Goal: Task Accomplishment & Management: Manage account settings

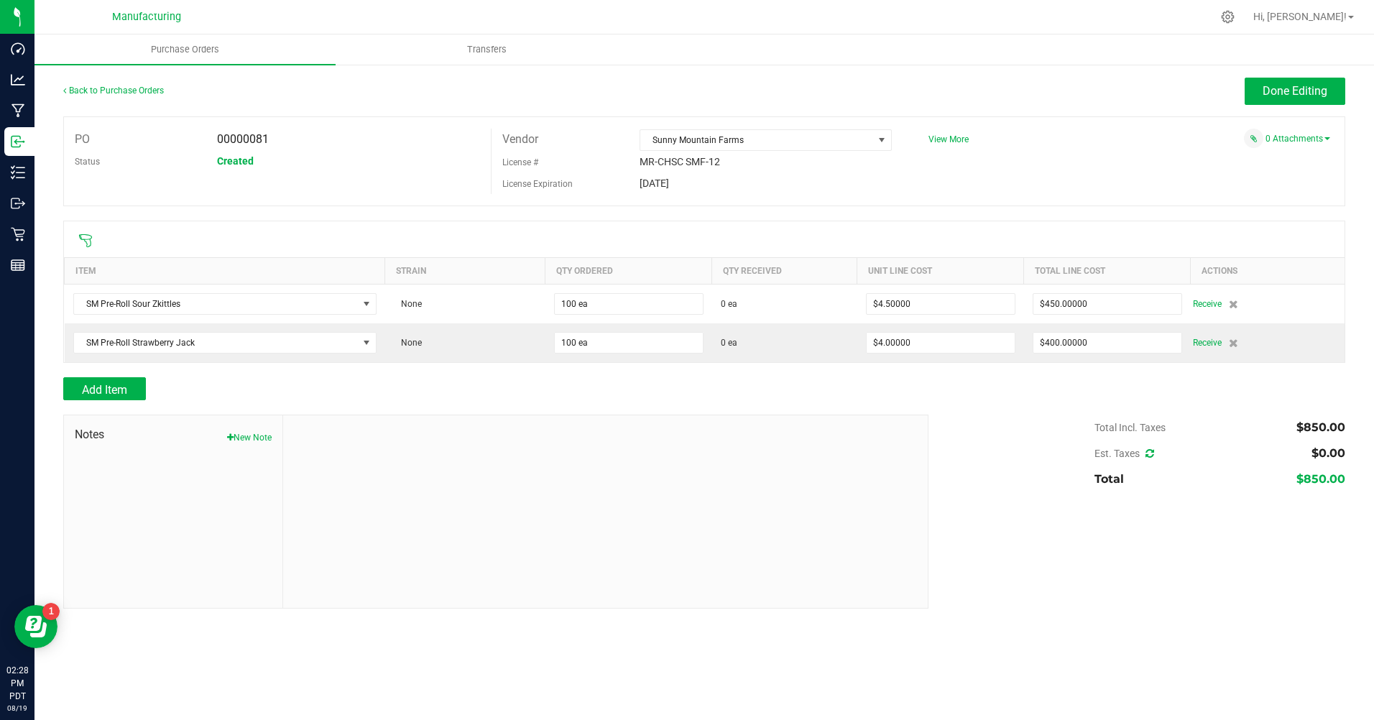
click at [1235, 22] on icon at bounding box center [1228, 17] width 14 height 14
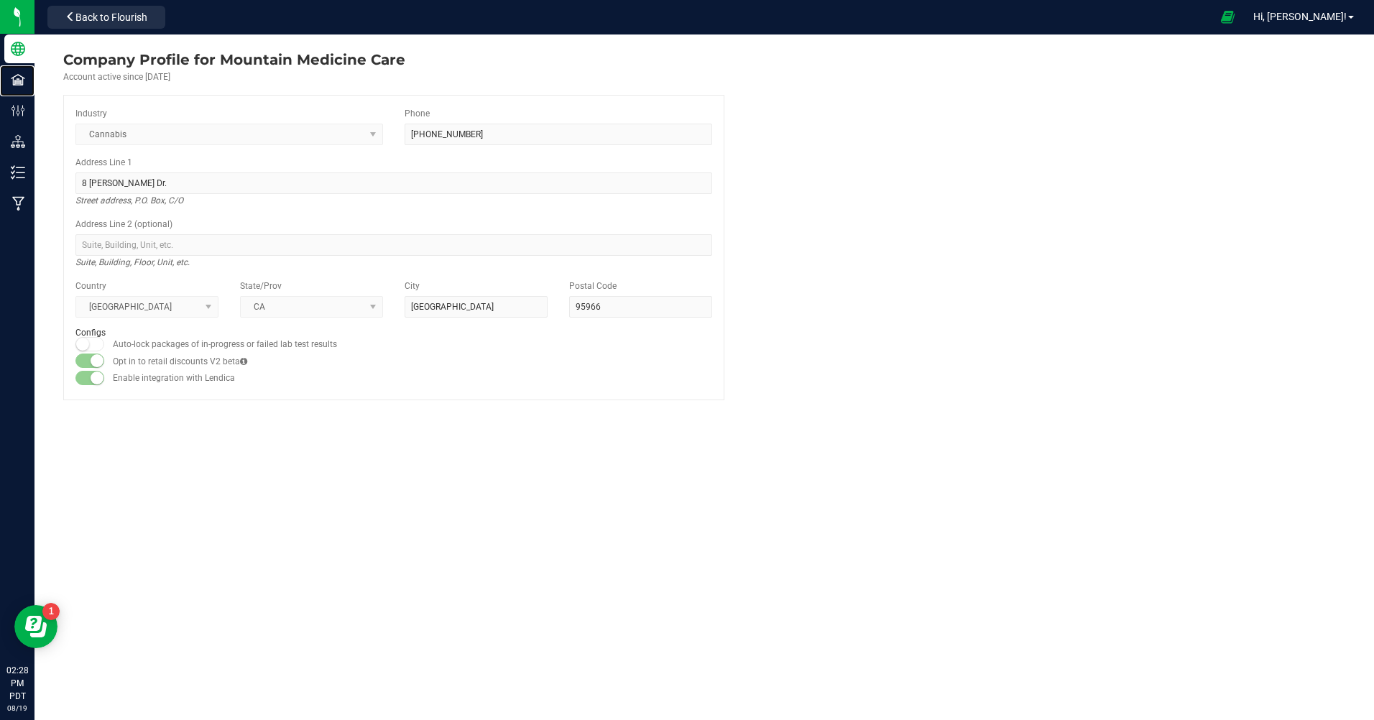
click at [0, 0] on p "Facilities" at bounding box center [0, 0] width 0 height 0
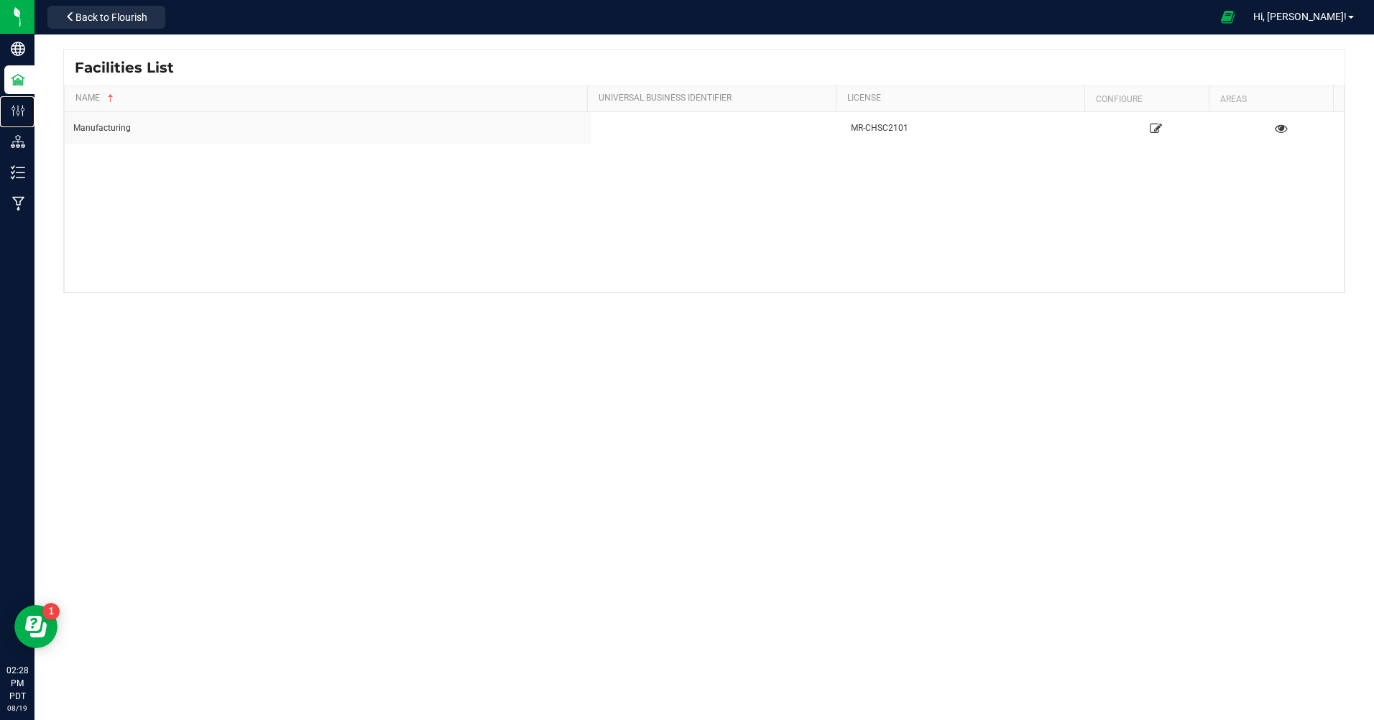
click at [0, 0] on p "Configuration" at bounding box center [0, 0] width 0 height 0
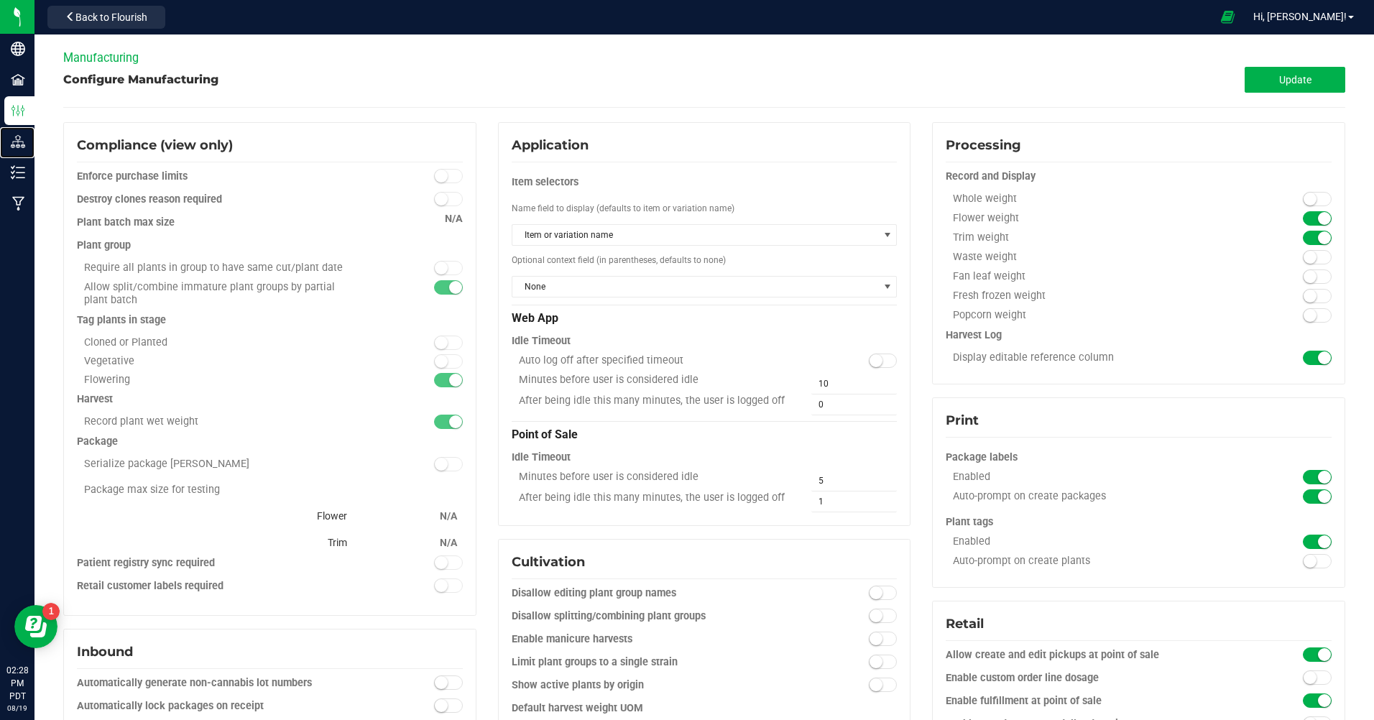
click at [0, 0] on p "Distribution" at bounding box center [0, 0] width 0 height 0
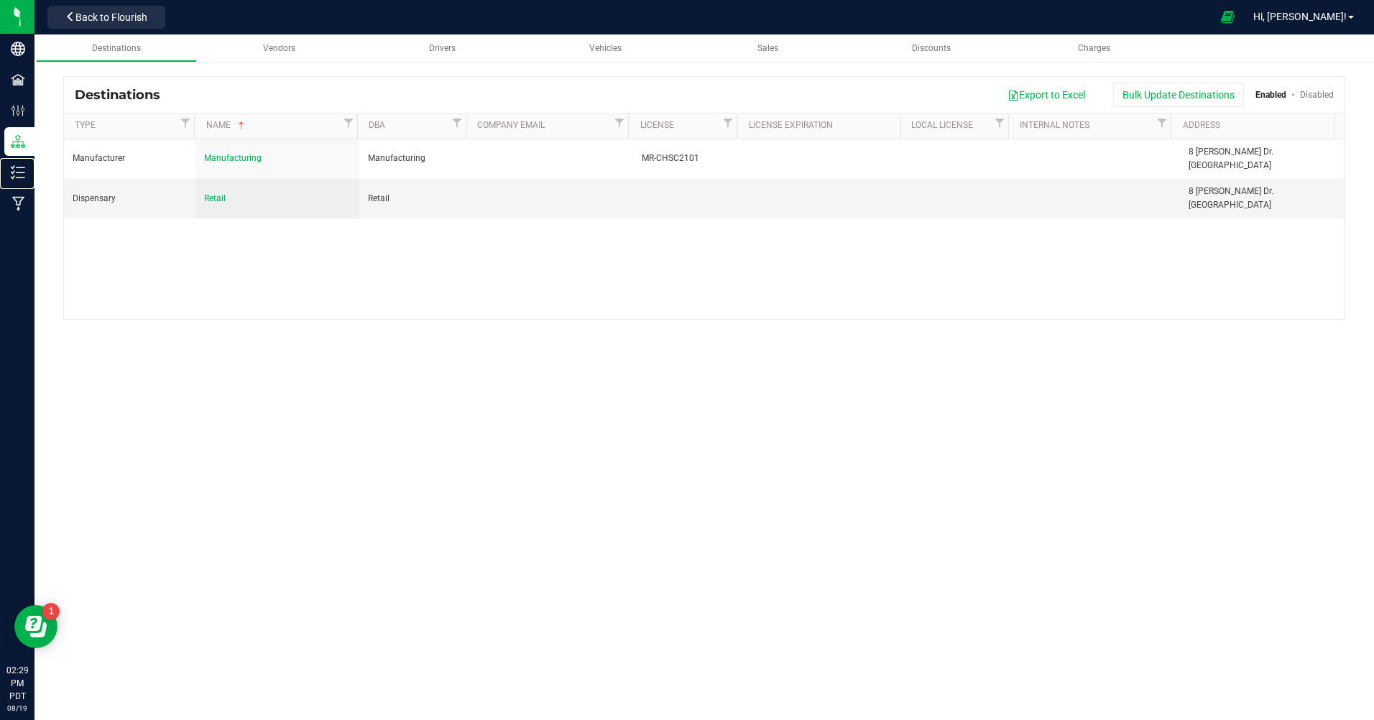
click at [17, 180] on div "Inventory" at bounding box center [19, 172] width 30 height 29
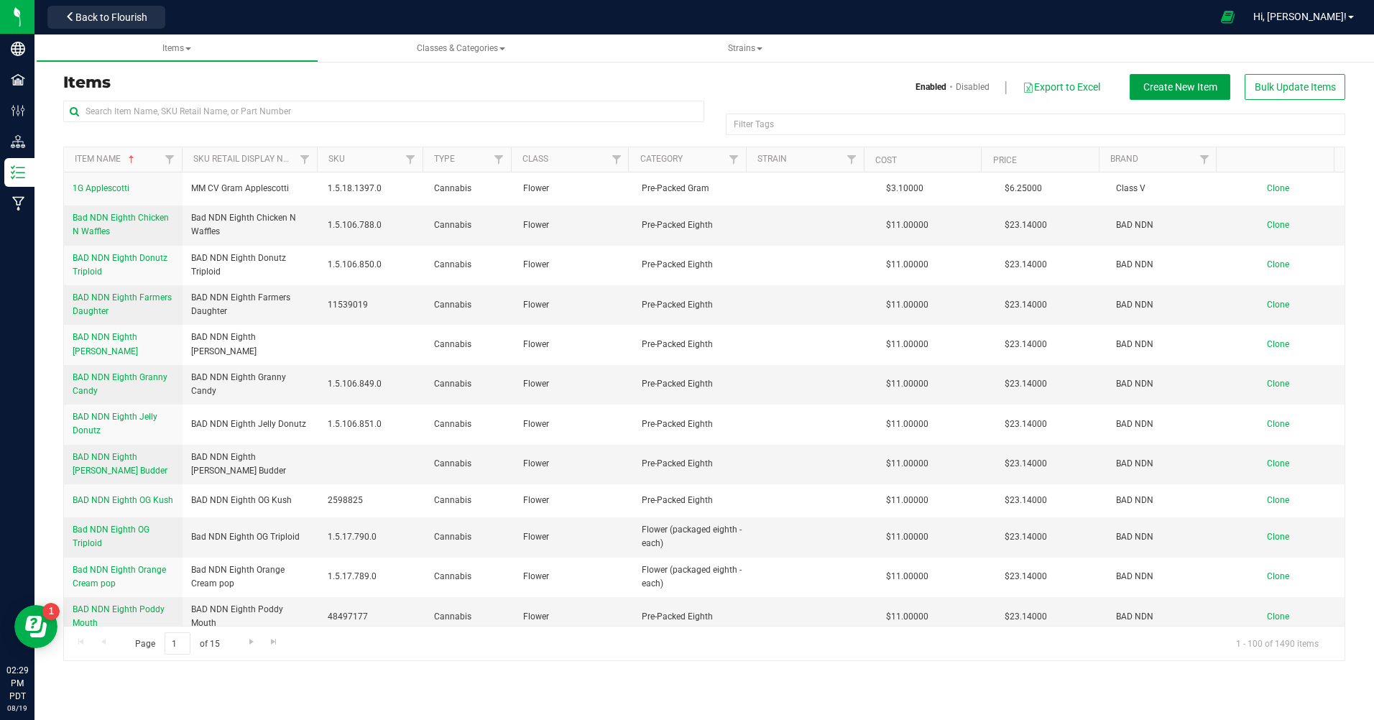
click at [1171, 91] on span "Create New Item" at bounding box center [1181, 87] width 74 height 12
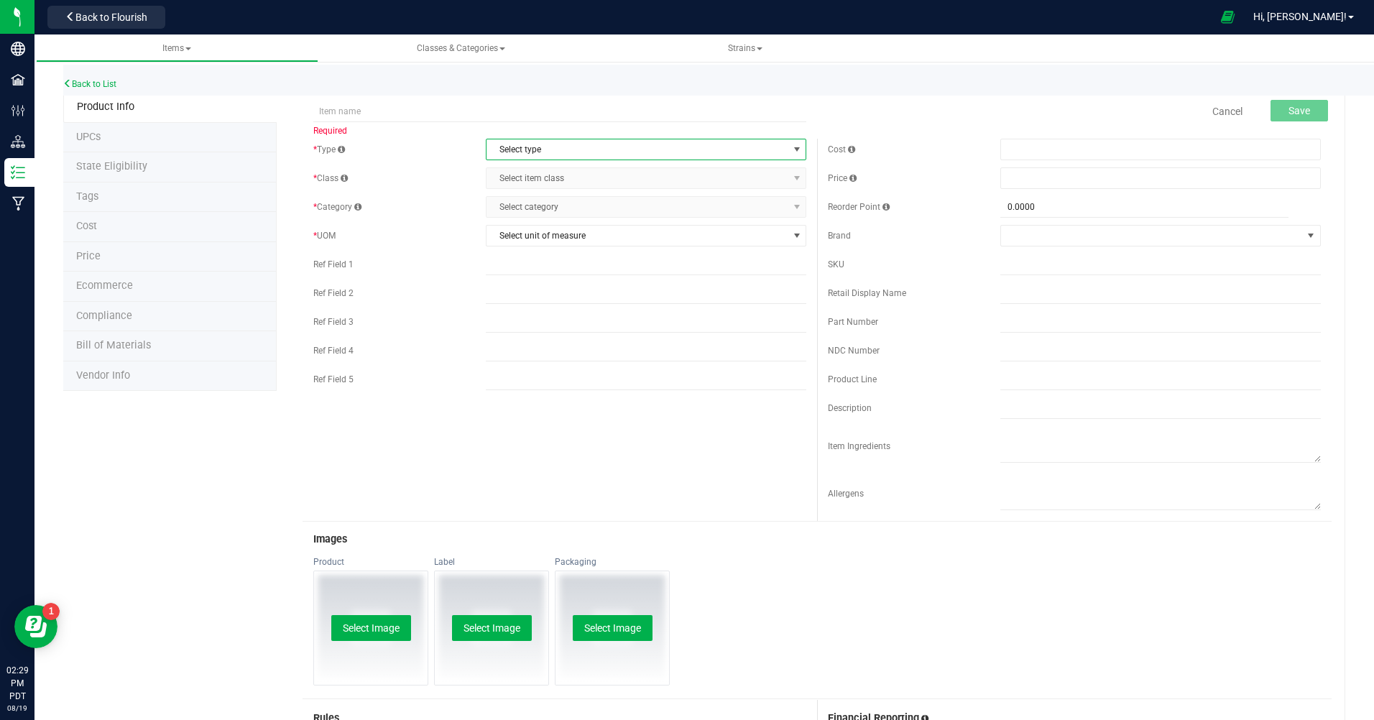
click at [791, 149] on span "select" at bounding box center [797, 150] width 12 height 12
click at [505, 175] on li "Cannabis" at bounding box center [642, 174] width 316 height 22
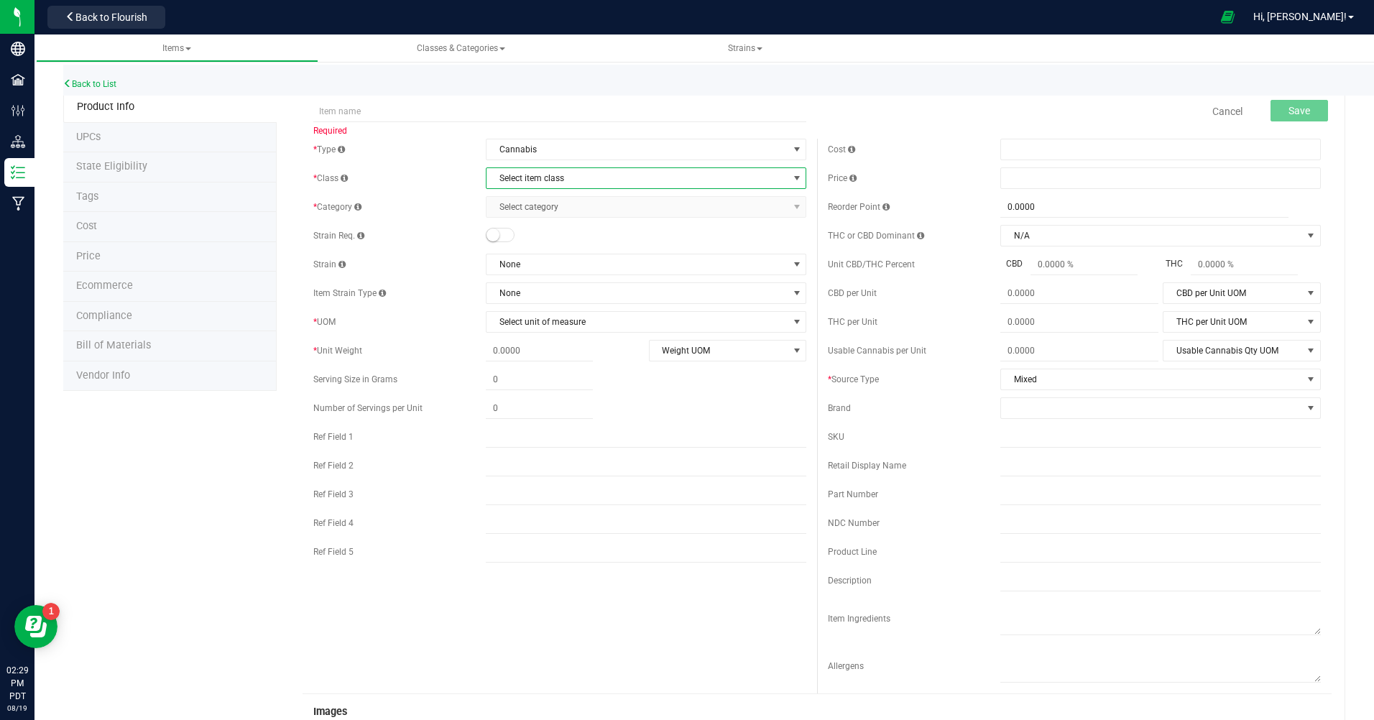
click at [791, 179] on span "select" at bounding box center [797, 179] width 12 height 12
click at [507, 307] on li "Flower" at bounding box center [642, 310] width 316 height 22
click at [791, 206] on span "select" at bounding box center [797, 207] width 12 height 12
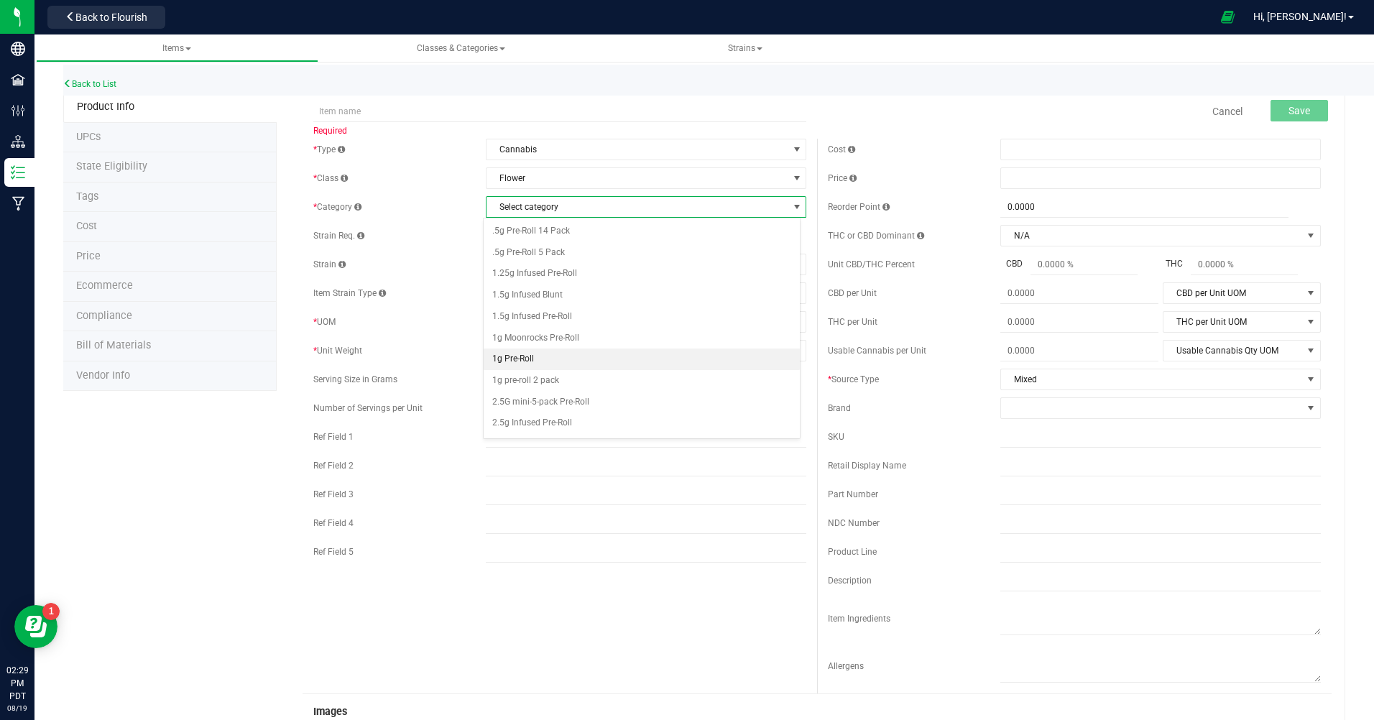
click at [523, 363] on li "1g Pre-Roll" at bounding box center [642, 360] width 316 height 22
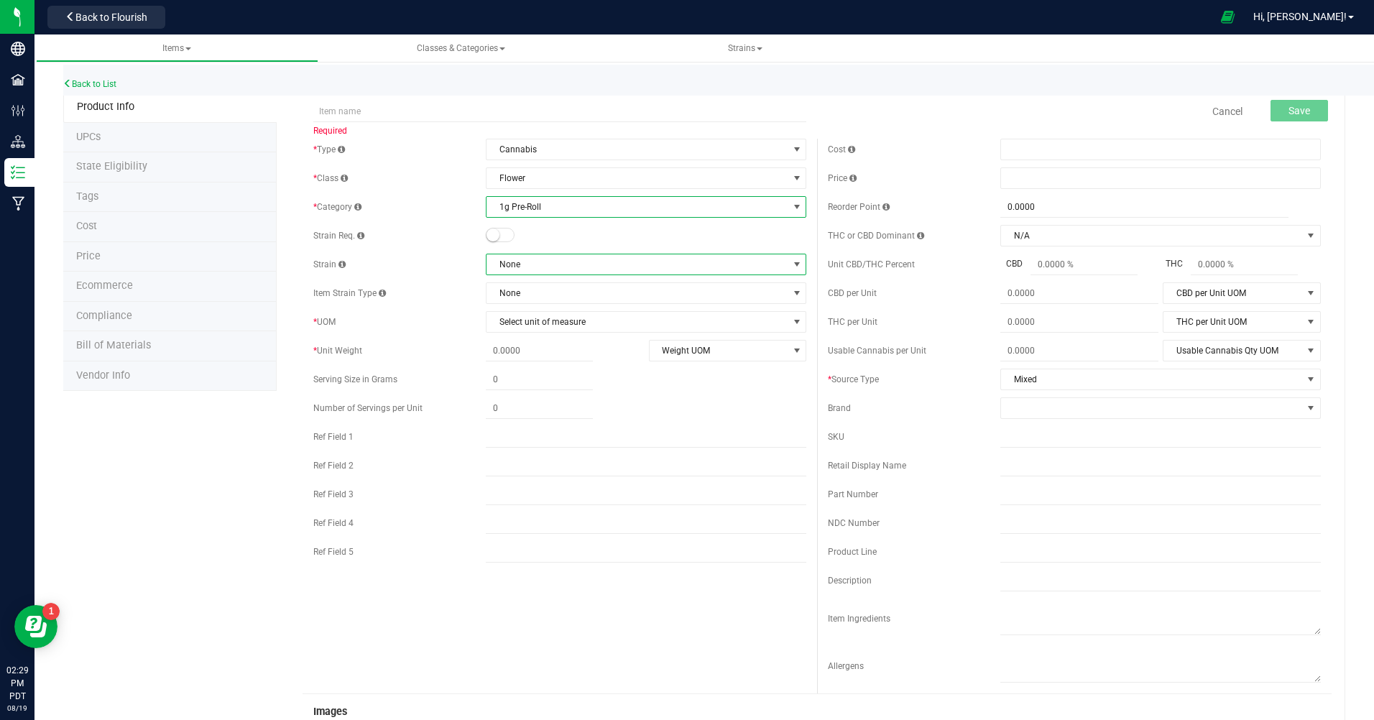
click at [795, 262] on span at bounding box center [797, 265] width 12 height 12
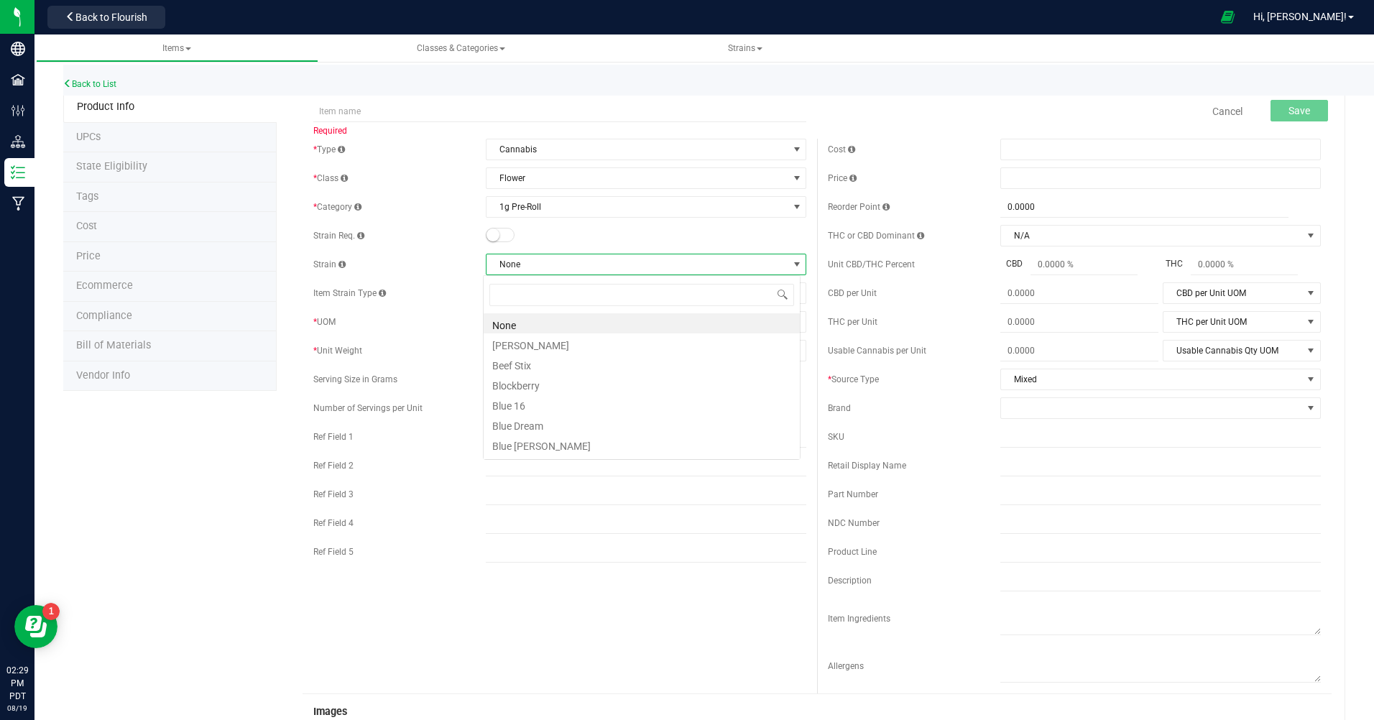
scroll to position [22, 318]
type input "purple gushers"
click at [427, 332] on div "* UOM Select unit of measure Select unit of measure Each Gram Kilogram Milligra…" at bounding box center [559, 322] width 493 height 22
click at [533, 262] on span "None" at bounding box center [637, 264] width 301 height 20
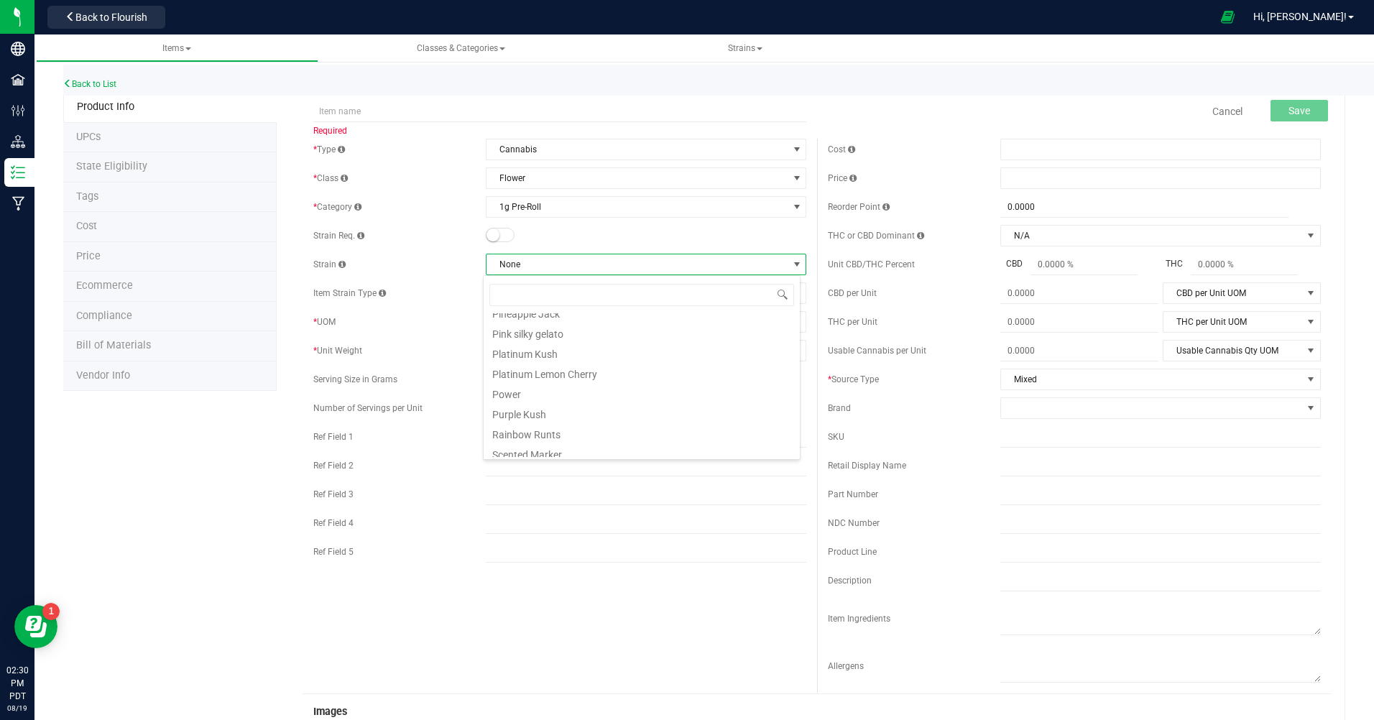
click at [386, 253] on div "* Type Cannabis Select type Cannabis Non-Inventory Raw Materials Supplies * Cla…" at bounding box center [560, 354] width 515 height 431
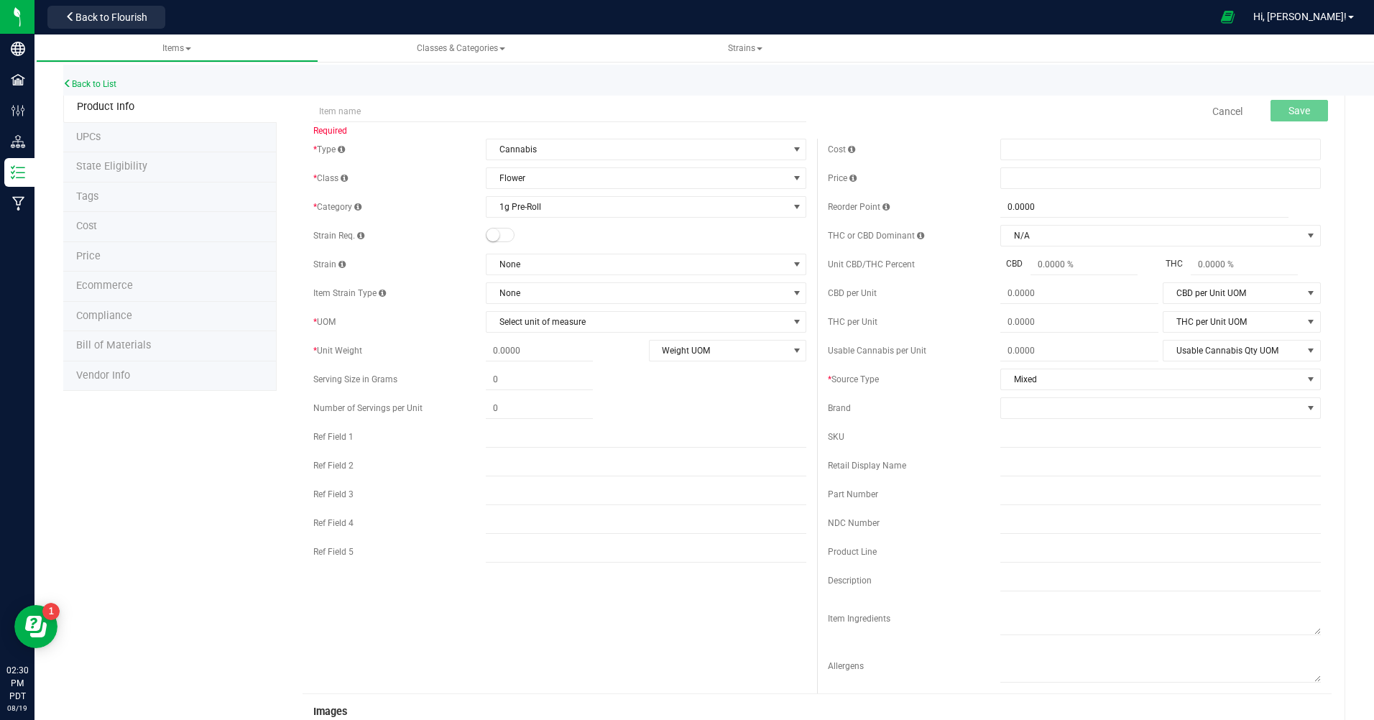
click at [1224, 111] on link "Cancel" at bounding box center [1228, 111] width 30 height 14
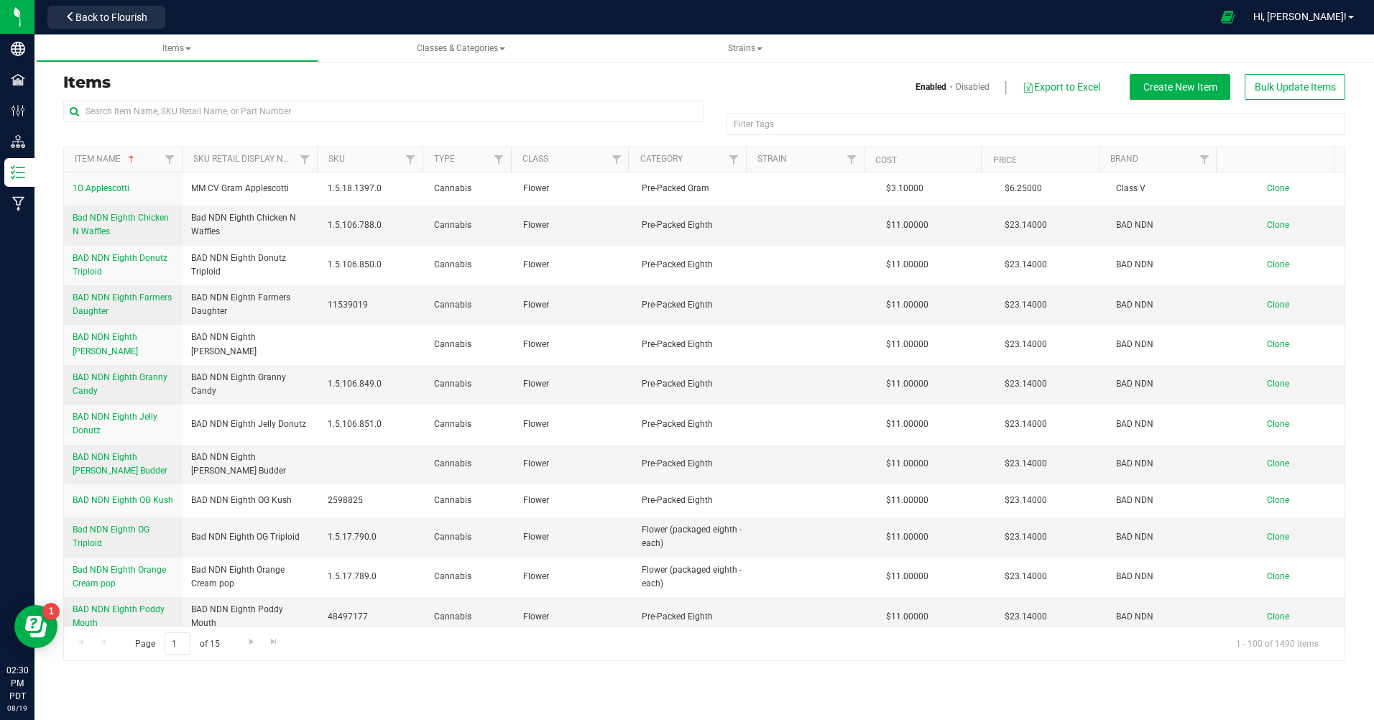
click at [1334, 14] on span "Hi, [PERSON_NAME]!" at bounding box center [1300, 17] width 93 height 12
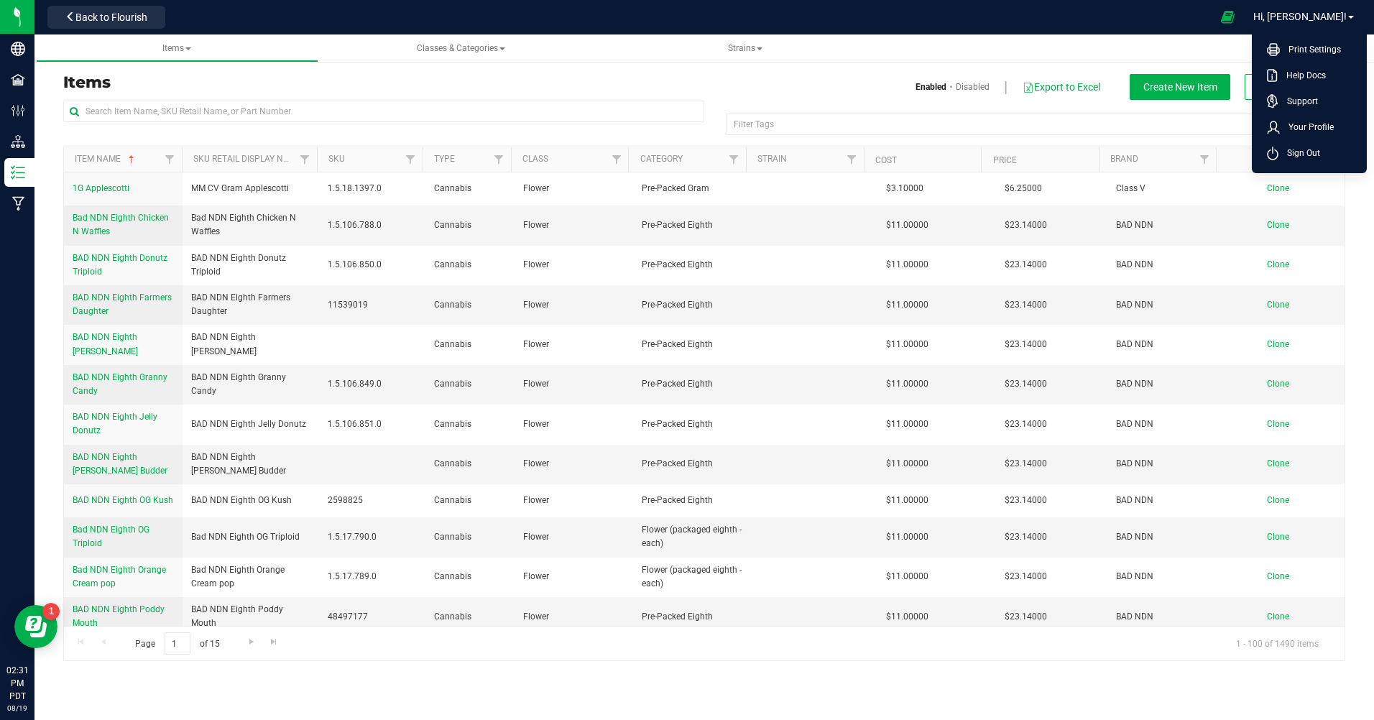
click at [1291, 151] on span "Sign Out" at bounding box center [1300, 153] width 42 height 14
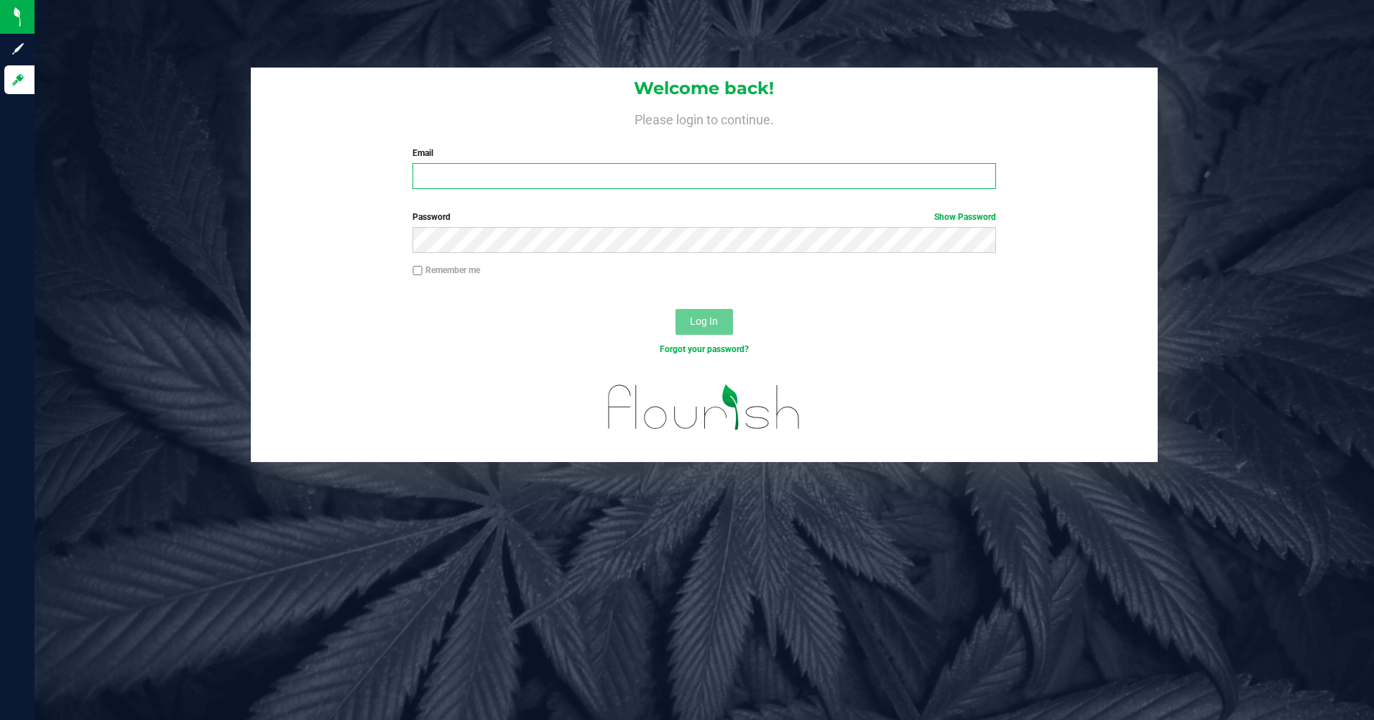
type input "[EMAIL_ADDRESS][DOMAIN_NAME]"
click at [699, 316] on span "Log In" at bounding box center [704, 322] width 28 height 12
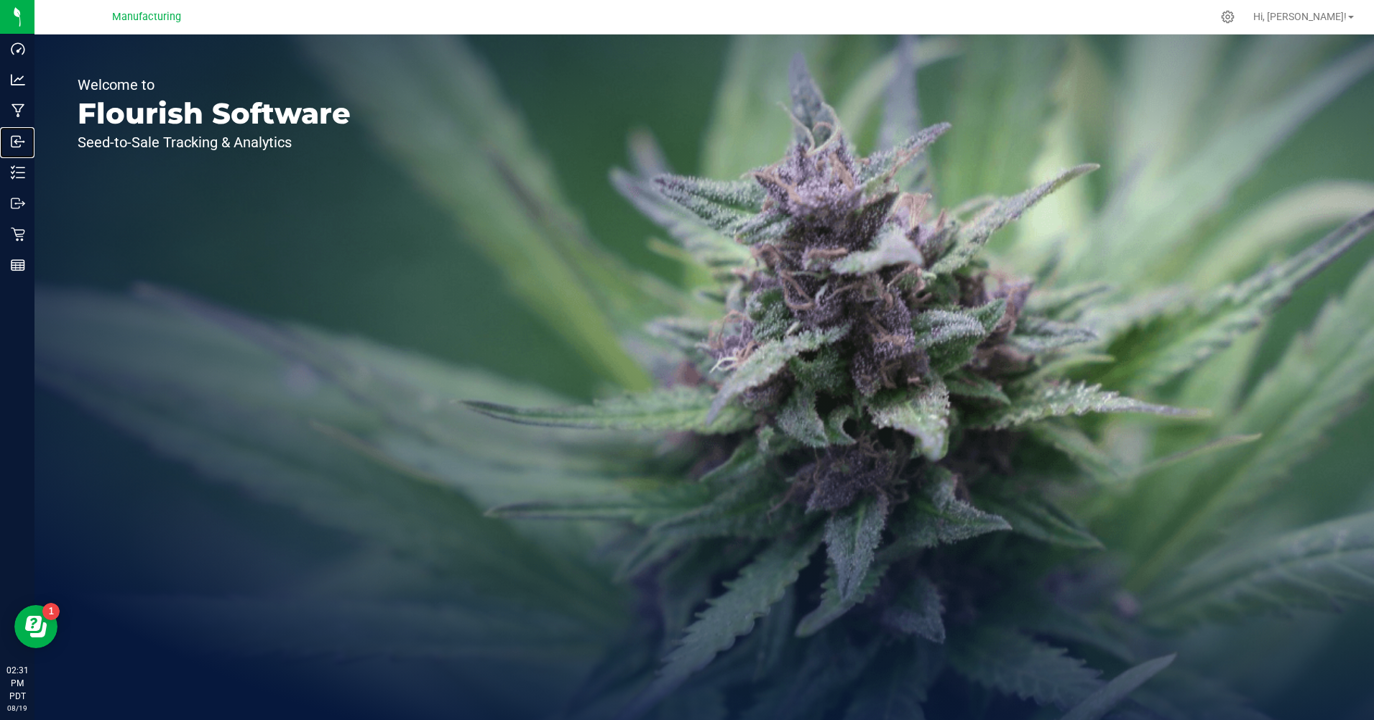
click at [24, 140] on icon at bounding box center [18, 141] width 14 height 14
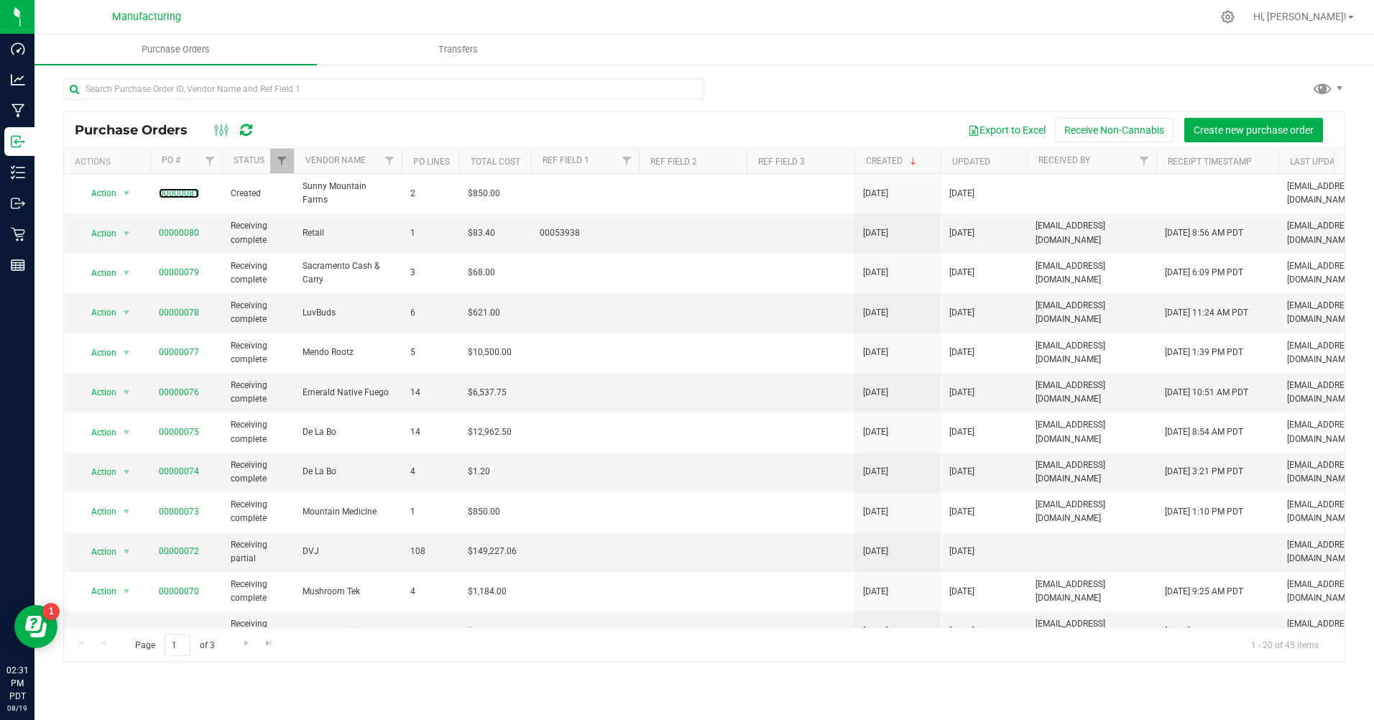
click at [186, 188] on link "00000081" at bounding box center [179, 193] width 40 height 10
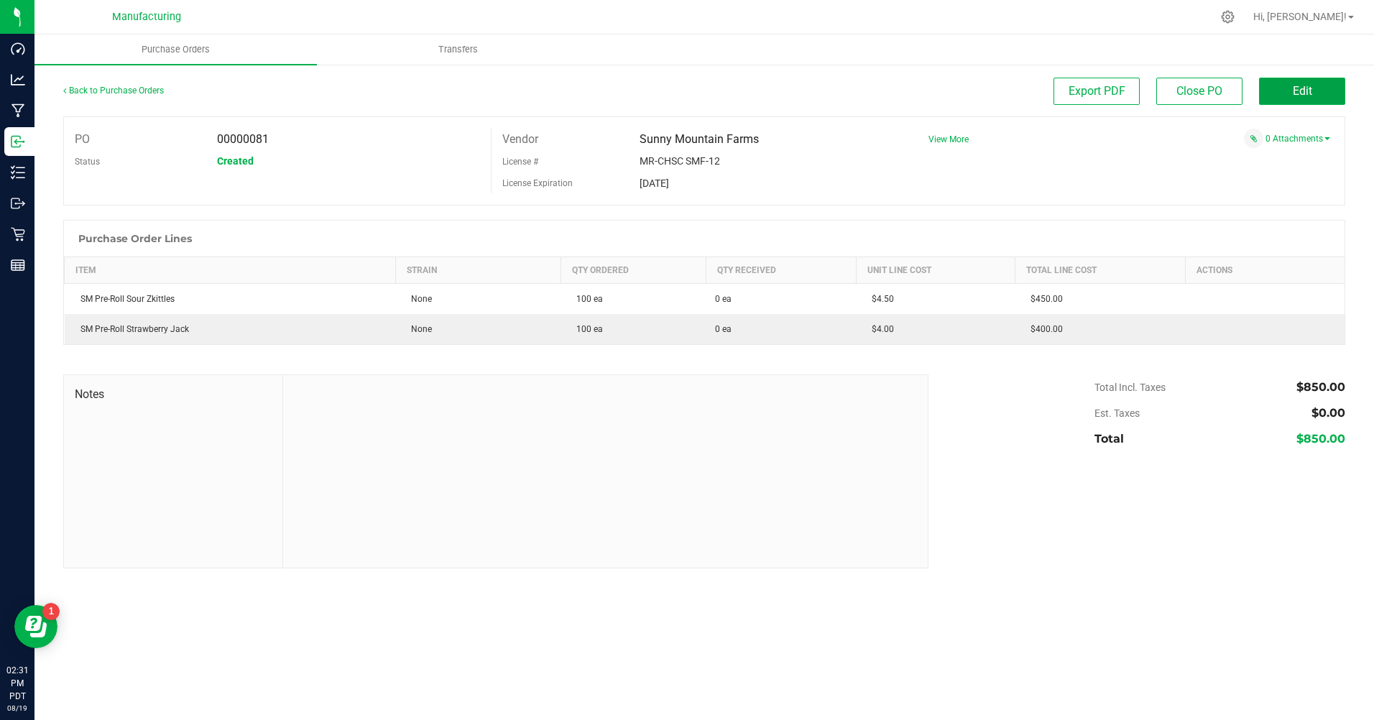
click at [1300, 92] on span "Edit" at bounding box center [1302, 91] width 19 height 14
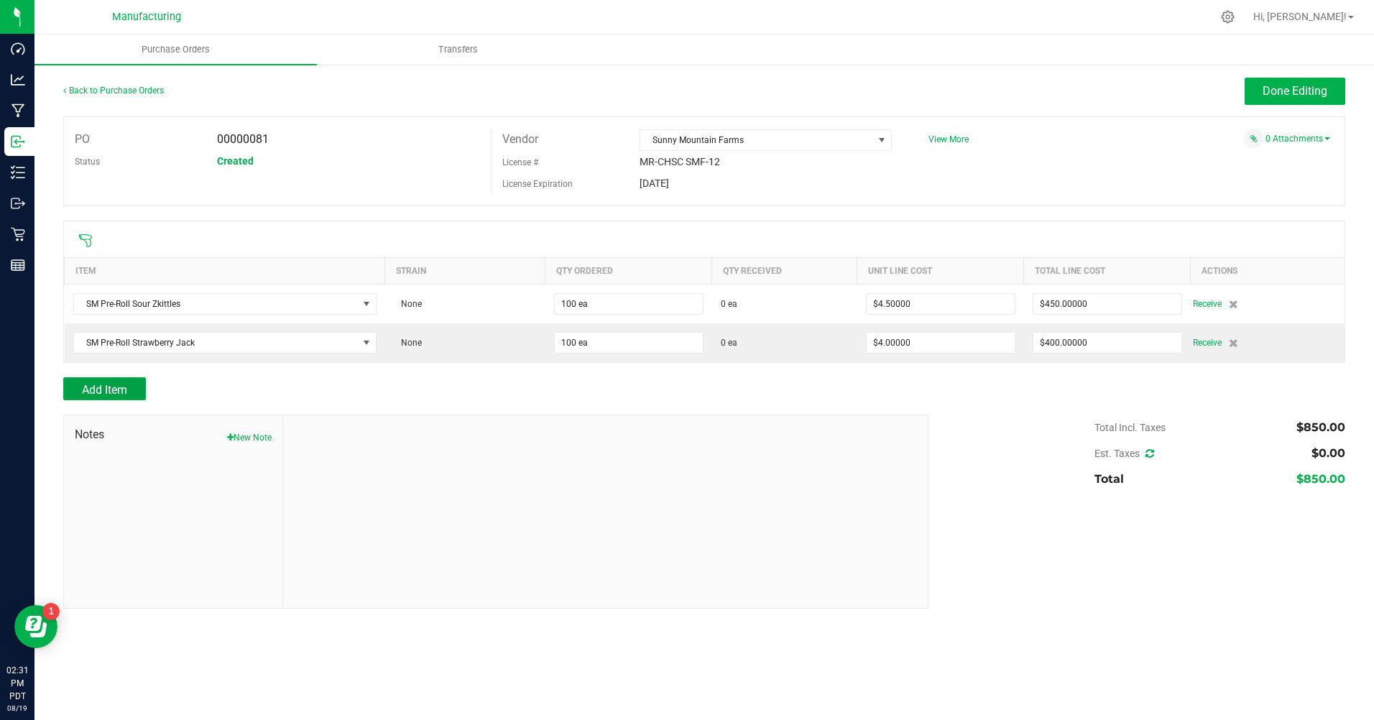
click at [114, 393] on span "Add Item" at bounding box center [104, 390] width 45 height 14
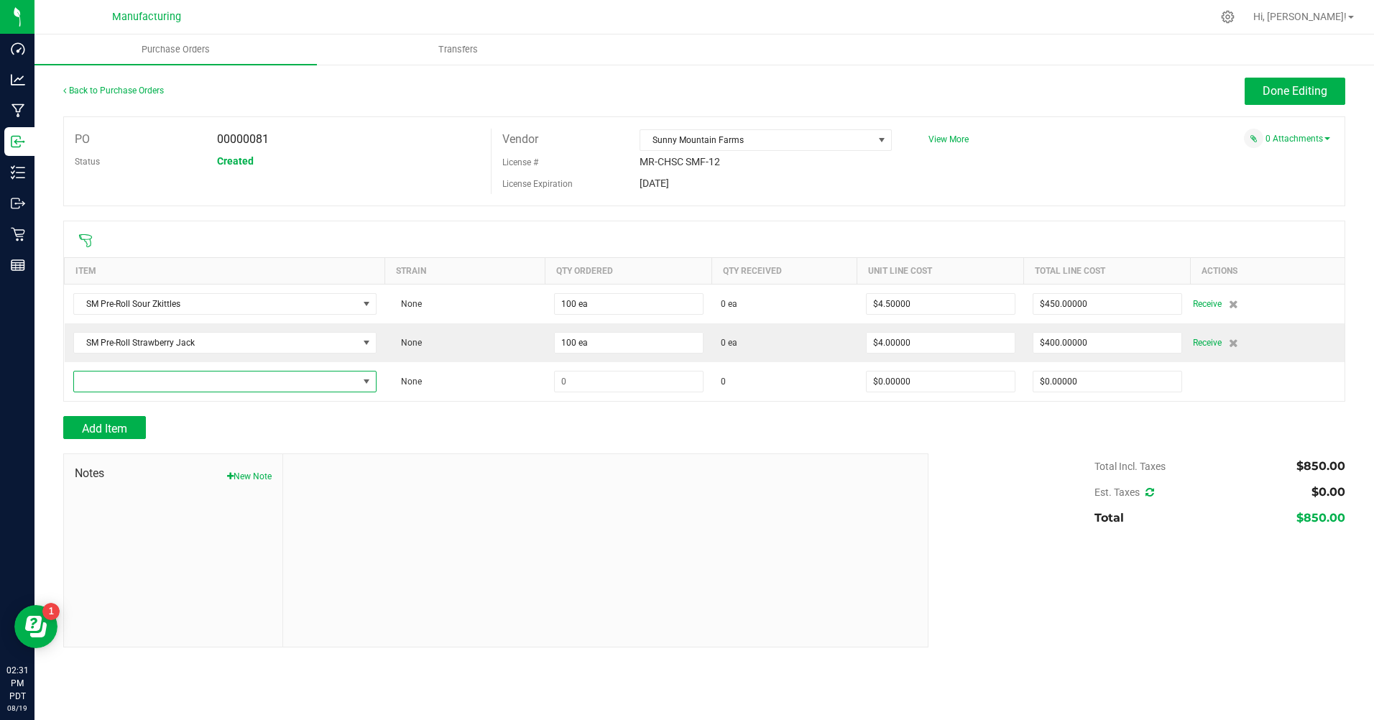
click at [118, 385] on span "NO DATA FOUND" at bounding box center [216, 382] width 284 height 20
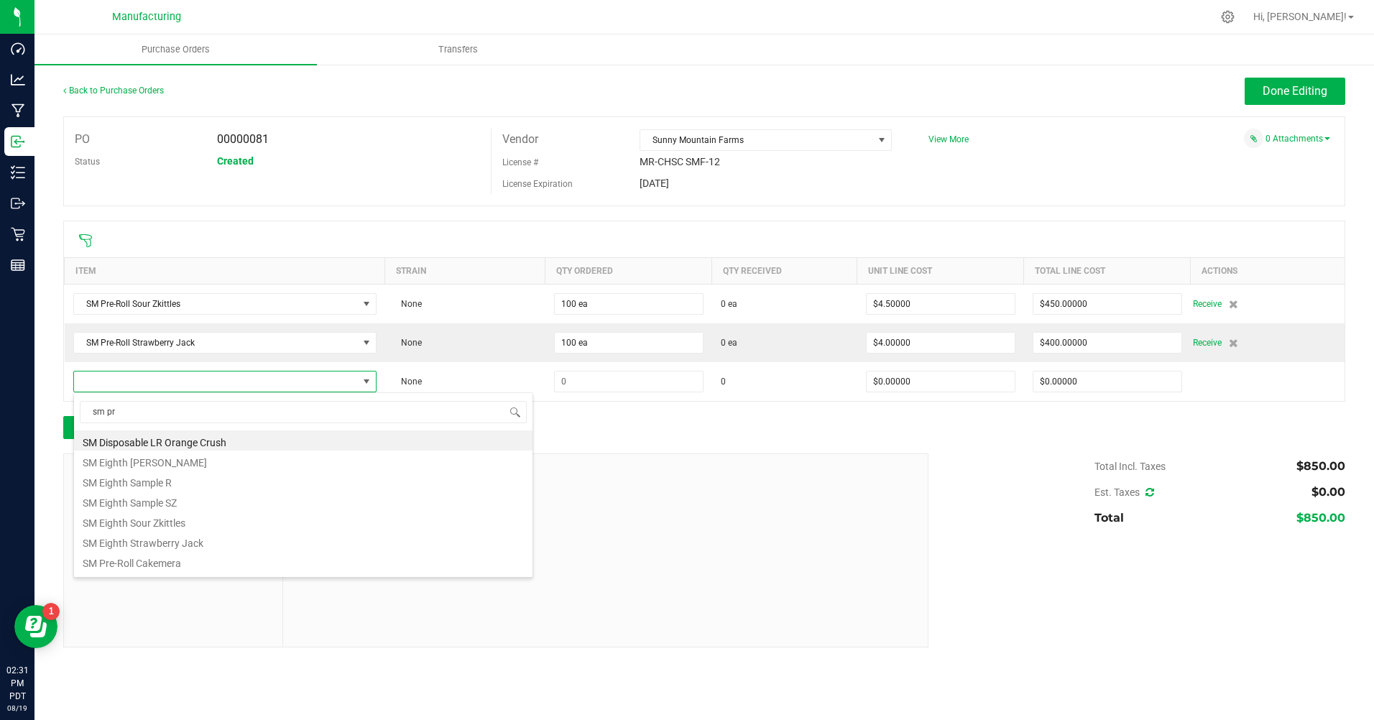
type input "sm pre"
click at [159, 485] on li "SM Pre-Roll [PERSON_NAME]" at bounding box center [303, 481] width 459 height 20
type input "$4.50000"
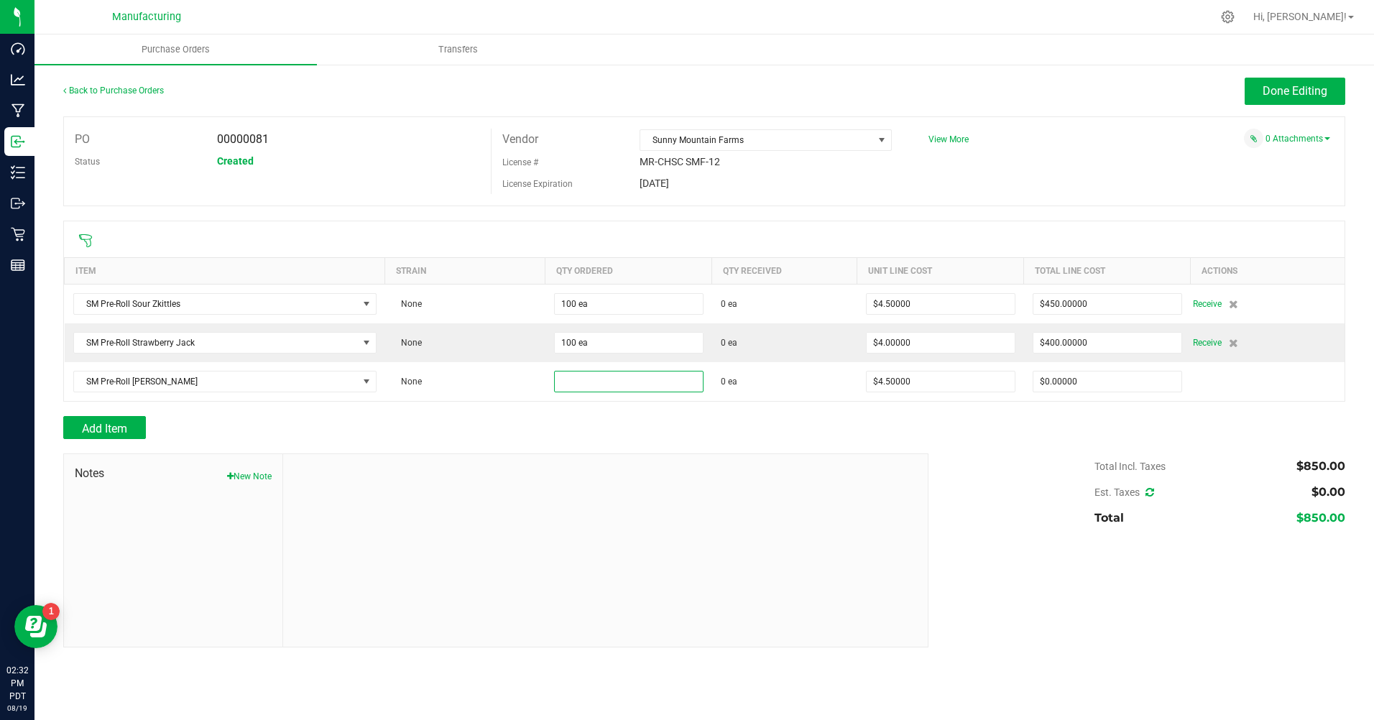
click at [593, 380] on input at bounding box center [629, 382] width 148 height 20
type input "100 ea"
click at [469, 428] on div "Add Item" at bounding box center [490, 427] width 855 height 23
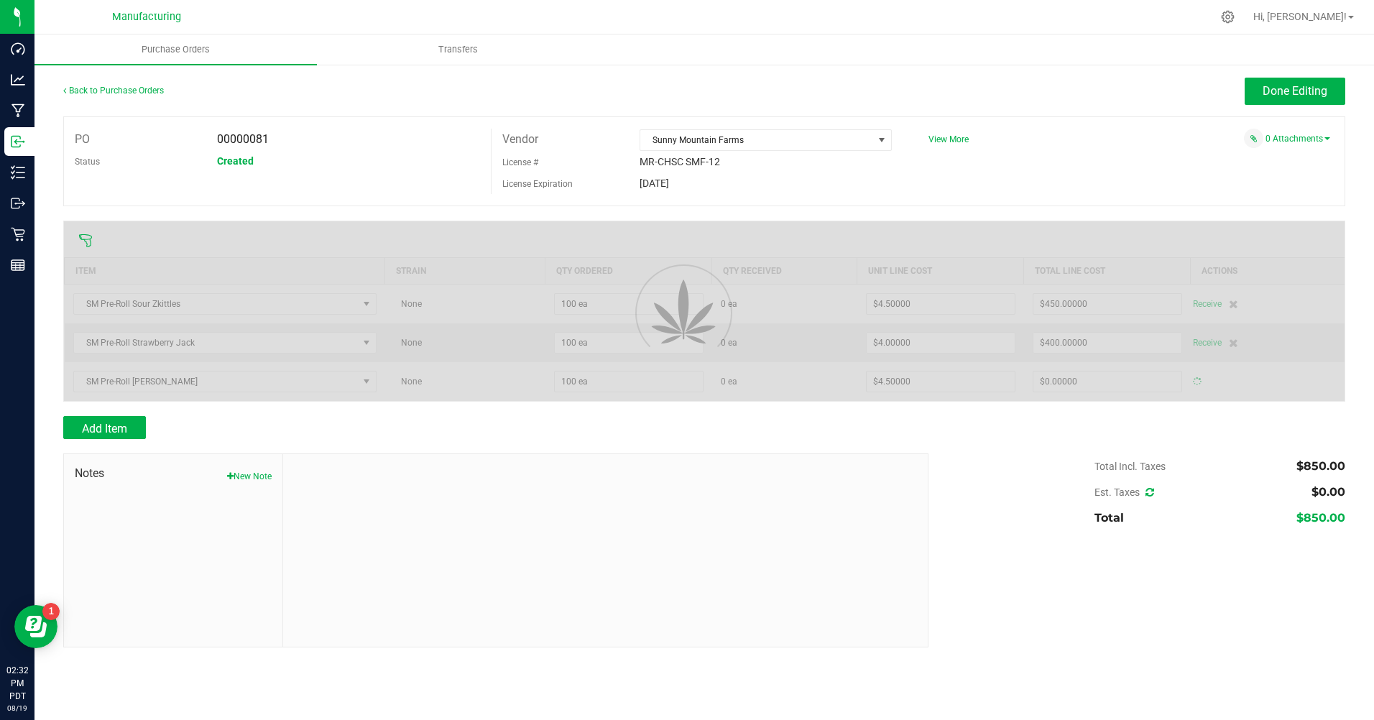
type input "$450.00000"
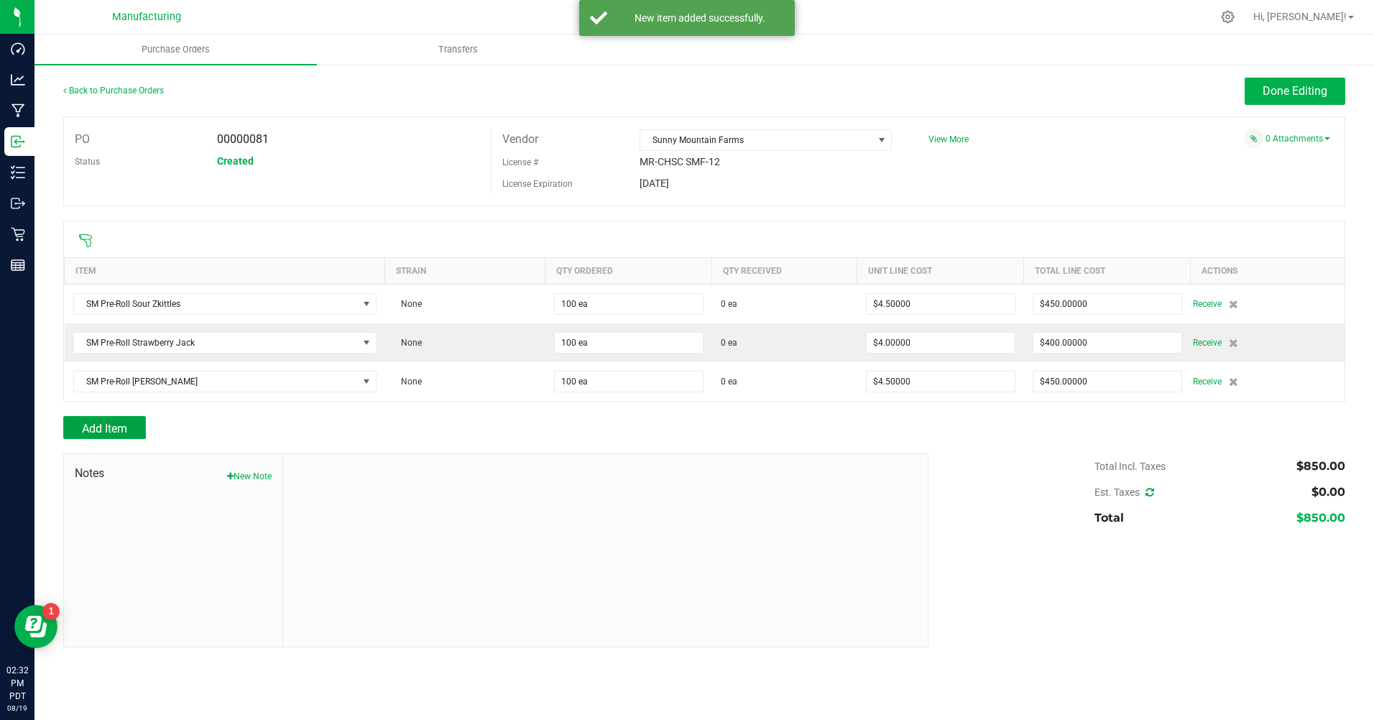
click at [129, 426] on button "Add Item" at bounding box center [104, 427] width 83 height 23
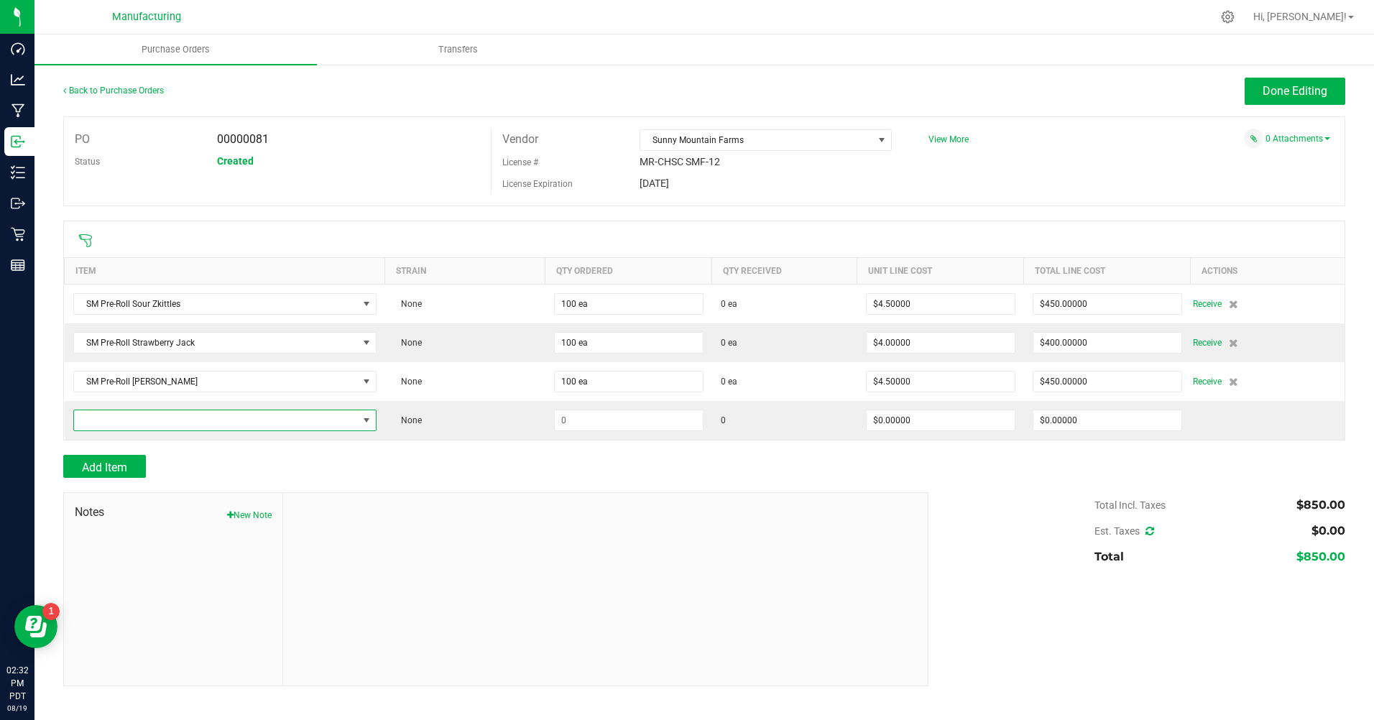
click at [129, 426] on span "NO DATA FOUND" at bounding box center [216, 420] width 284 height 20
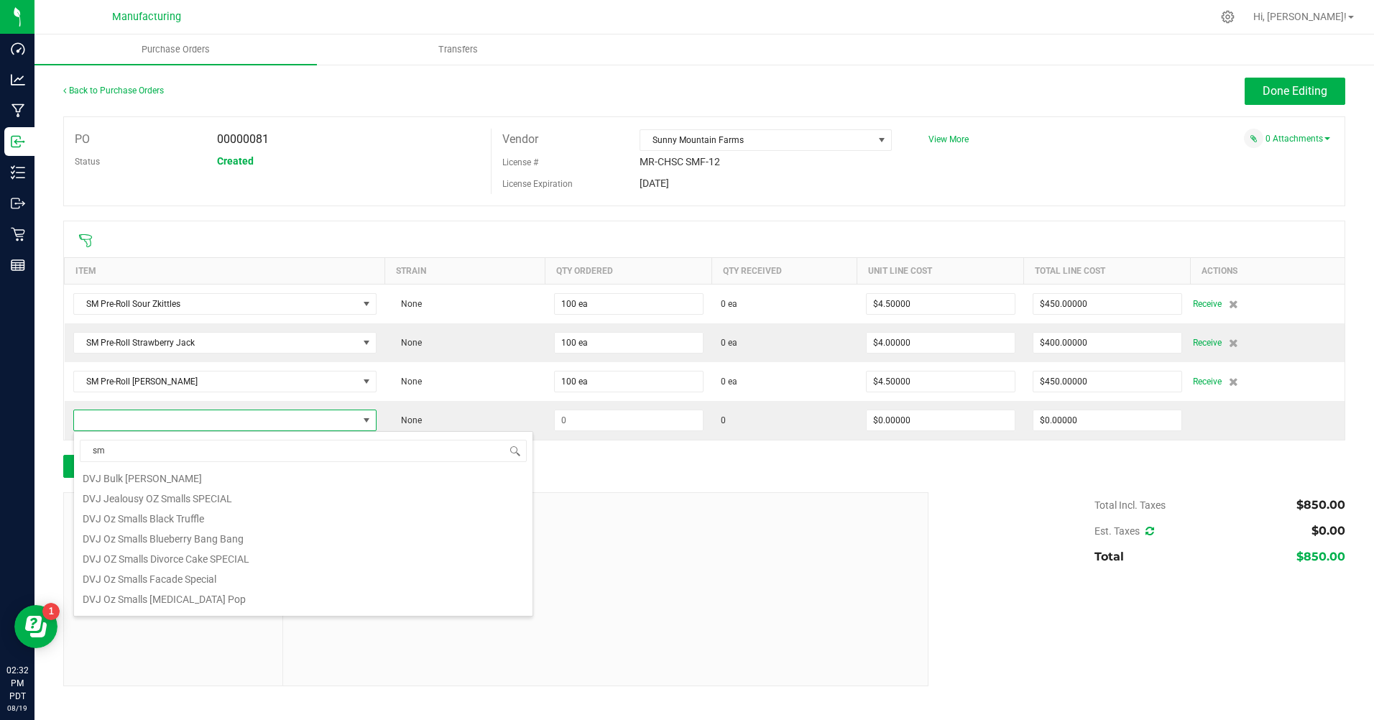
scroll to position [359, 0]
type input "sm"
click at [142, 582] on li "SM Eighth Strawberry Jack" at bounding box center [303, 580] width 459 height 20
type input "$16.00000"
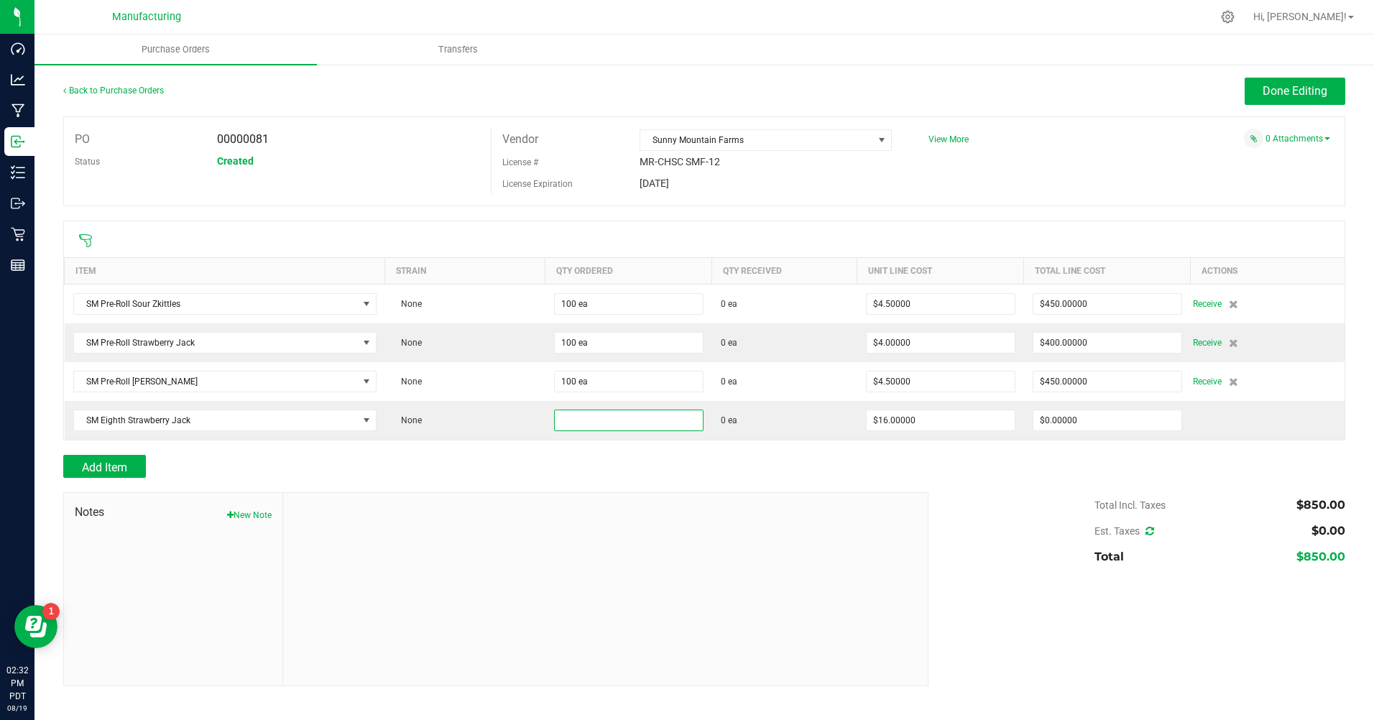
click at [583, 422] on input at bounding box center [629, 420] width 148 height 20
type input "120 ea"
click at [567, 468] on div "Add Item" at bounding box center [490, 466] width 855 height 23
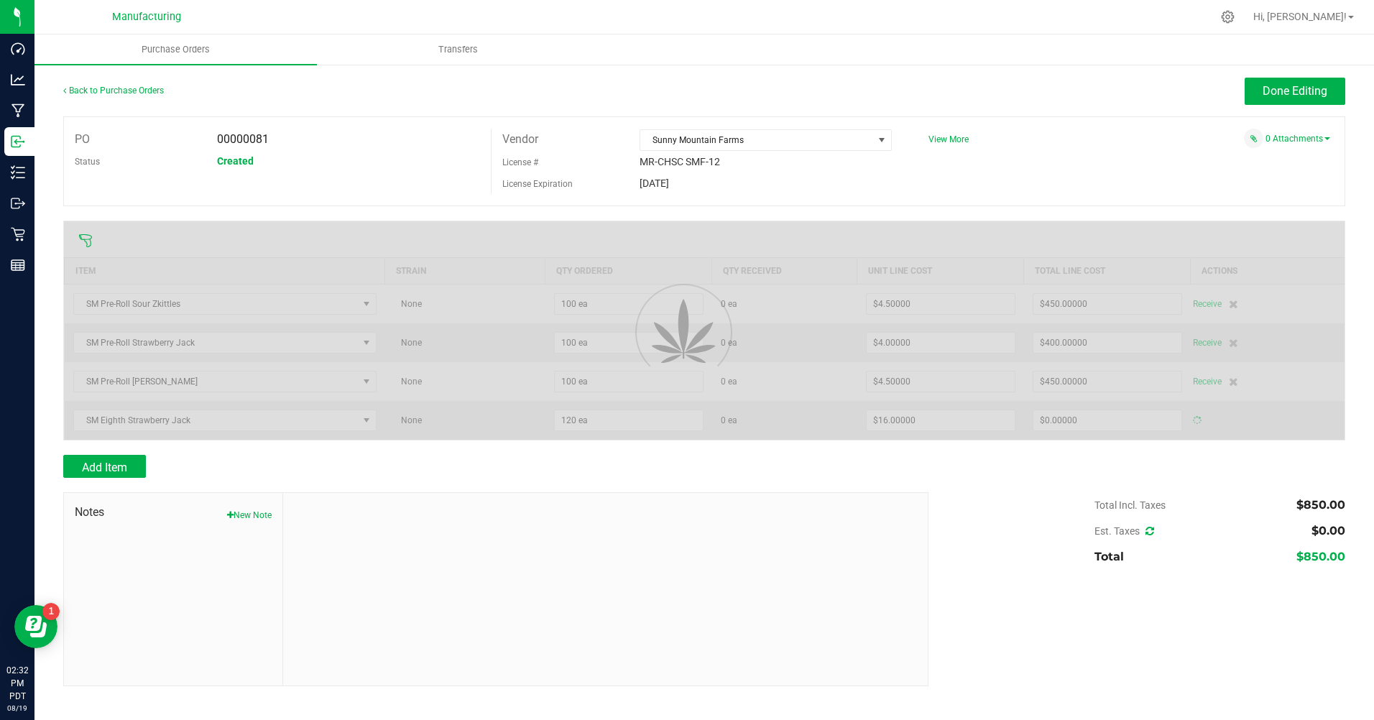
type input "$1,920.00000"
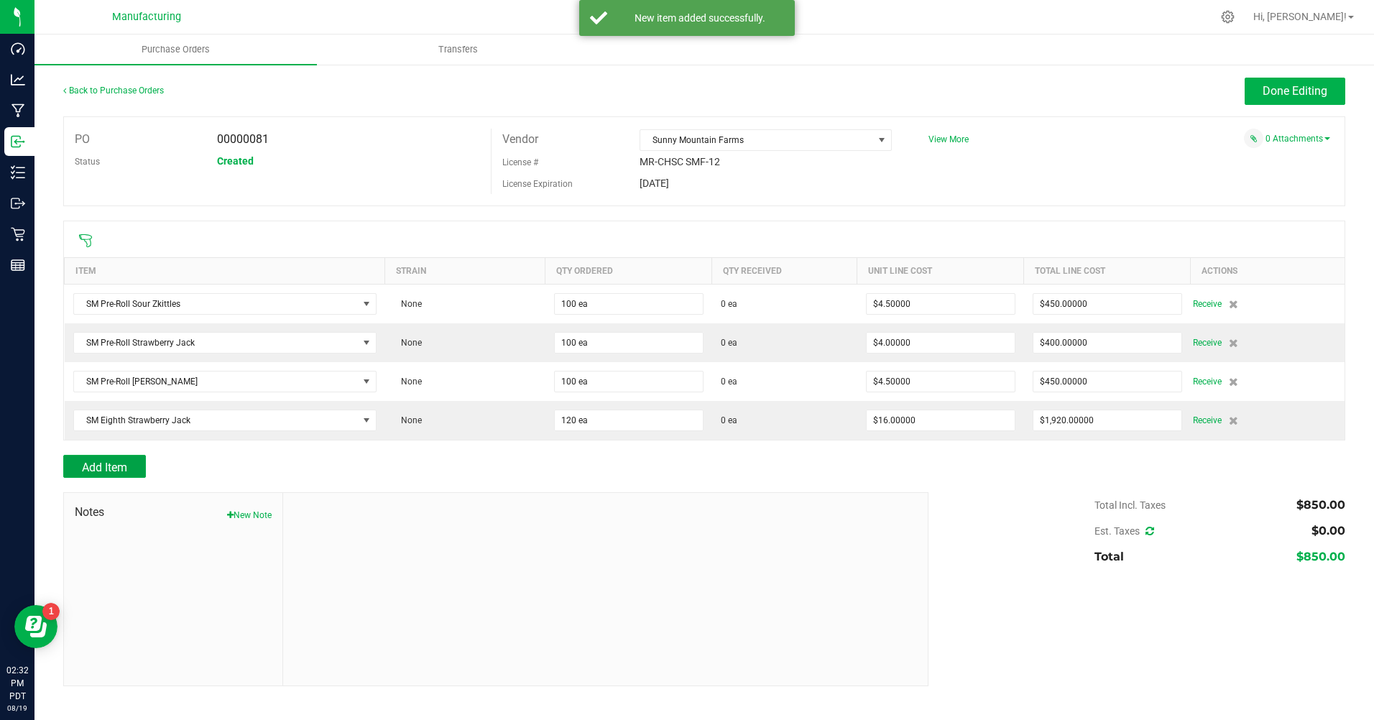
click at [121, 469] on span "Add Item" at bounding box center [104, 468] width 45 height 14
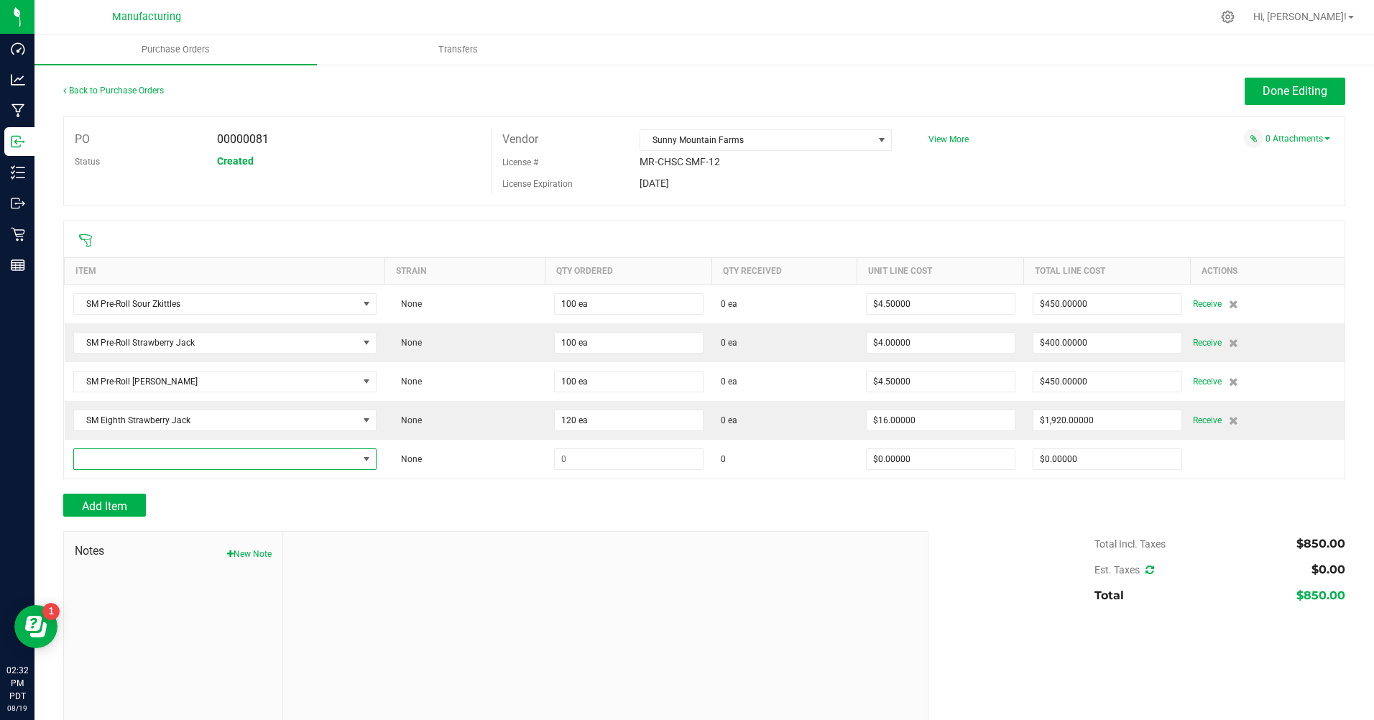
click at [122, 462] on span "NO DATA FOUND" at bounding box center [216, 459] width 284 height 20
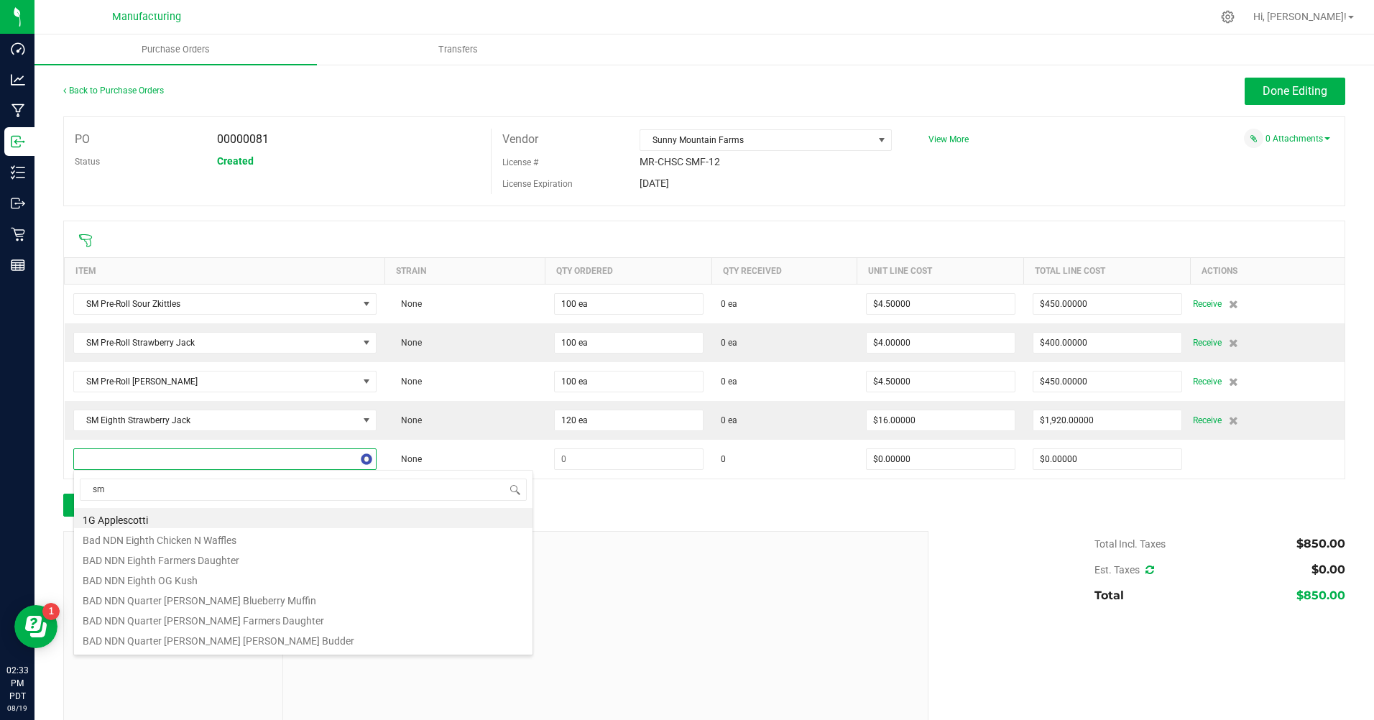
type input "sm"
click at [151, 540] on li "SM Eighth [PERSON_NAME]" at bounding box center [303, 538] width 459 height 20
type input "$16.50000"
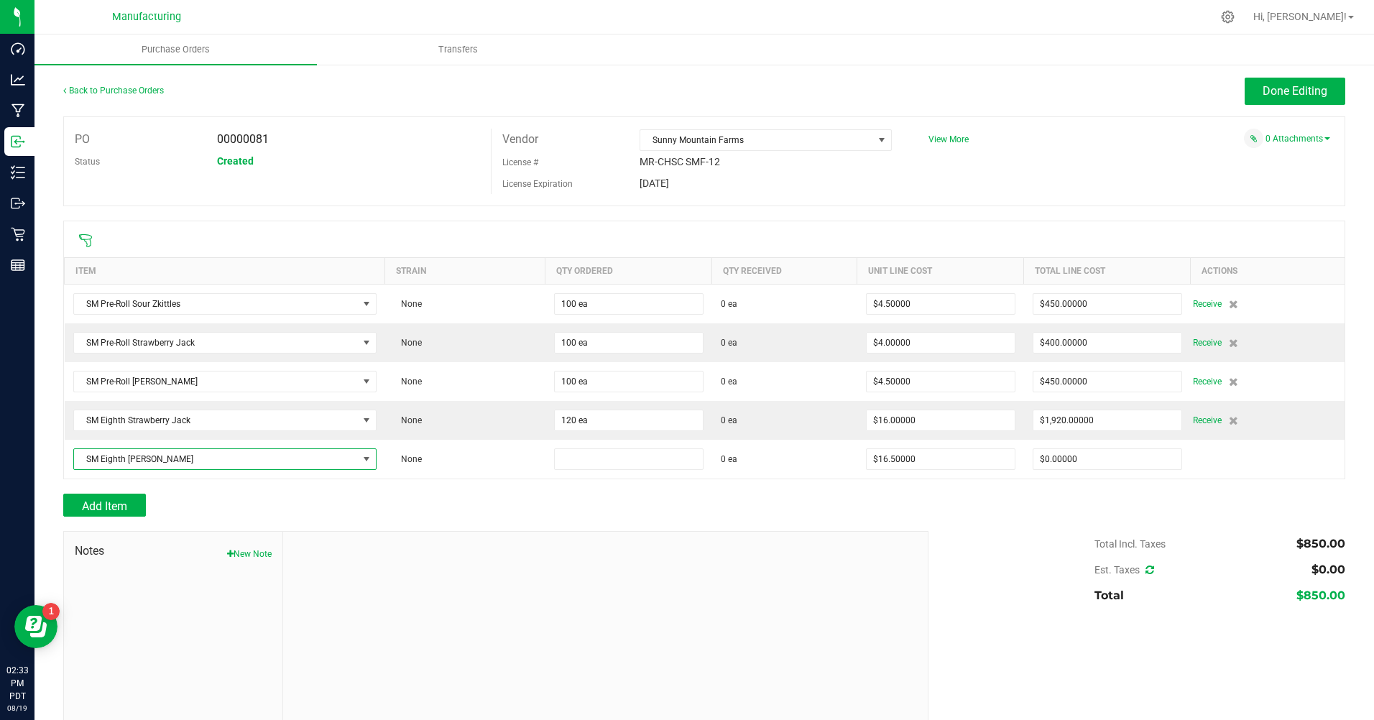
click at [576, 460] on input at bounding box center [629, 459] width 148 height 20
type input "120 ea"
click at [509, 505] on div "Add Item" at bounding box center [490, 505] width 855 height 23
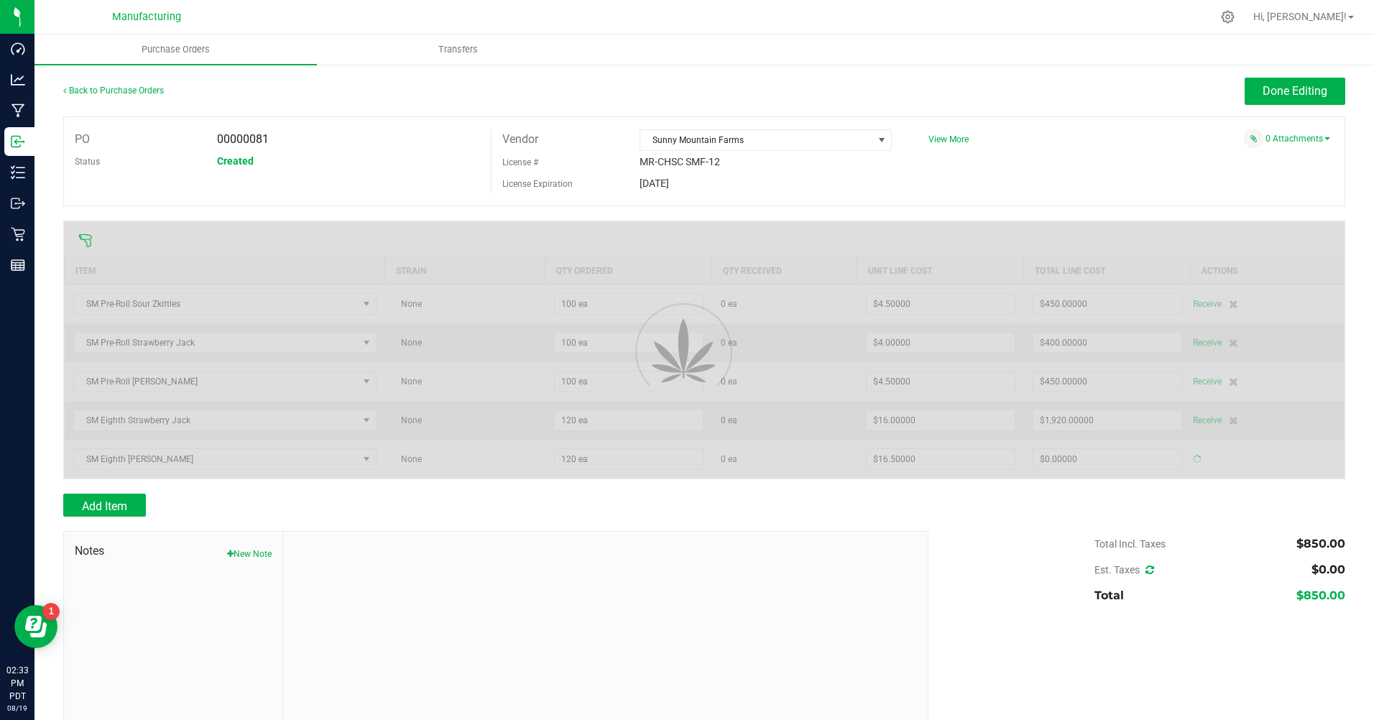
type input "$1,980.00000"
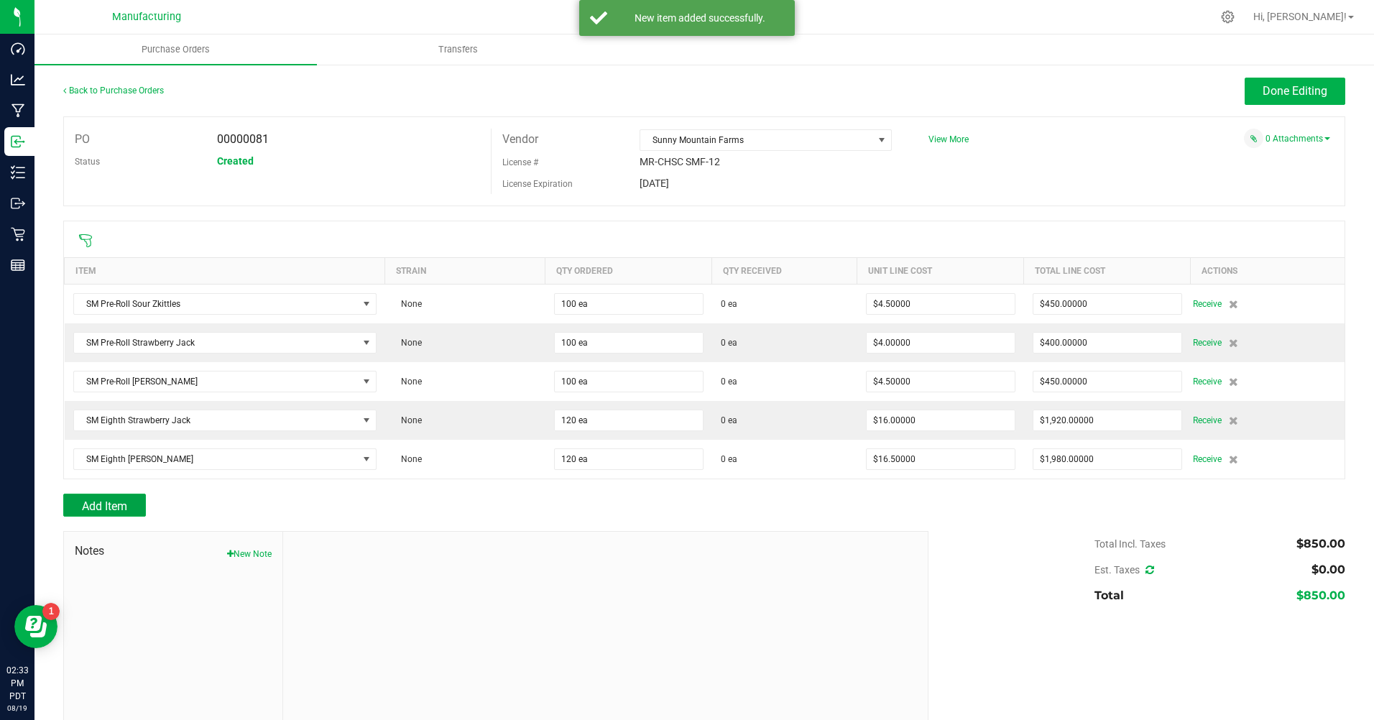
click at [129, 506] on button "Add Item" at bounding box center [104, 505] width 83 height 23
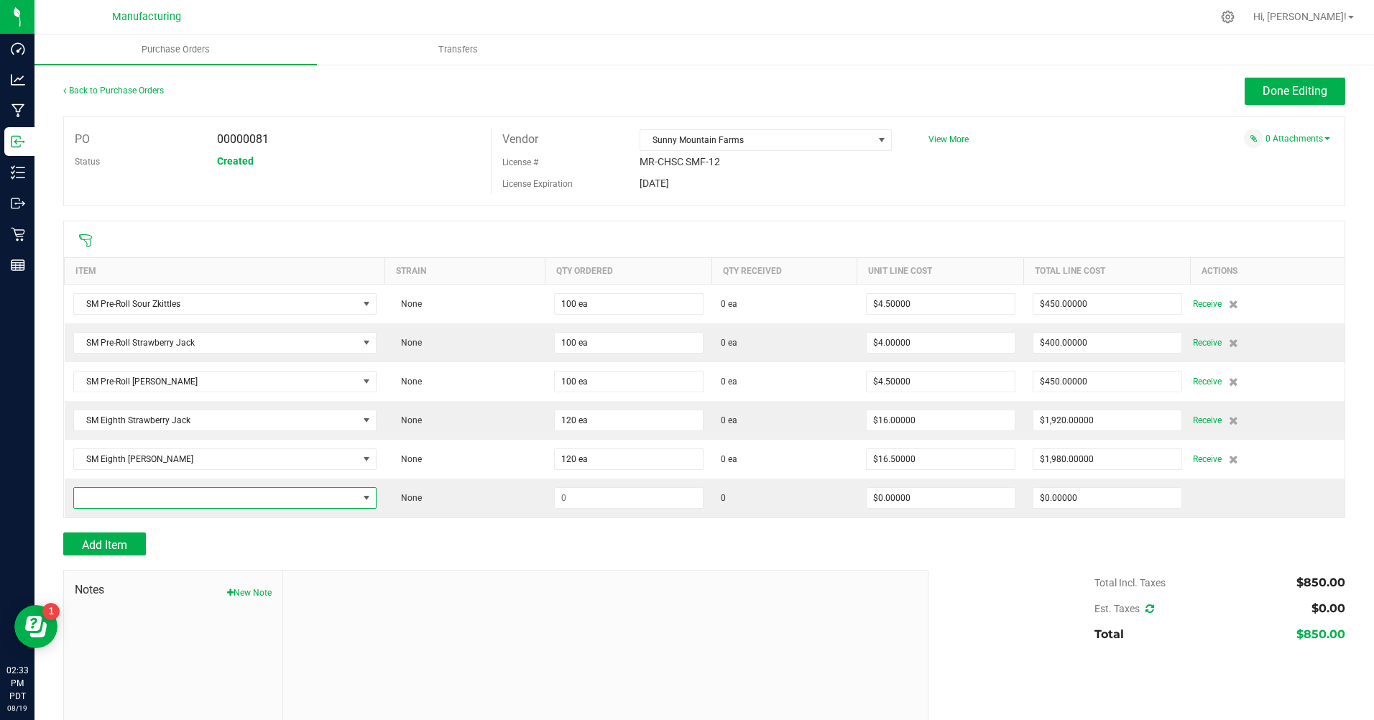
click at [129, 506] on span "NO DATA FOUND" at bounding box center [216, 498] width 284 height 20
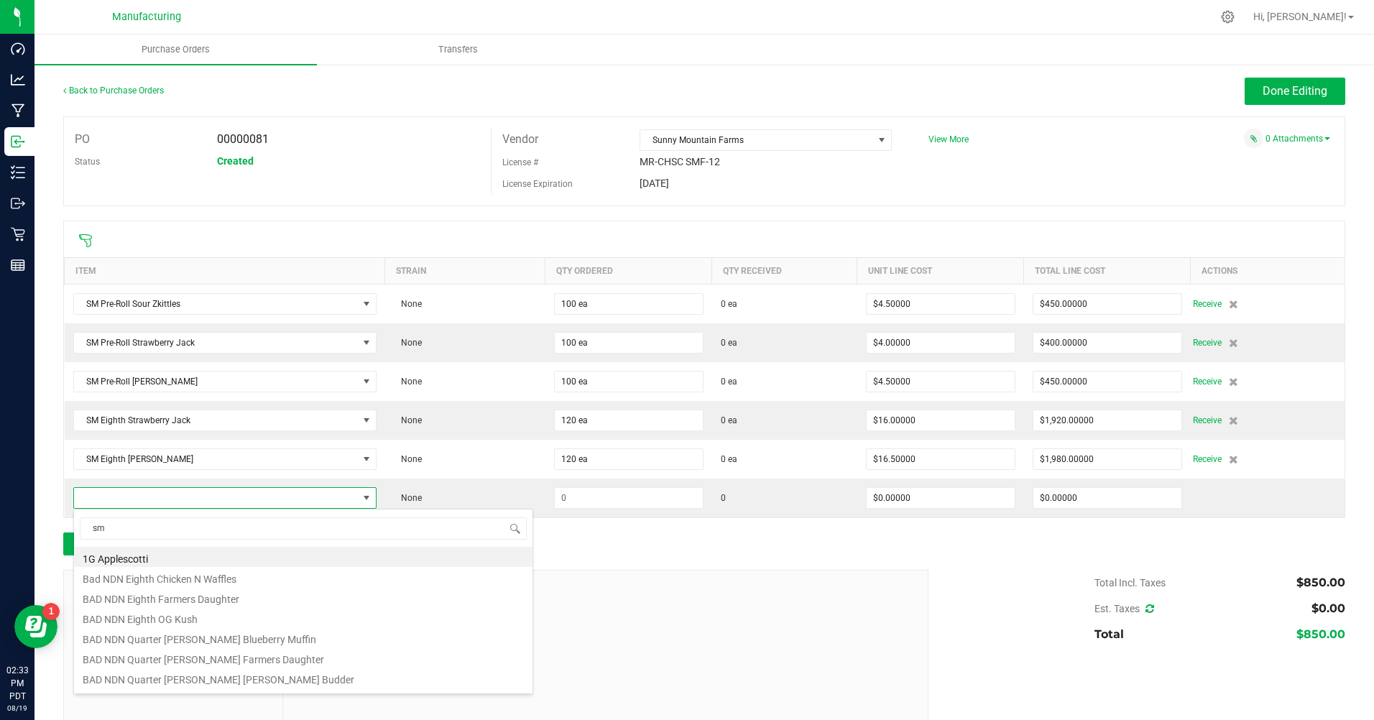
type input "sm"
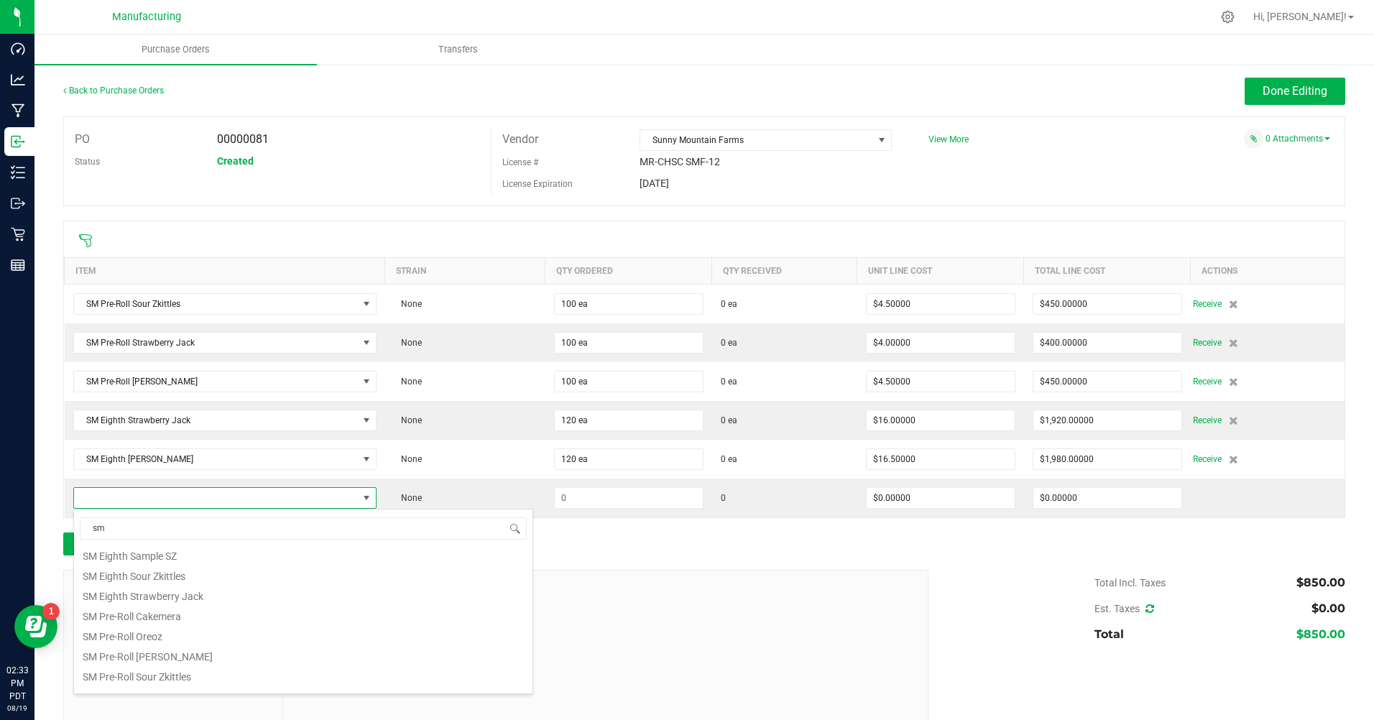
scroll to position [0, 0]
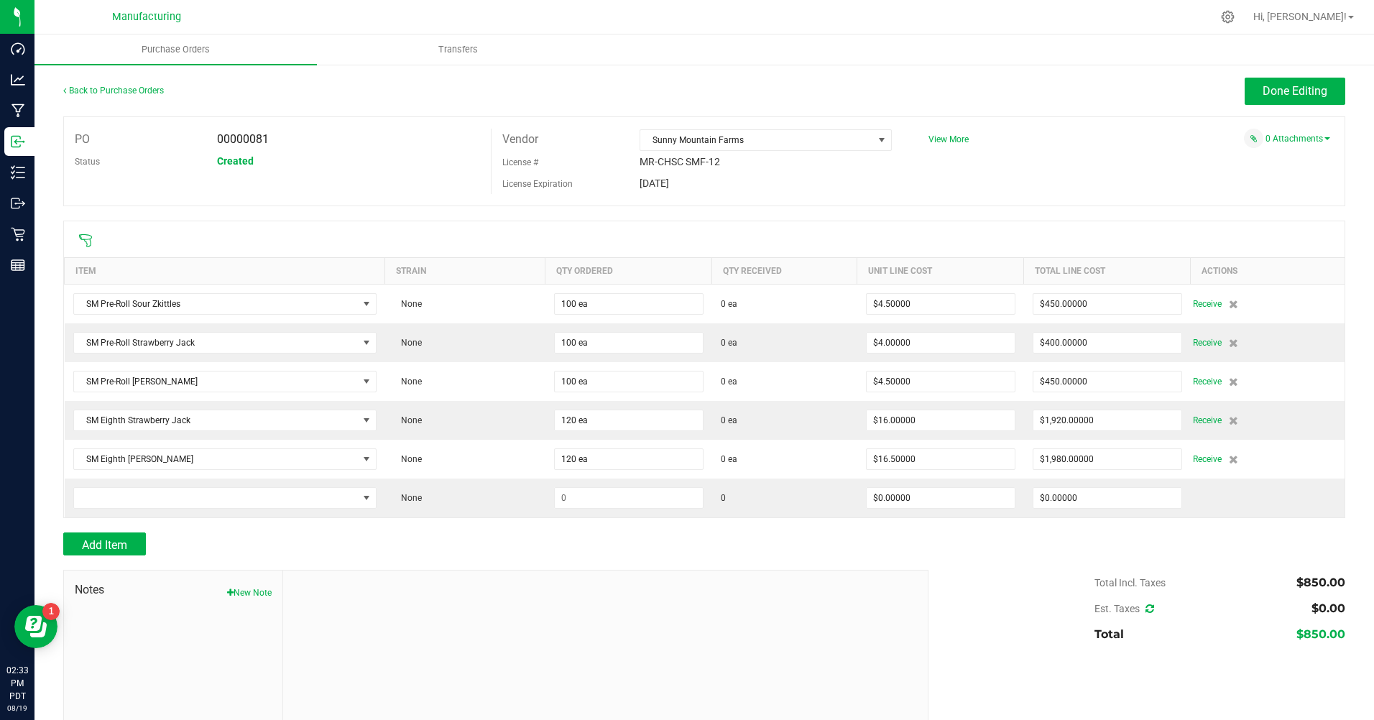
click at [580, 551] on div "Add Item" at bounding box center [490, 544] width 855 height 23
click at [159, 505] on span "NO DATA FOUND" at bounding box center [216, 498] width 284 height 20
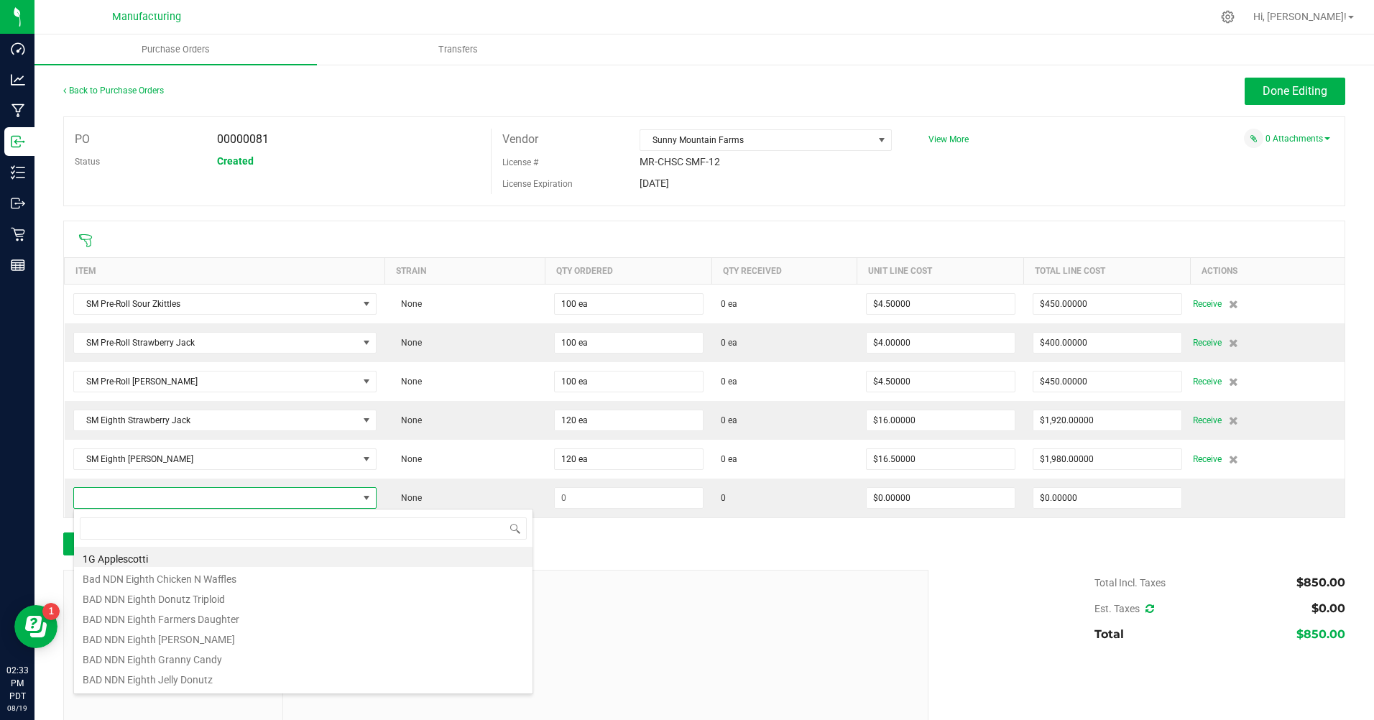
scroll to position [22, 298]
type input "sm"
click at [217, 563] on li "SM Disposable LR Orange Crush" at bounding box center [303, 557] width 459 height 20
type input "$22.00000"
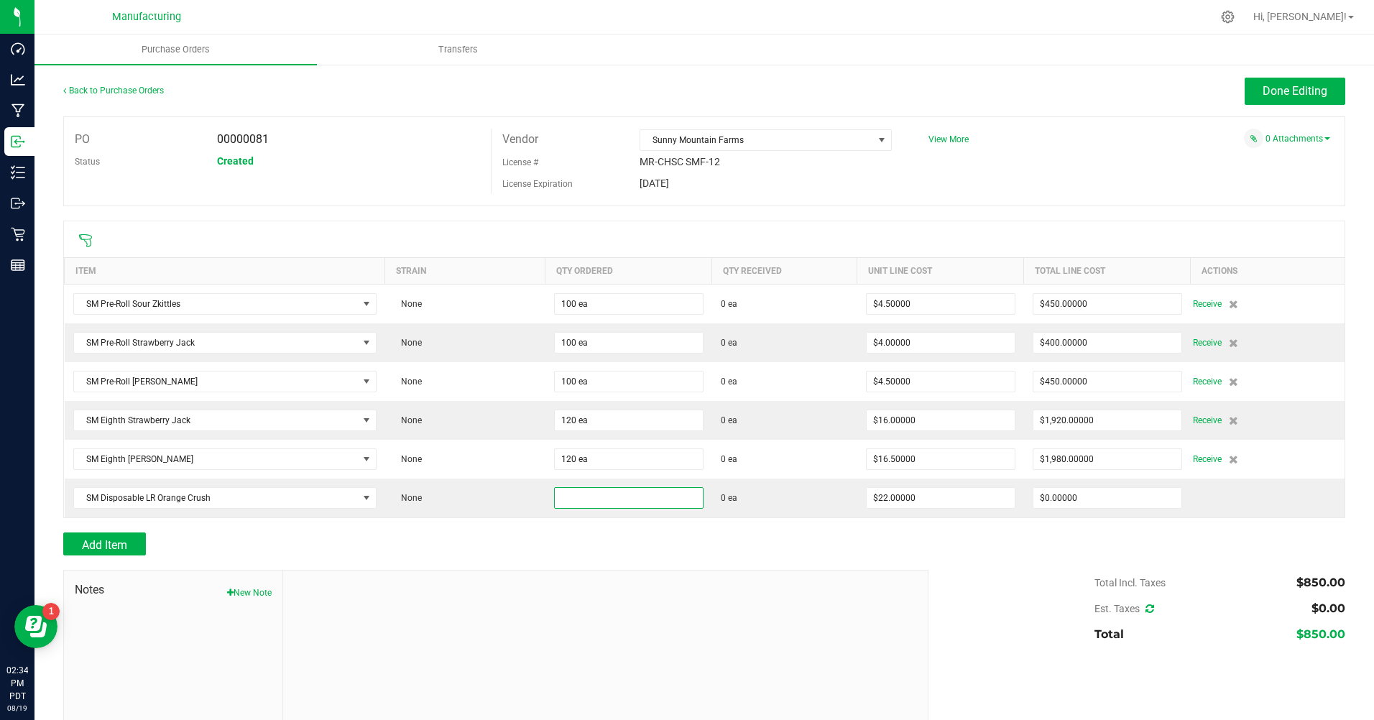
click at [595, 496] on input at bounding box center [629, 498] width 148 height 20
type input "20 ea"
click at [597, 548] on div "Add Item" at bounding box center [490, 544] width 855 height 23
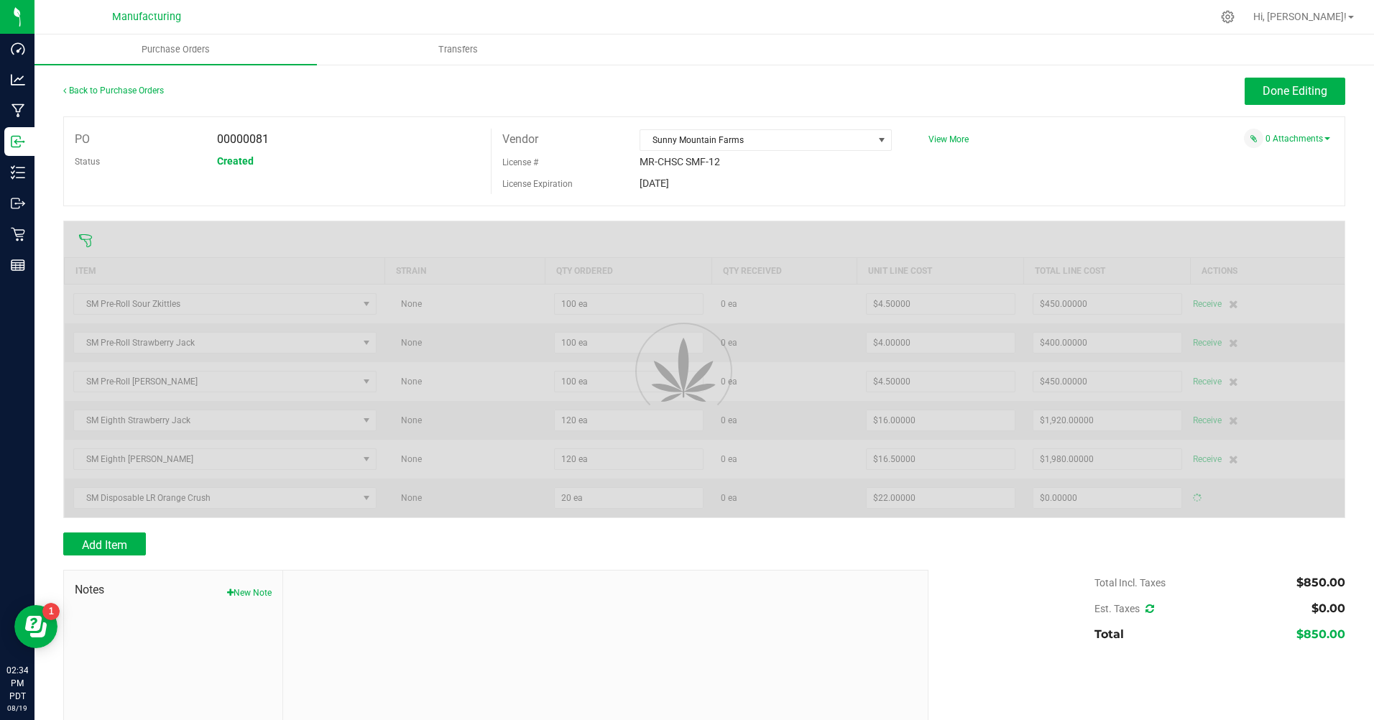
type input "$440.00000"
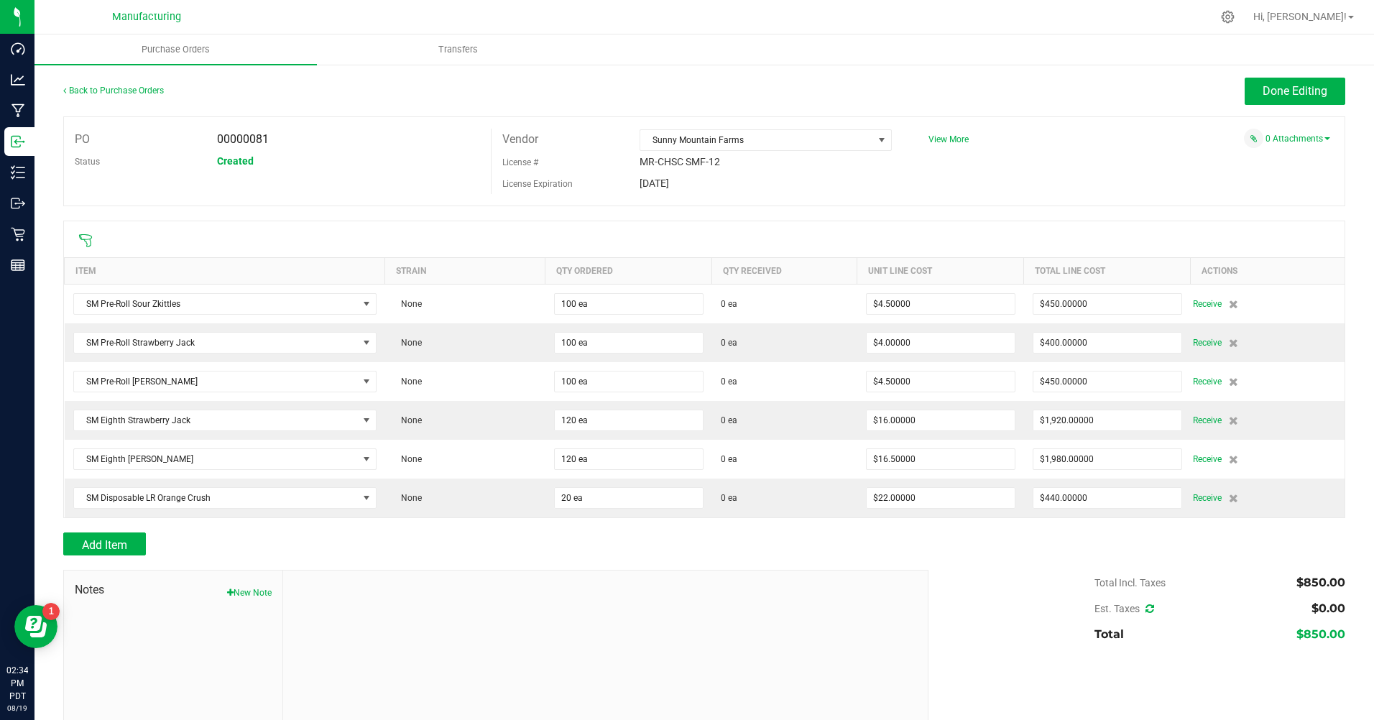
drag, startPoint x: 1275, startPoint y: 17, endPoint x: 1271, endPoint y: 23, distance: 7.8
click at [1237, 23] on div at bounding box center [1228, 17] width 18 height 14
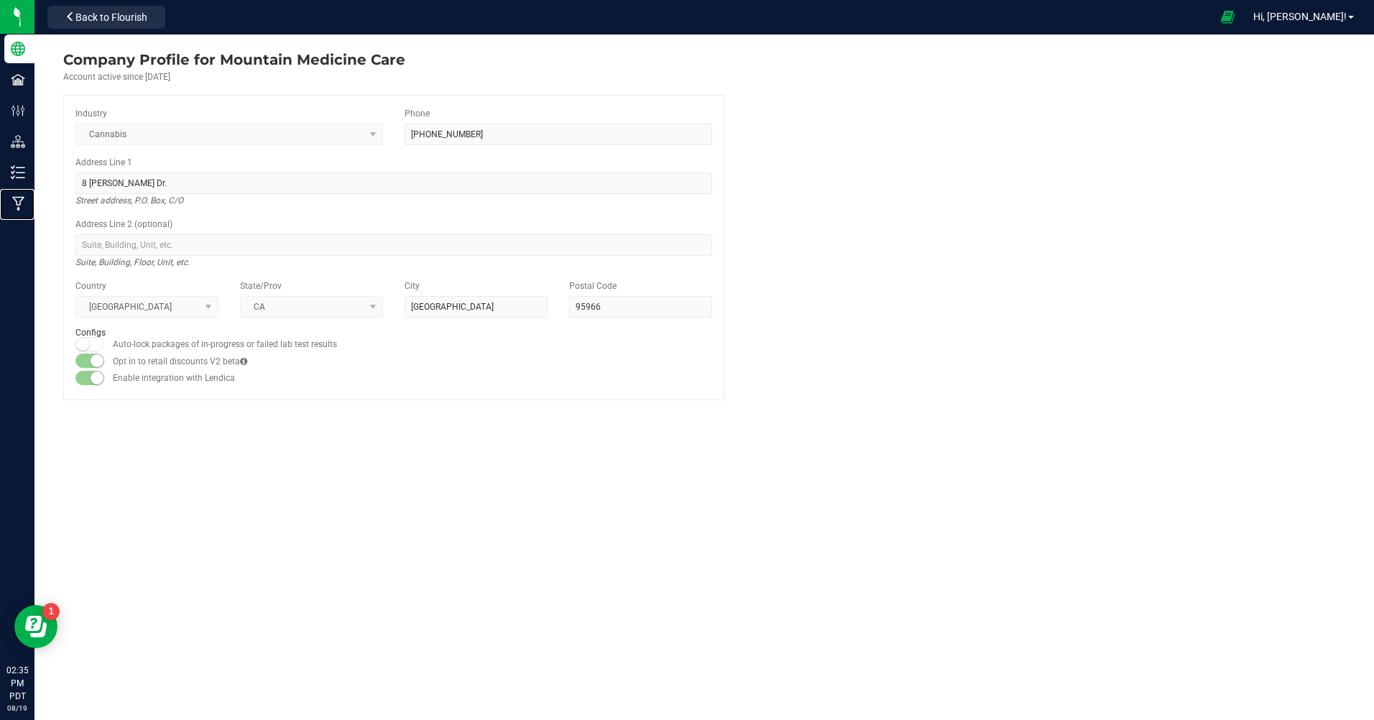
click at [0, 0] on p "Manufacturing" at bounding box center [0, 0] width 0 height 0
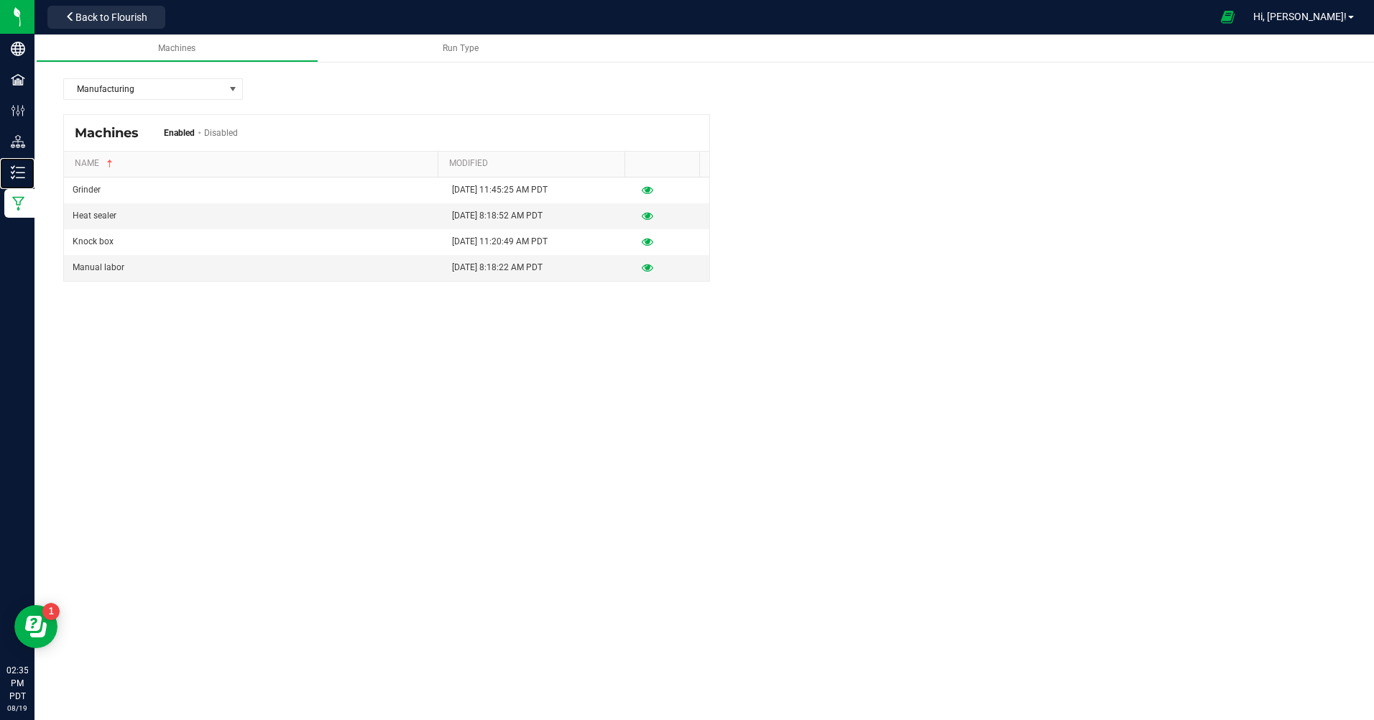
click at [0, 0] on p "Inventory" at bounding box center [0, 0] width 0 height 0
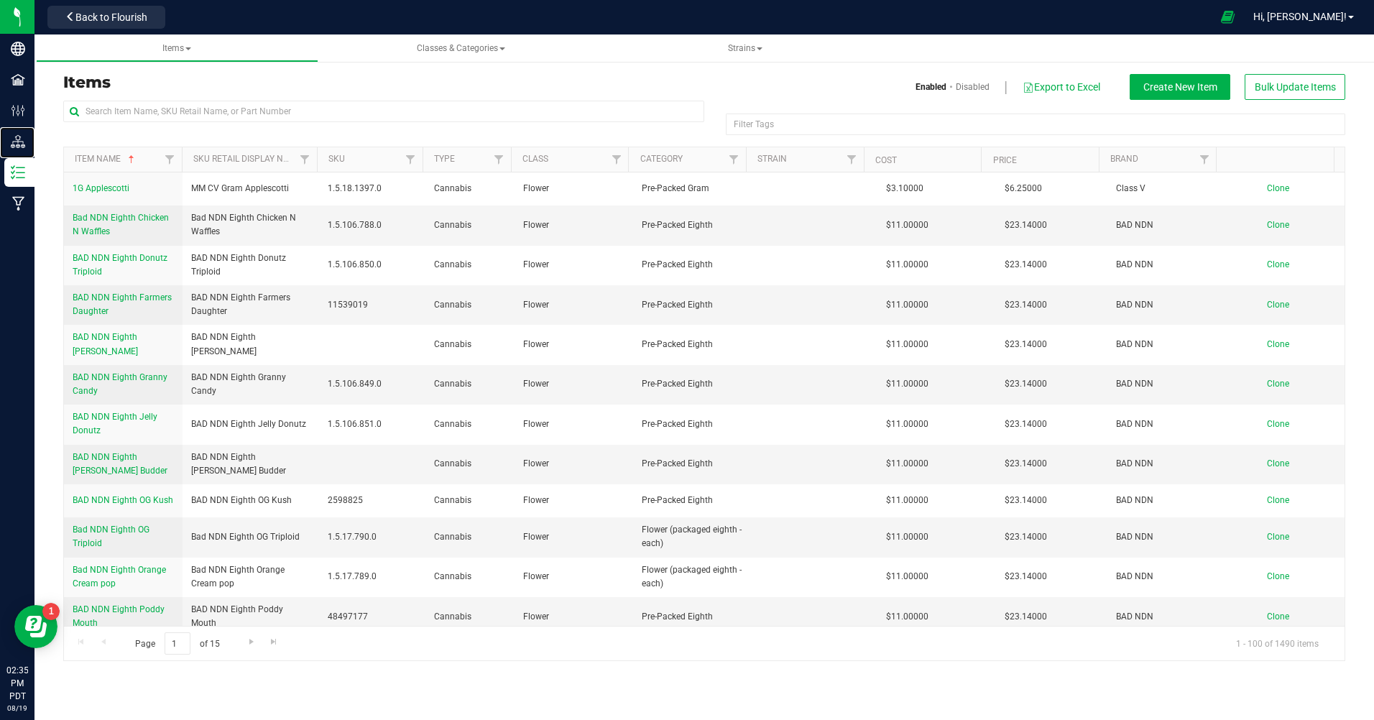
click at [0, 0] on p "Distribution" at bounding box center [0, 0] width 0 height 0
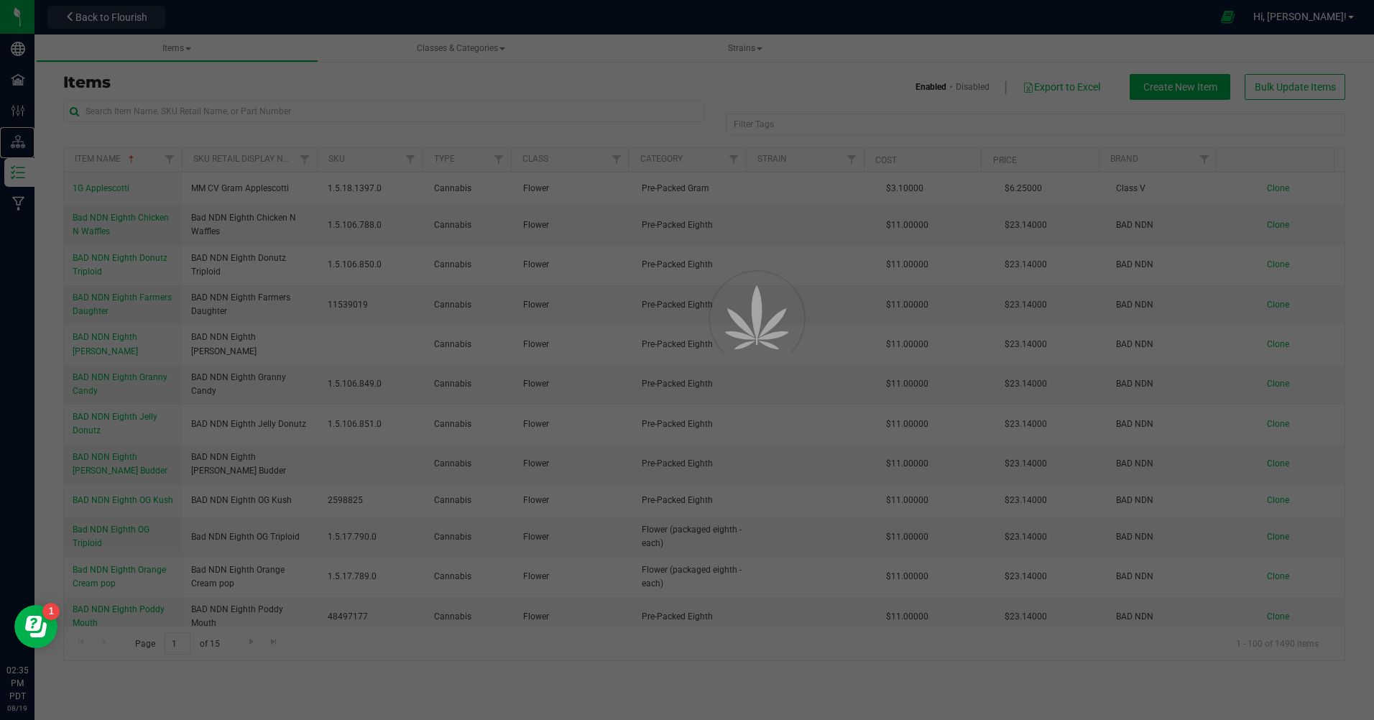
click at [0, 0] on p "Distribution" at bounding box center [0, 0] width 0 height 0
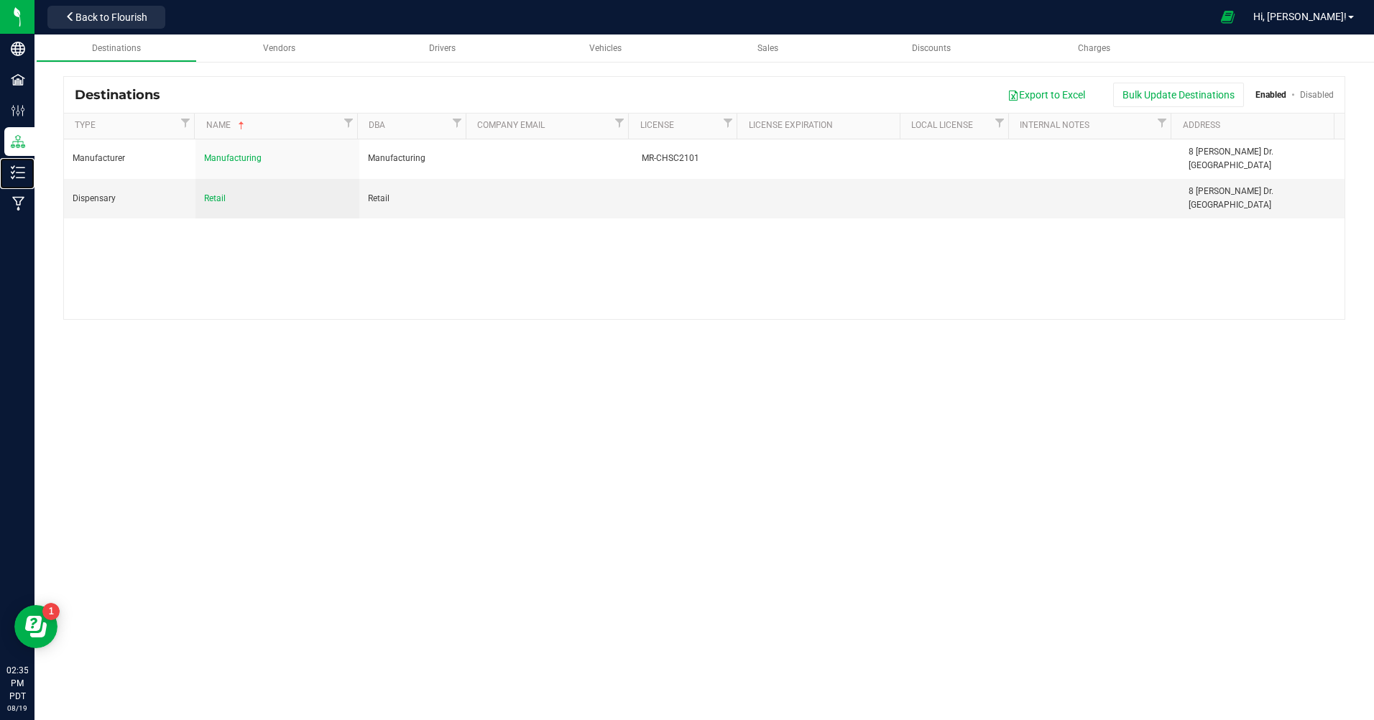
click at [0, 0] on p "Inventory" at bounding box center [0, 0] width 0 height 0
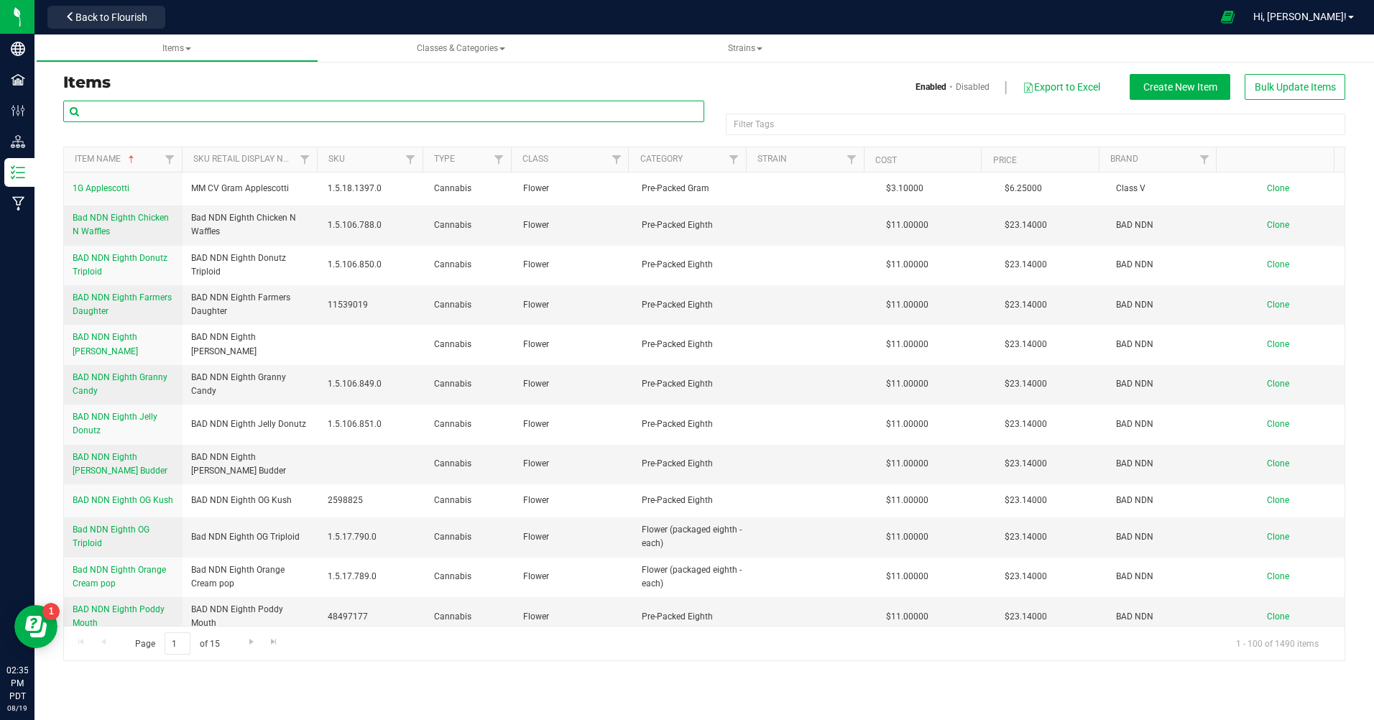
click at [150, 104] on input "text" at bounding box center [383, 112] width 641 height 22
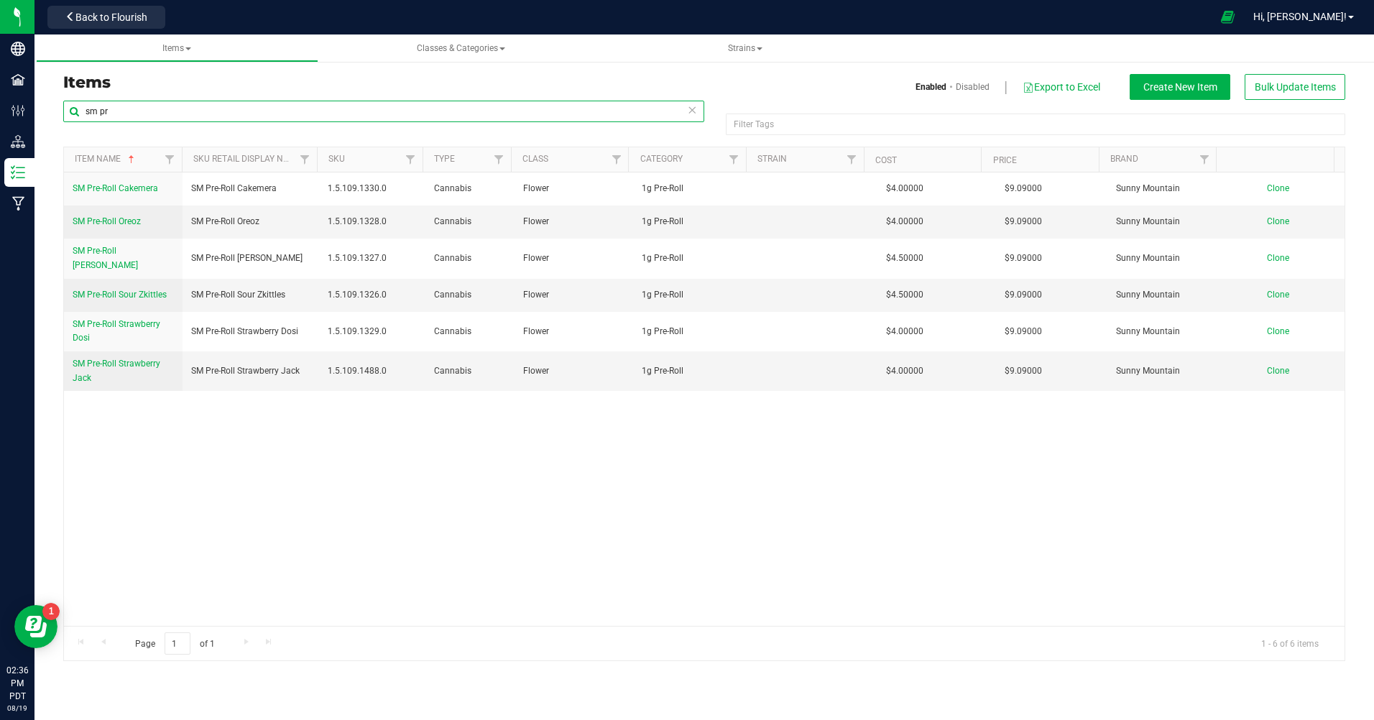
type input "sm pr"
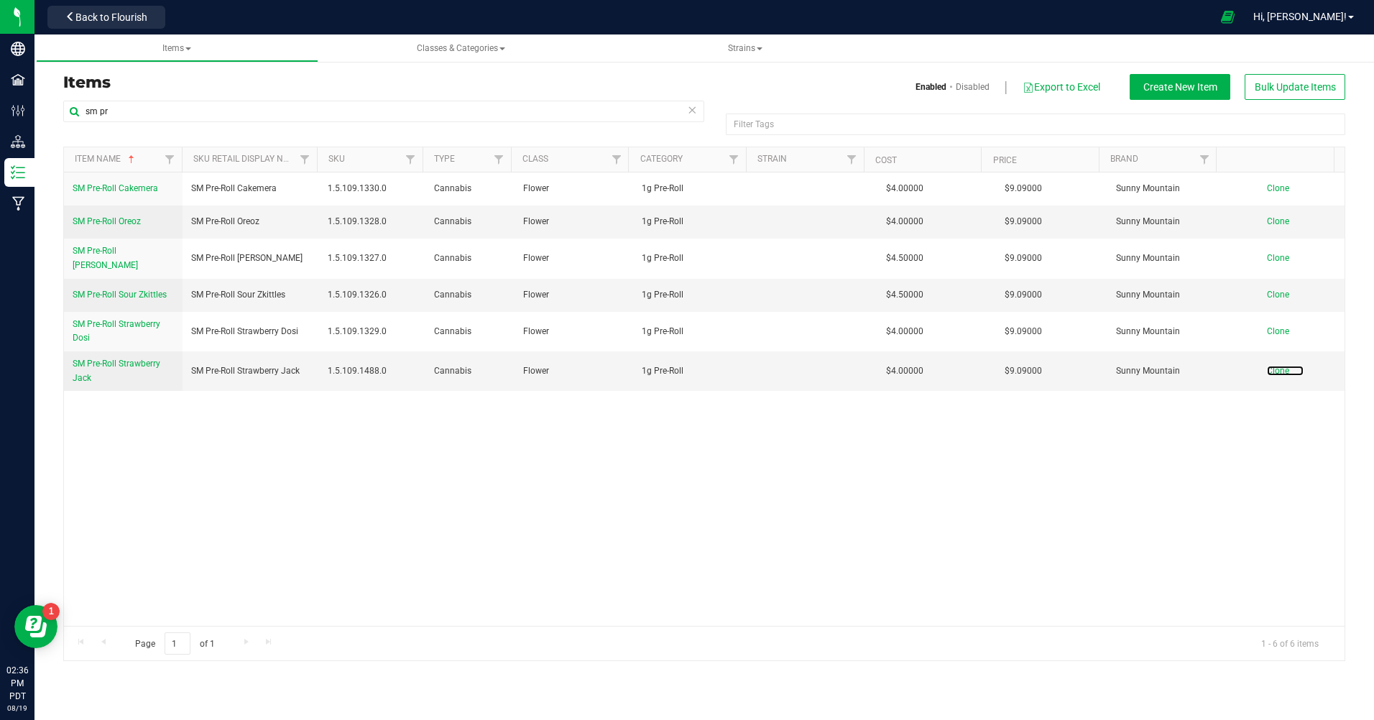
click at [1267, 367] on span "Clone" at bounding box center [1278, 371] width 22 height 10
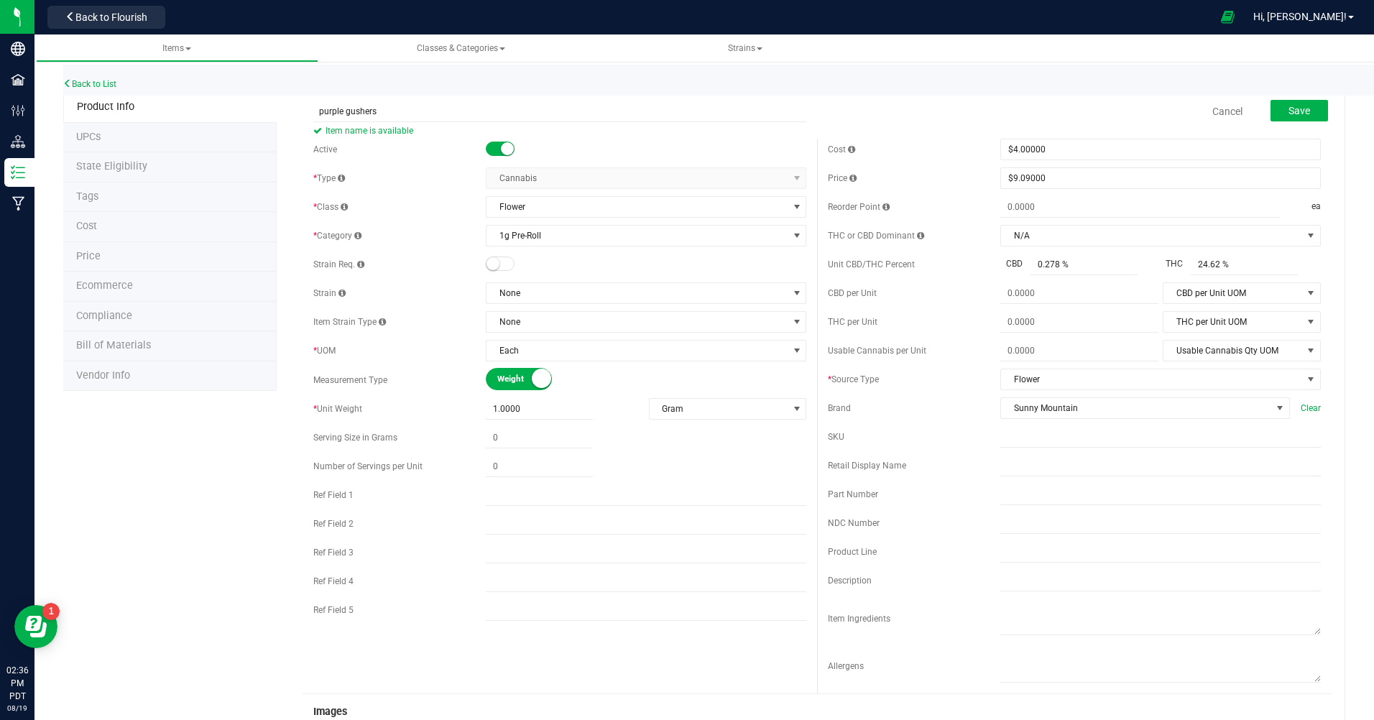
type input "purple gushers"
click at [720, 464] on div at bounding box center [646, 466] width 321 height 21
click at [1274, 104] on button "Save" at bounding box center [1300, 111] width 58 height 22
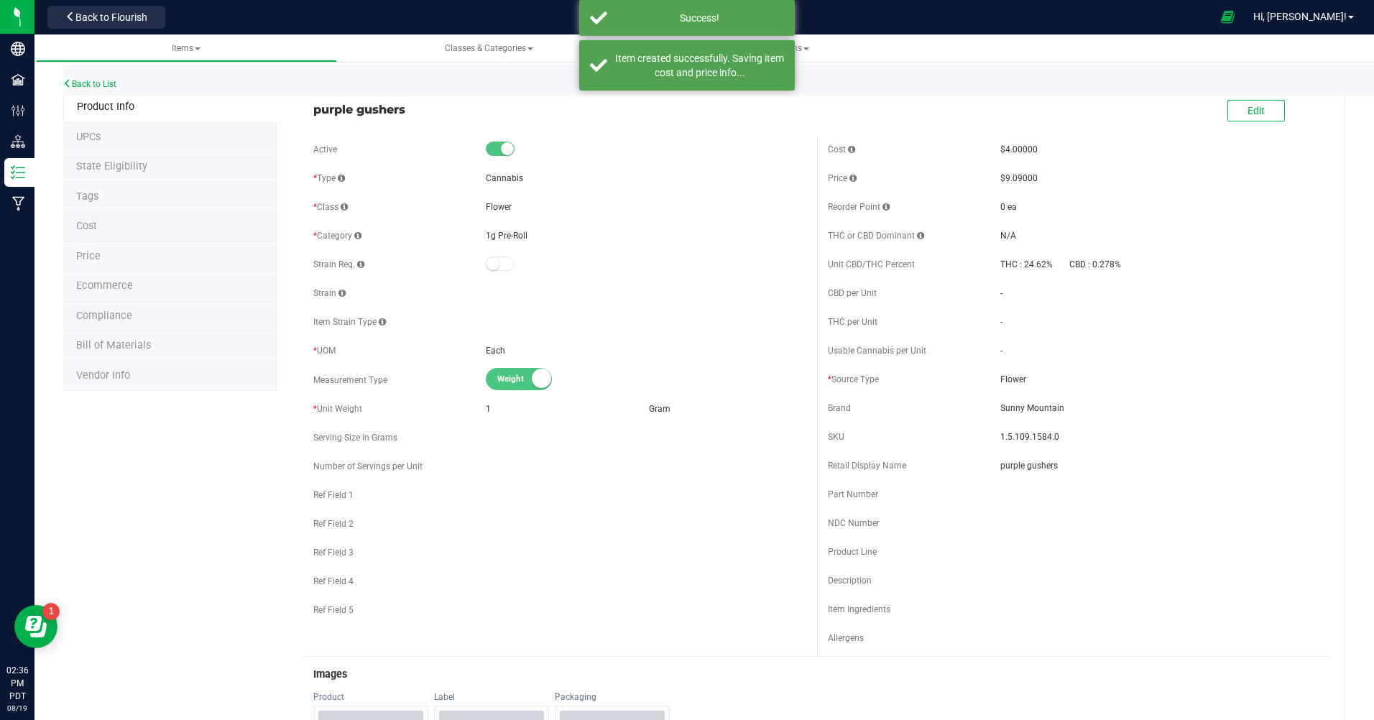
click at [101, 77] on div "Back to List" at bounding box center [750, 80] width 1374 height 31
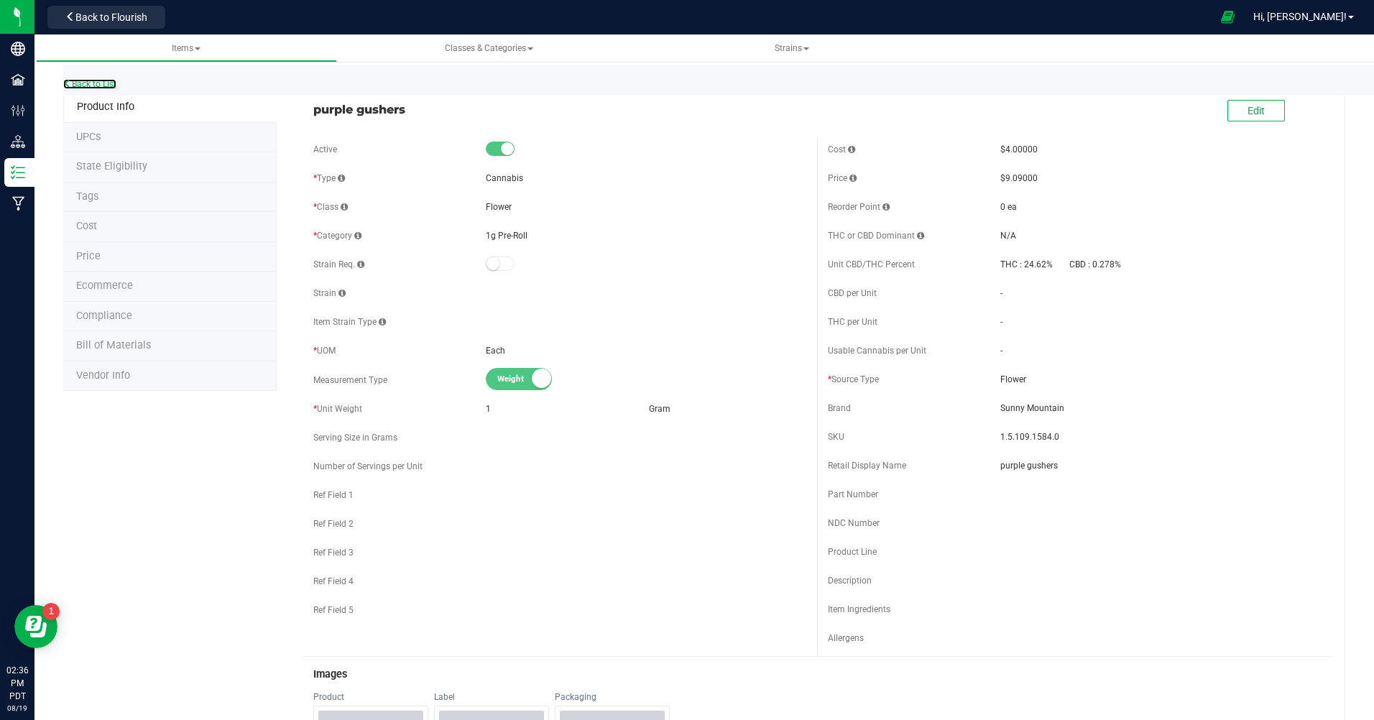
click at [104, 82] on link "Back to List" at bounding box center [89, 84] width 53 height 10
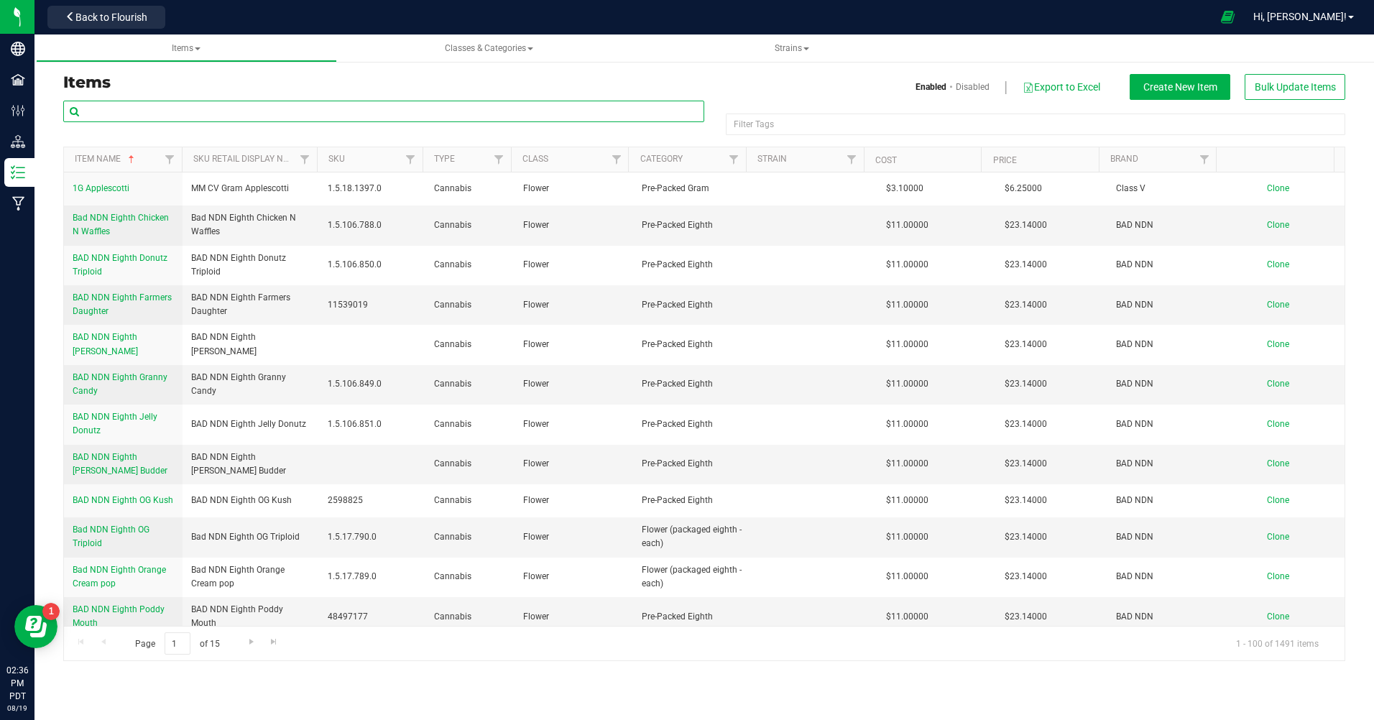
click at [86, 119] on input "text" at bounding box center [383, 112] width 641 height 22
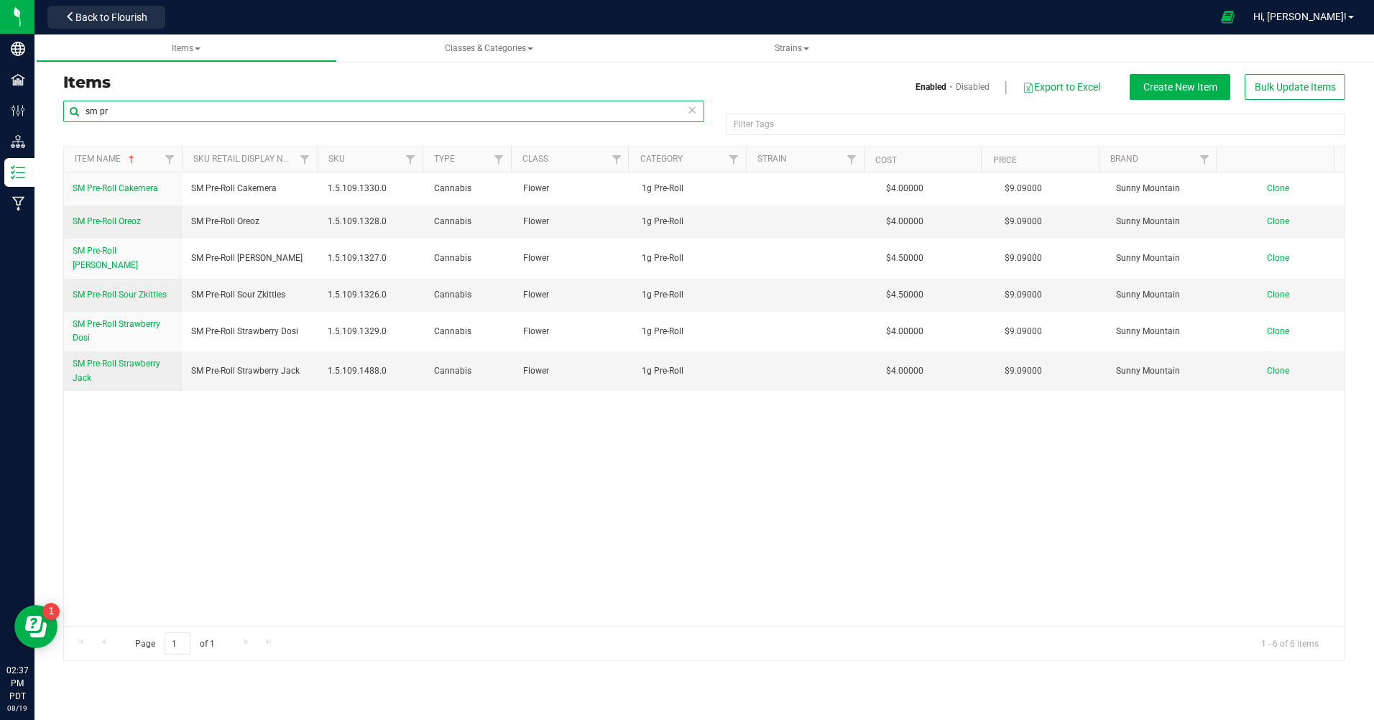
type input "sm pr"
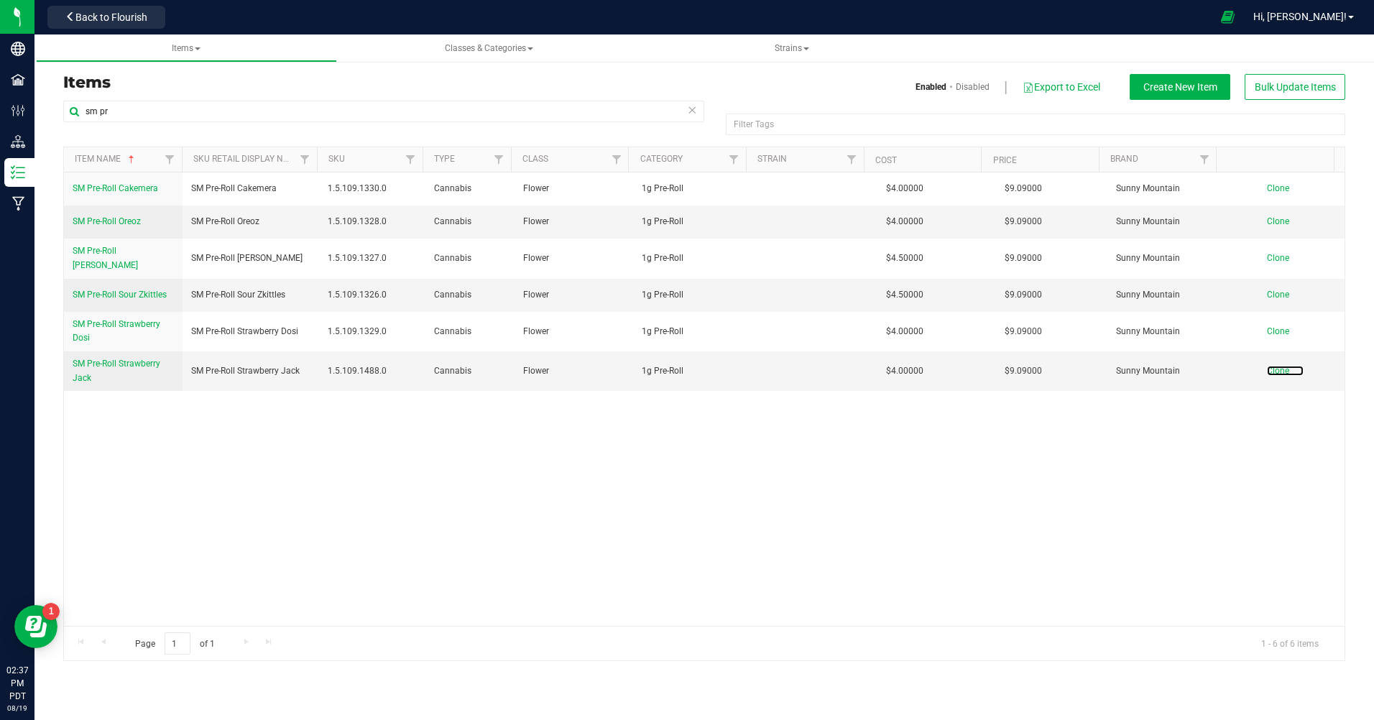
click at [1270, 366] on span "Clone" at bounding box center [1278, 371] width 22 height 10
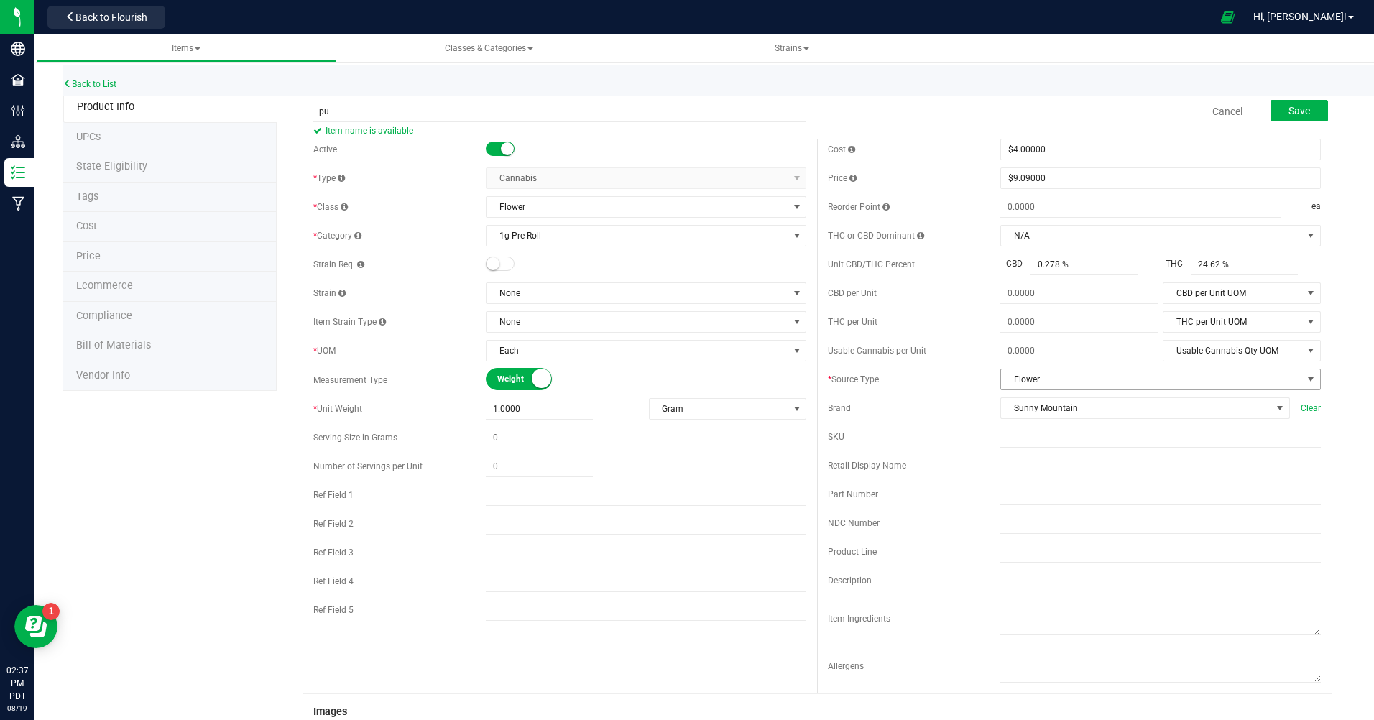
type input "p"
click at [96, 84] on link "Back to List" at bounding box center [89, 84] width 53 height 10
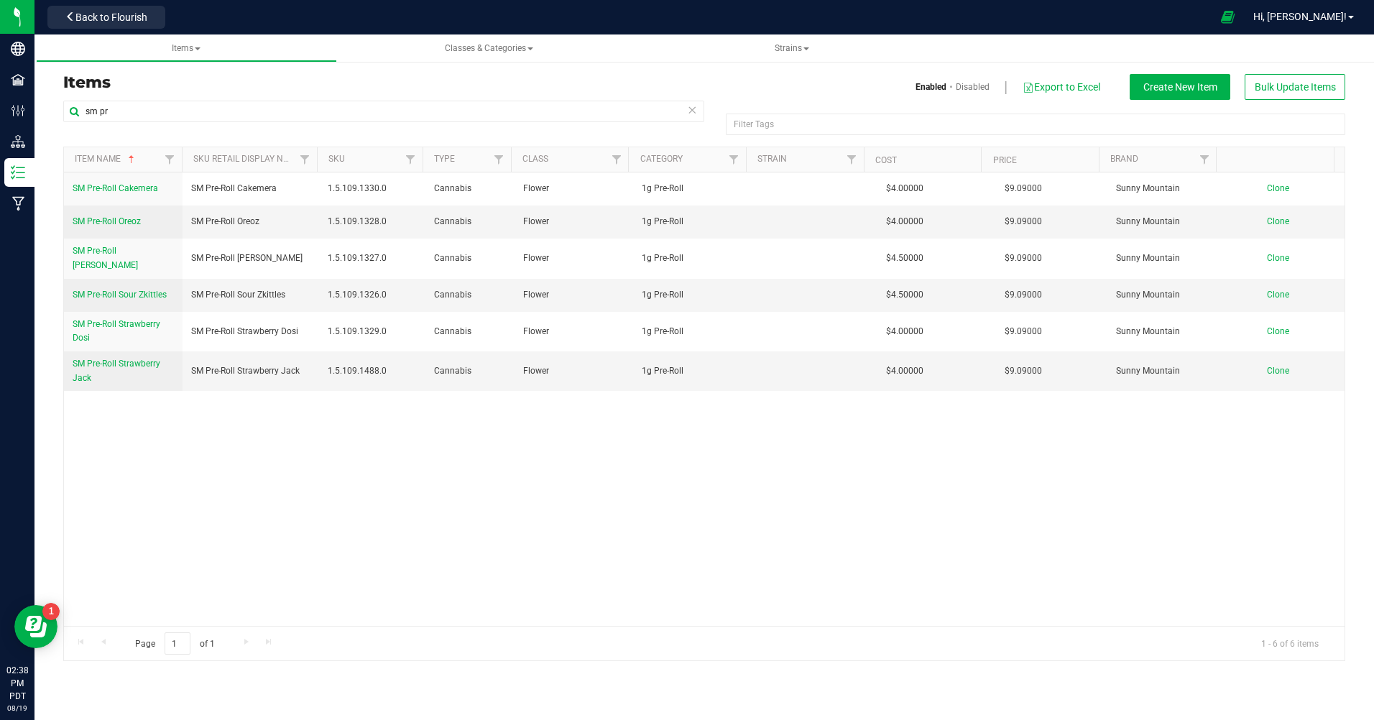
click at [278, 447] on div "SM Pre-Roll Cakemera SM Pre-Roll Cakemera 1.5.109.1330.0 Cannabis Flower 1g Pre…" at bounding box center [704, 400] width 1281 height 454
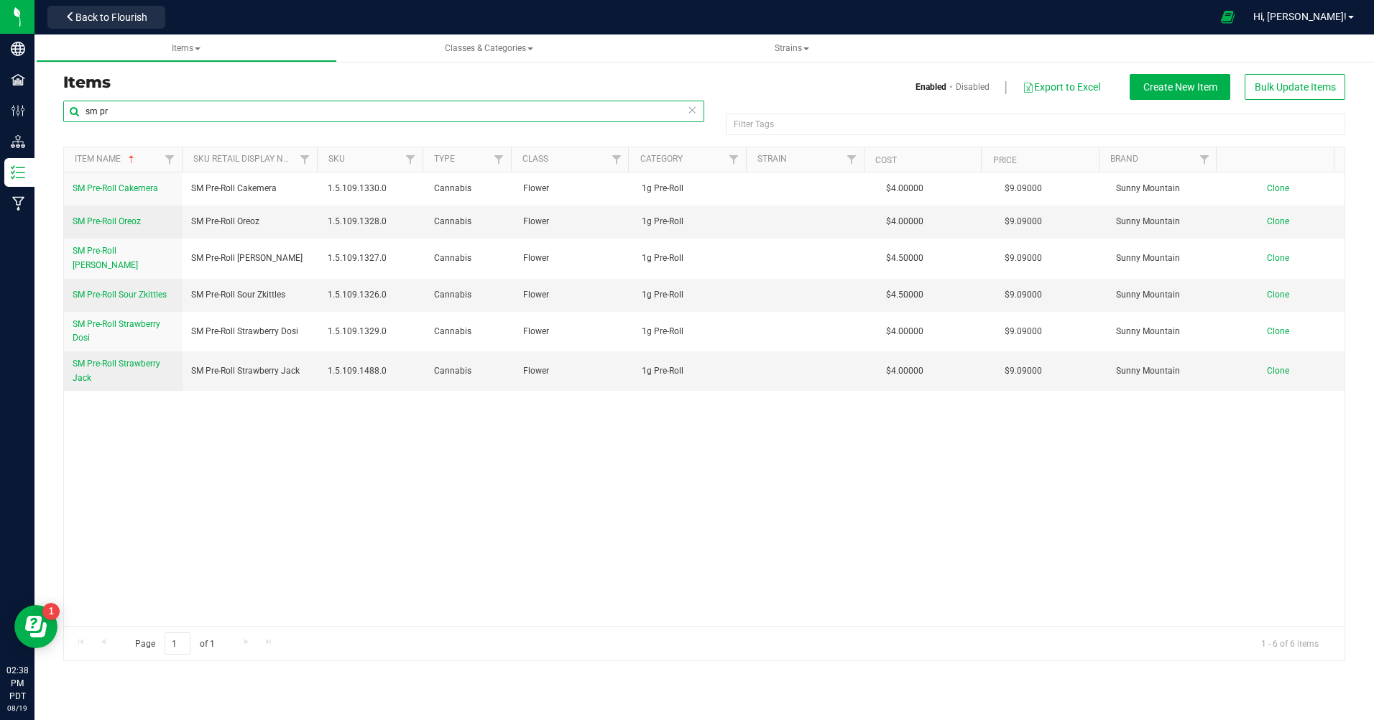
click at [130, 114] on input "sm pr" at bounding box center [383, 112] width 641 height 22
type input "s"
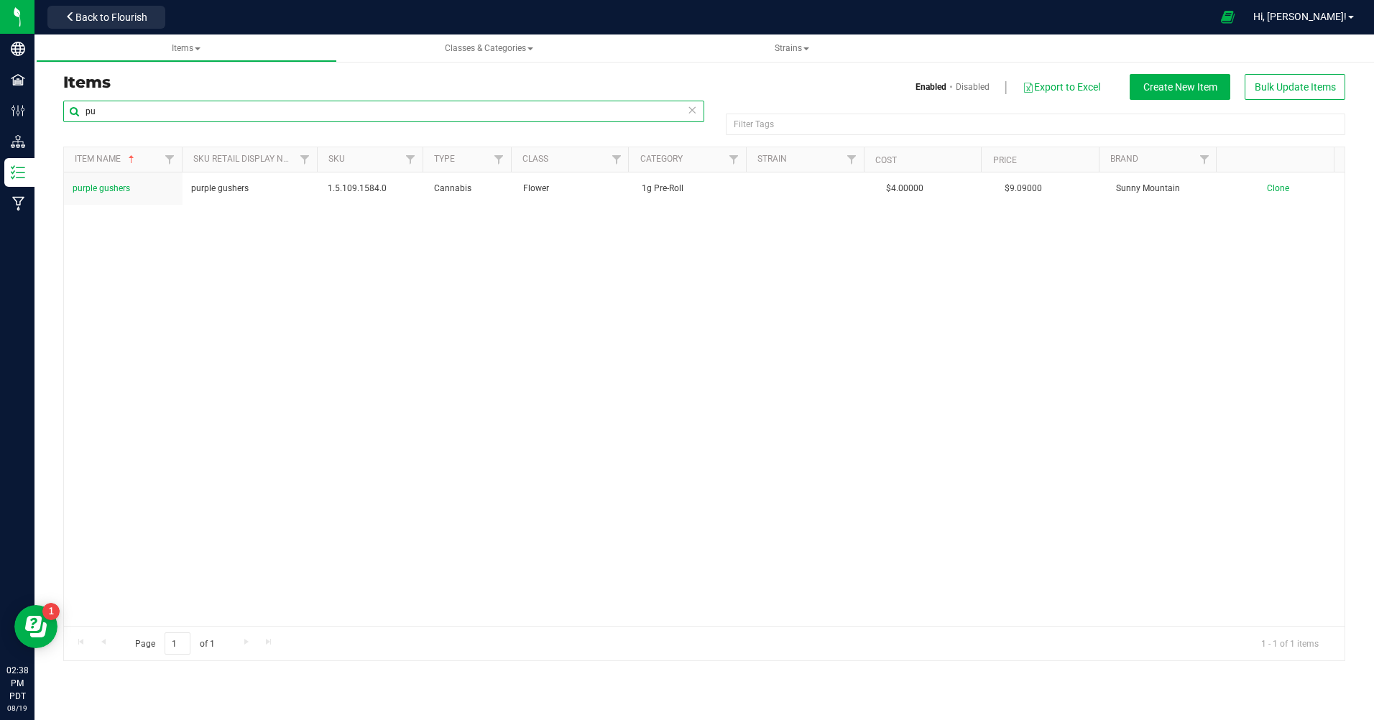
type input "p"
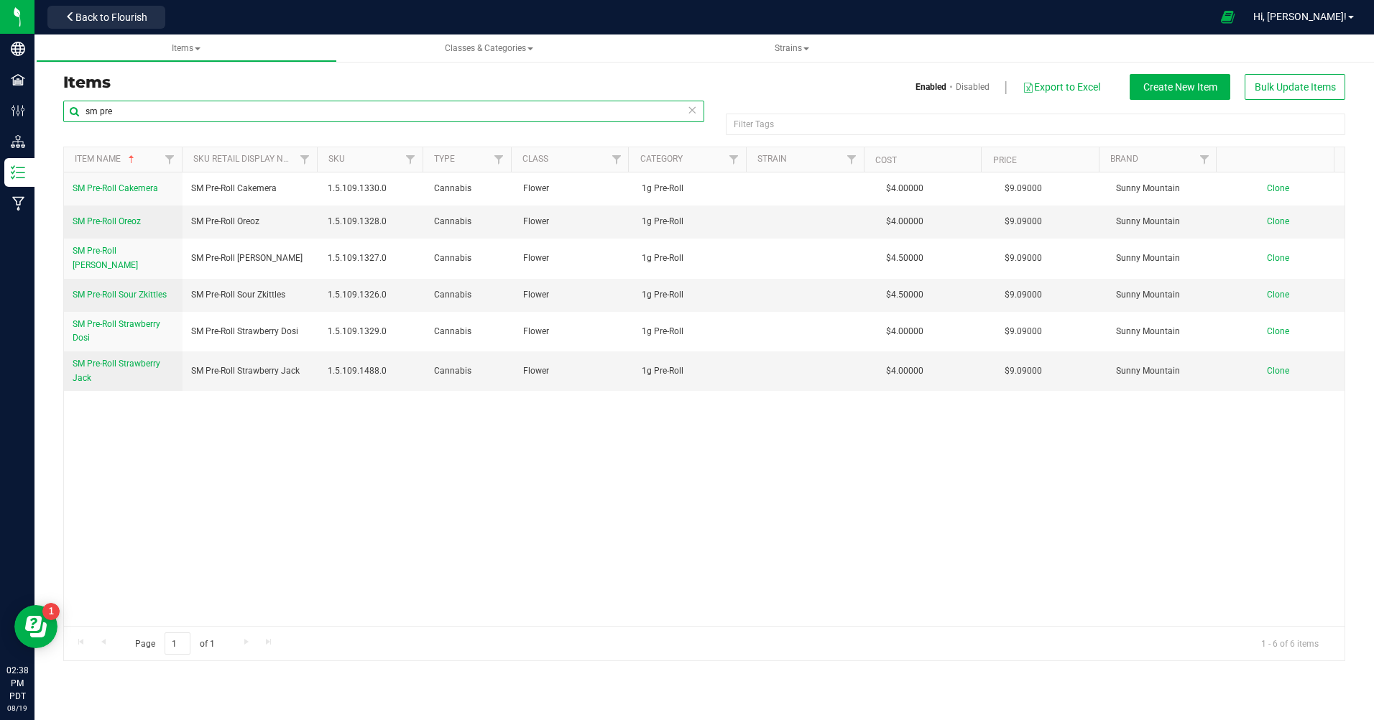
type input "sm pre"
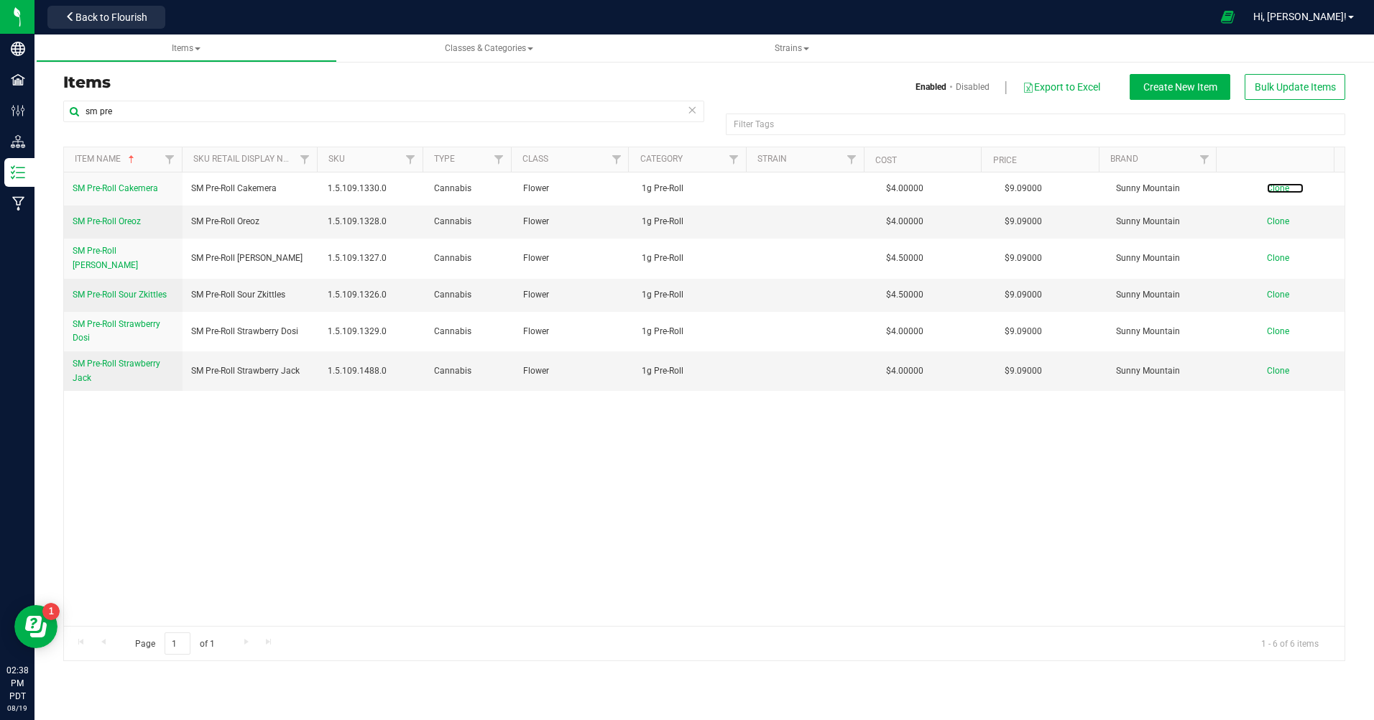
click at [1268, 192] on span "Clone" at bounding box center [1278, 188] width 22 height 10
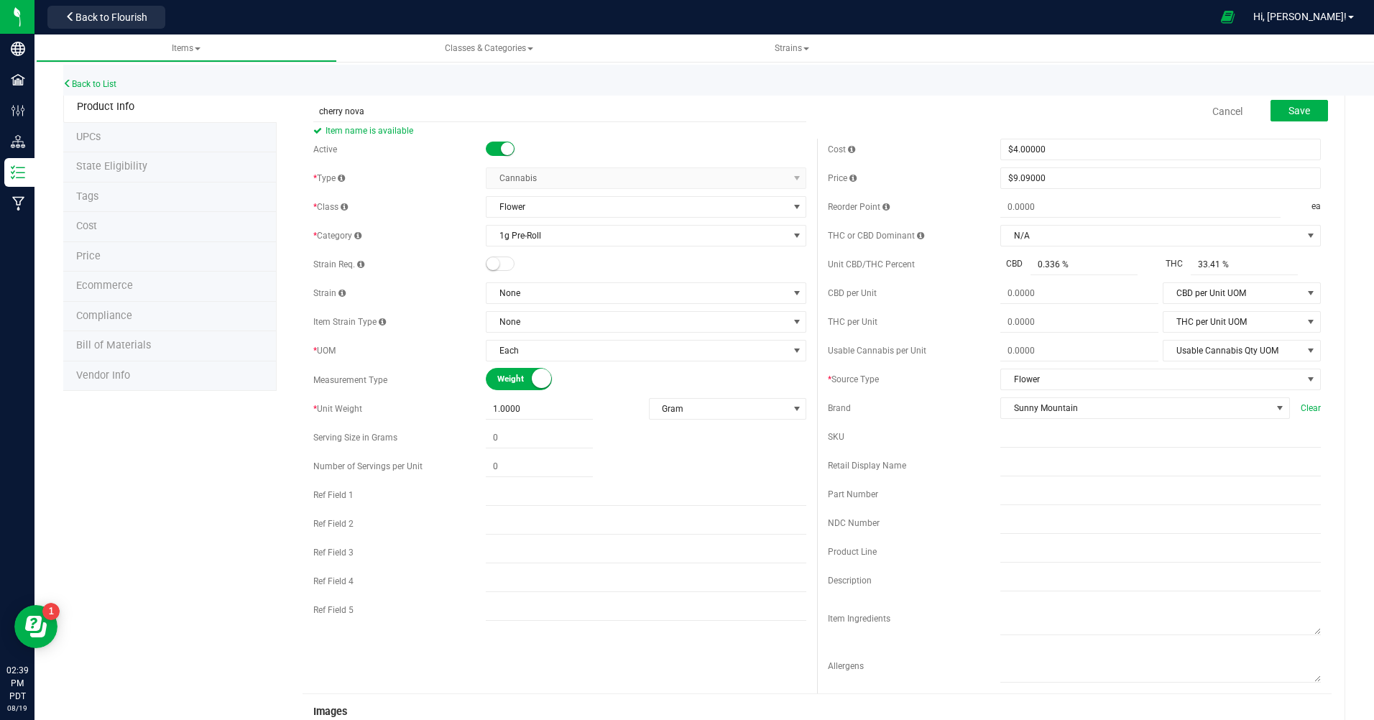
type input "cherry nova"
click at [1292, 107] on span "Save" at bounding box center [1300, 111] width 22 height 12
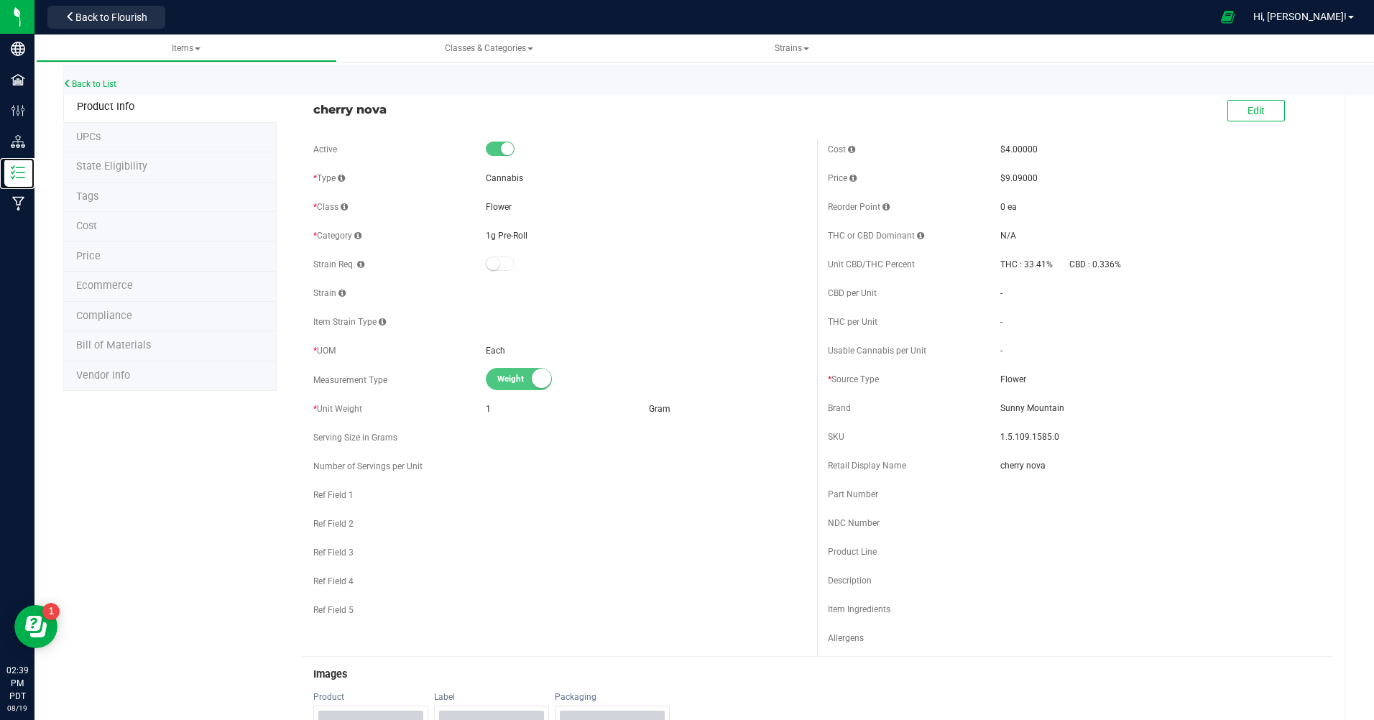
click at [19, 169] on icon at bounding box center [18, 172] width 14 height 14
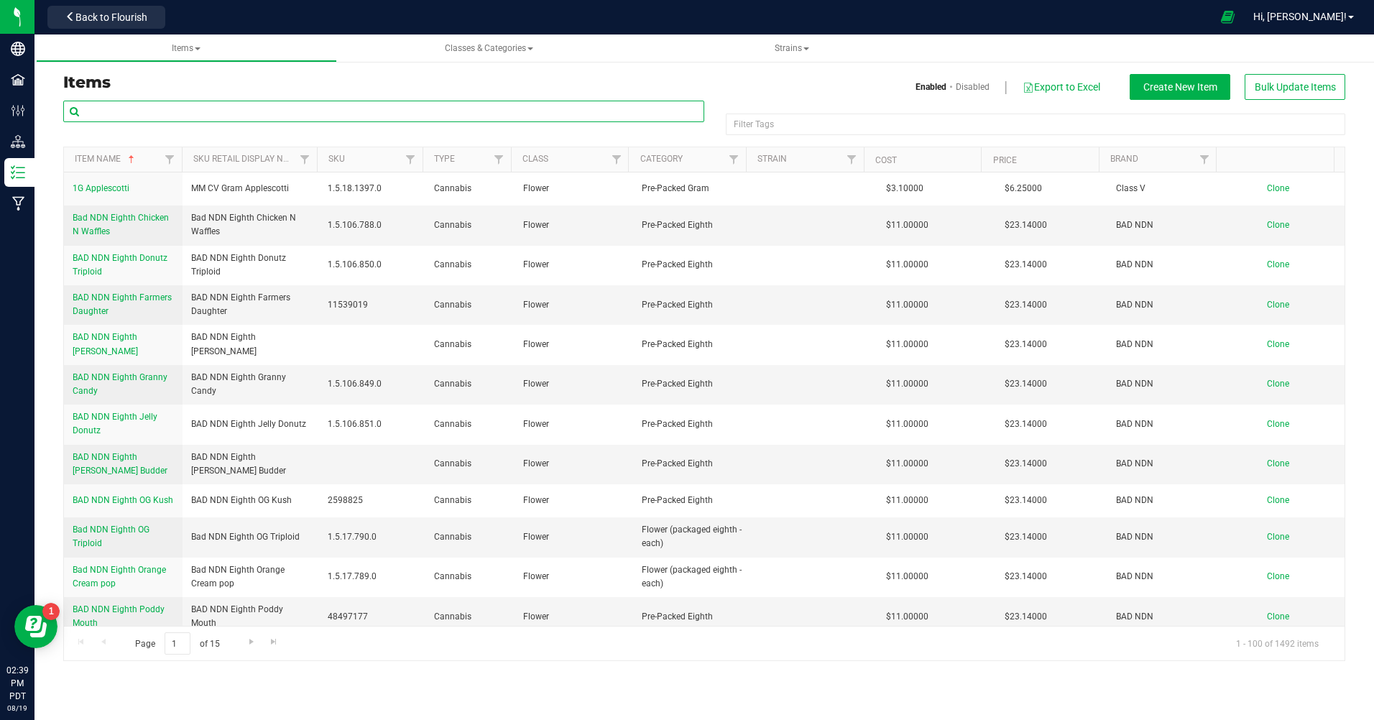
click at [269, 108] on input "text" at bounding box center [383, 112] width 641 height 22
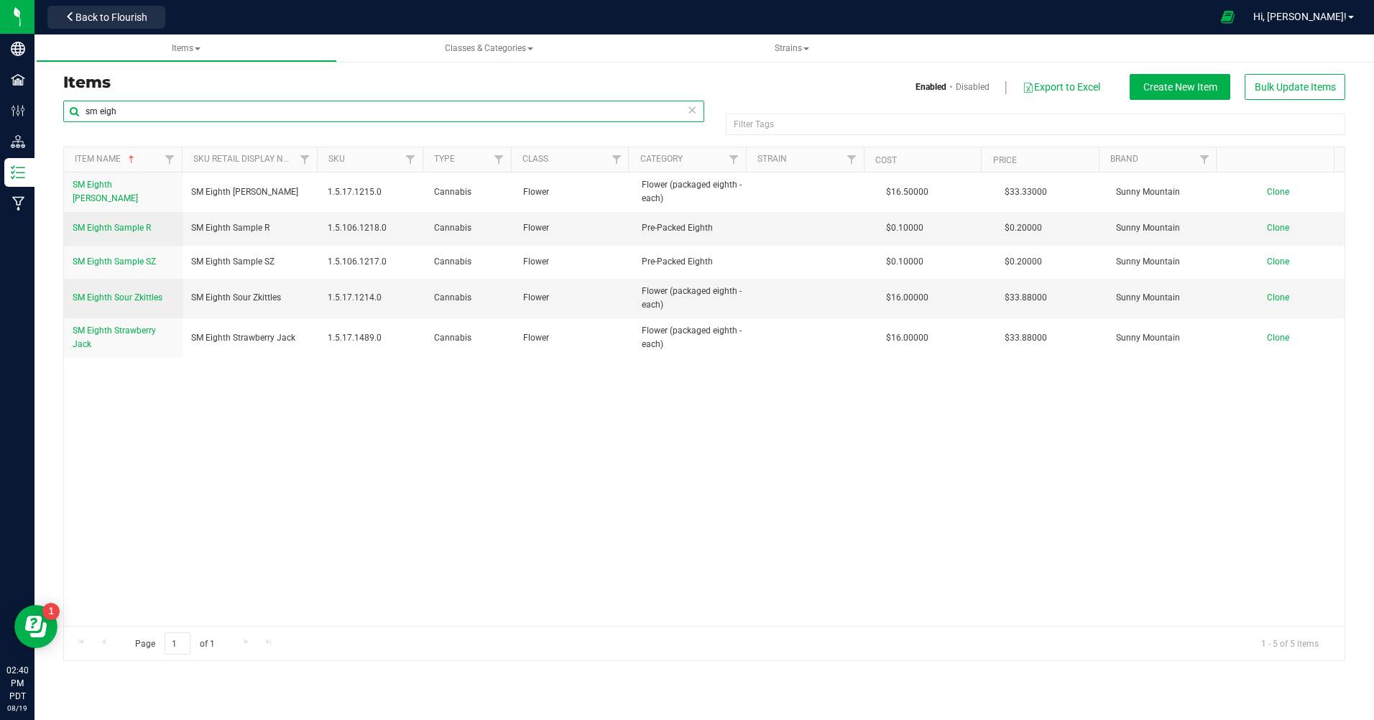
type input "sm eigh"
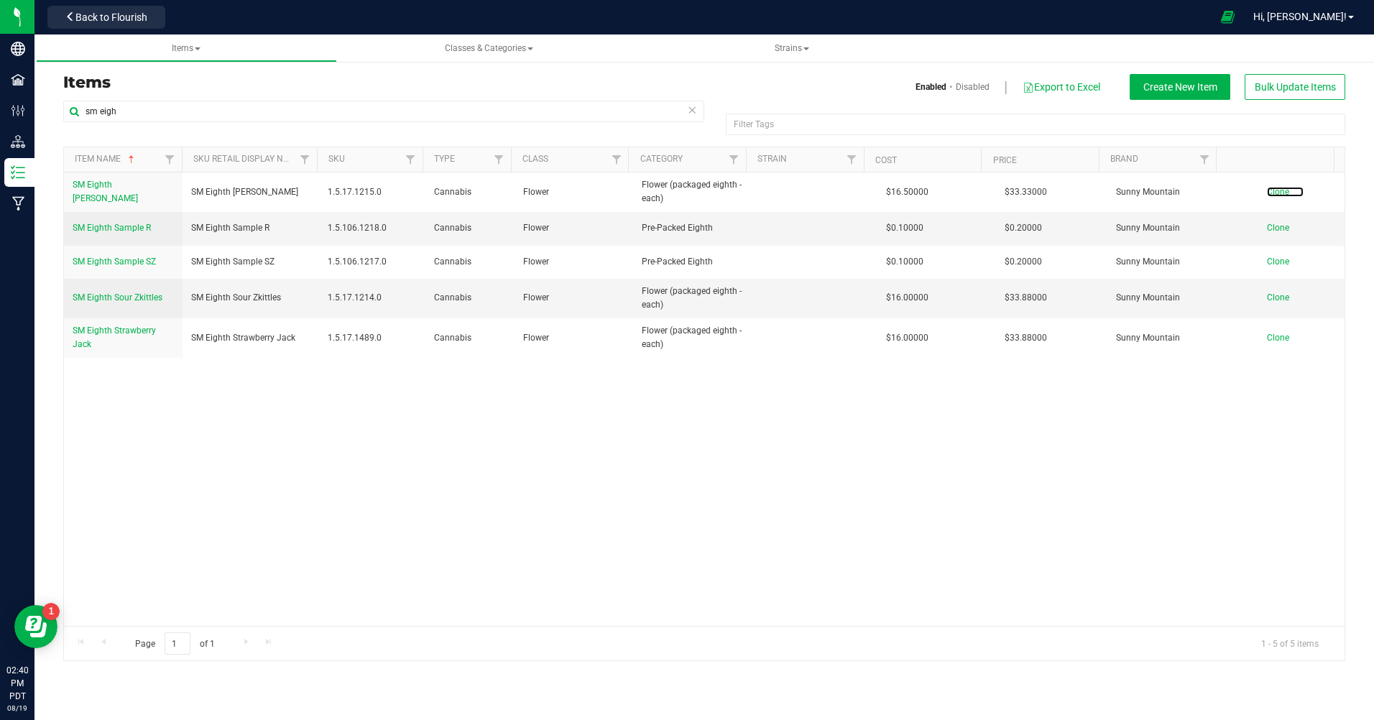
click at [1268, 189] on span "Clone" at bounding box center [1278, 192] width 22 height 10
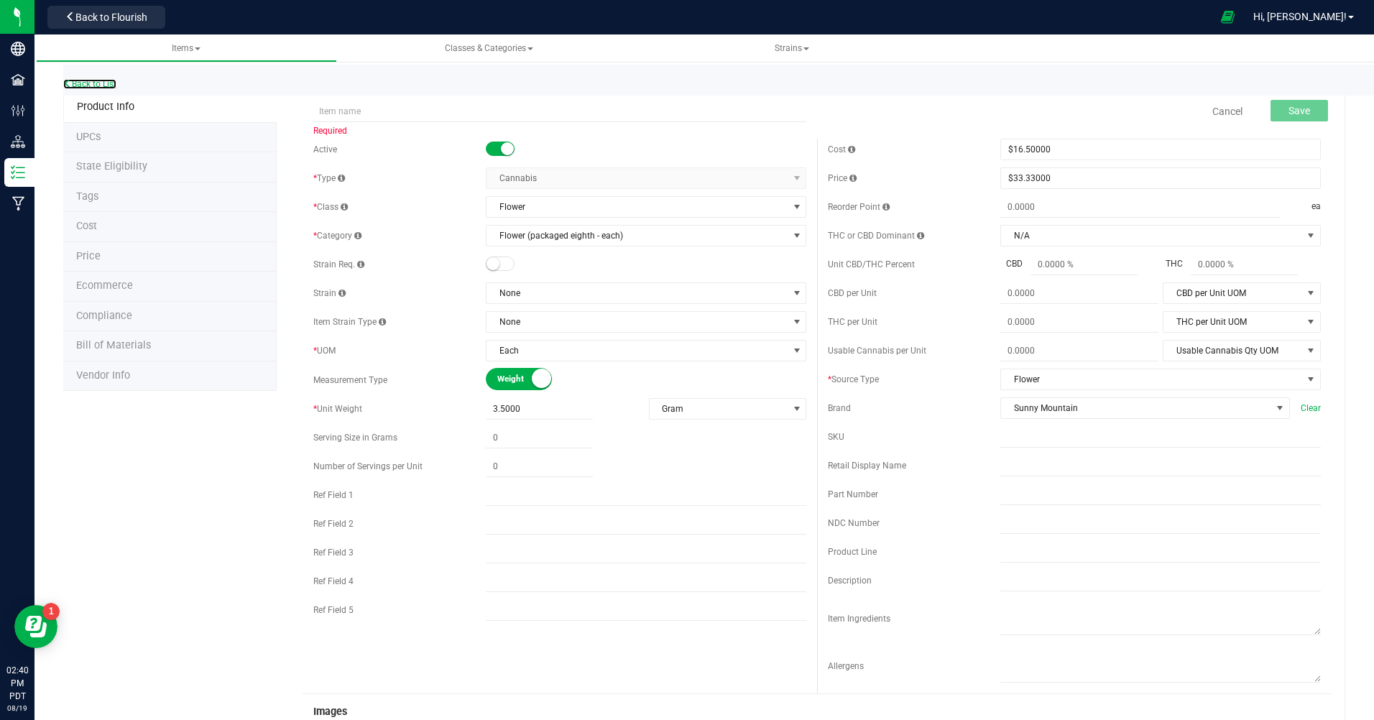
click at [95, 81] on link "Back to List" at bounding box center [89, 84] width 53 height 10
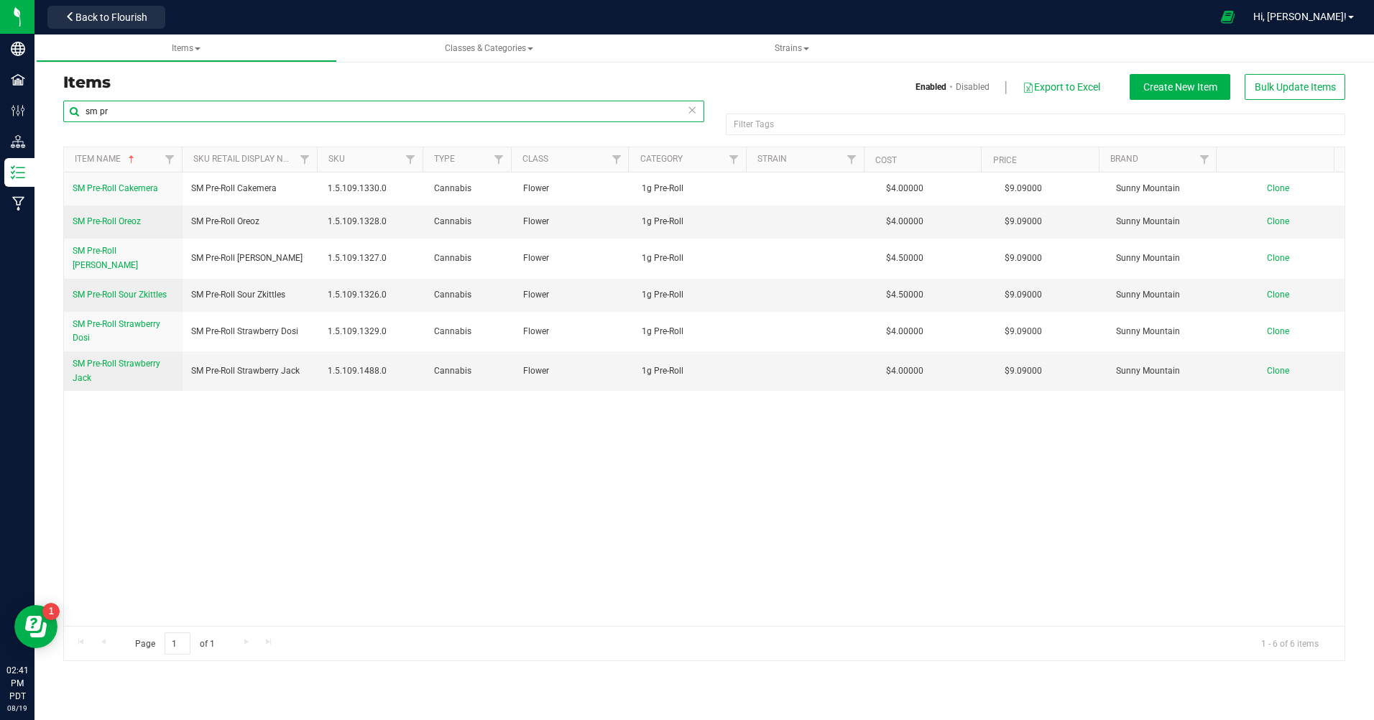
type input "sm pr"
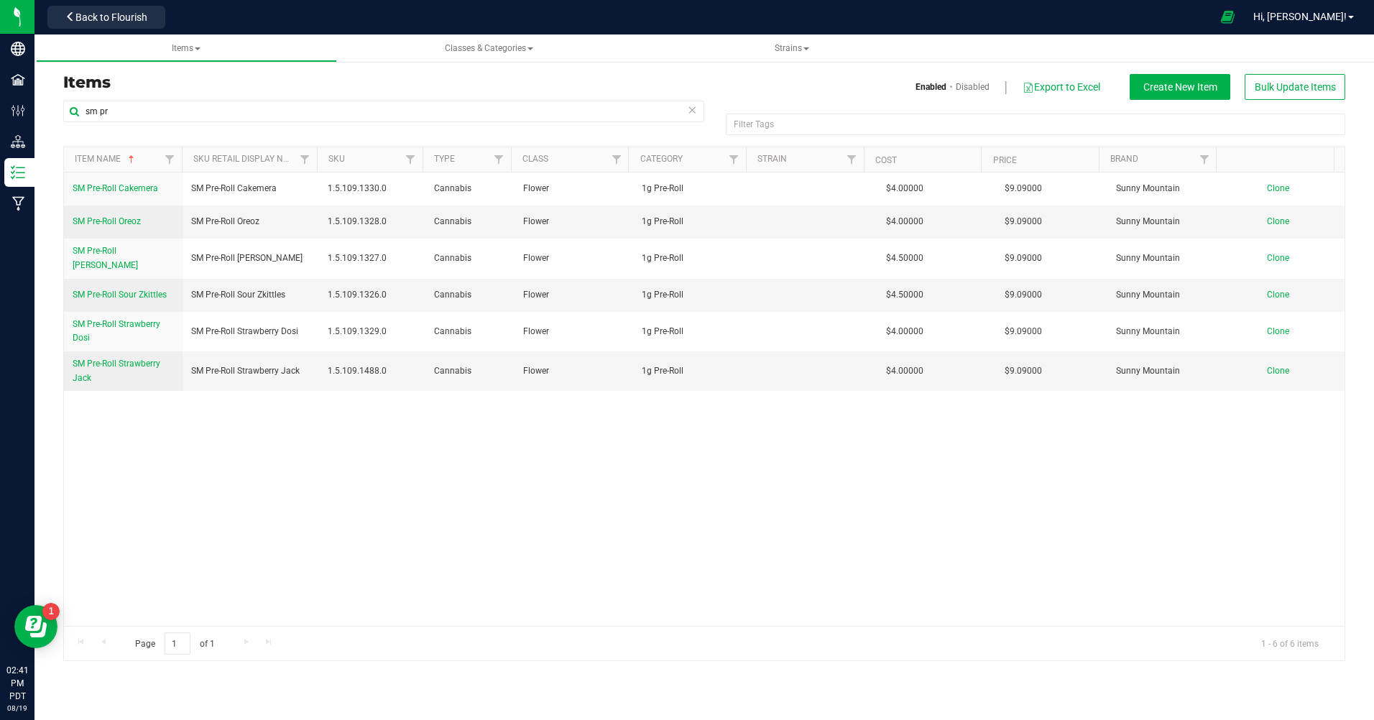
click at [1328, 14] on span "Hi, [PERSON_NAME]!" at bounding box center [1300, 17] width 93 height 12
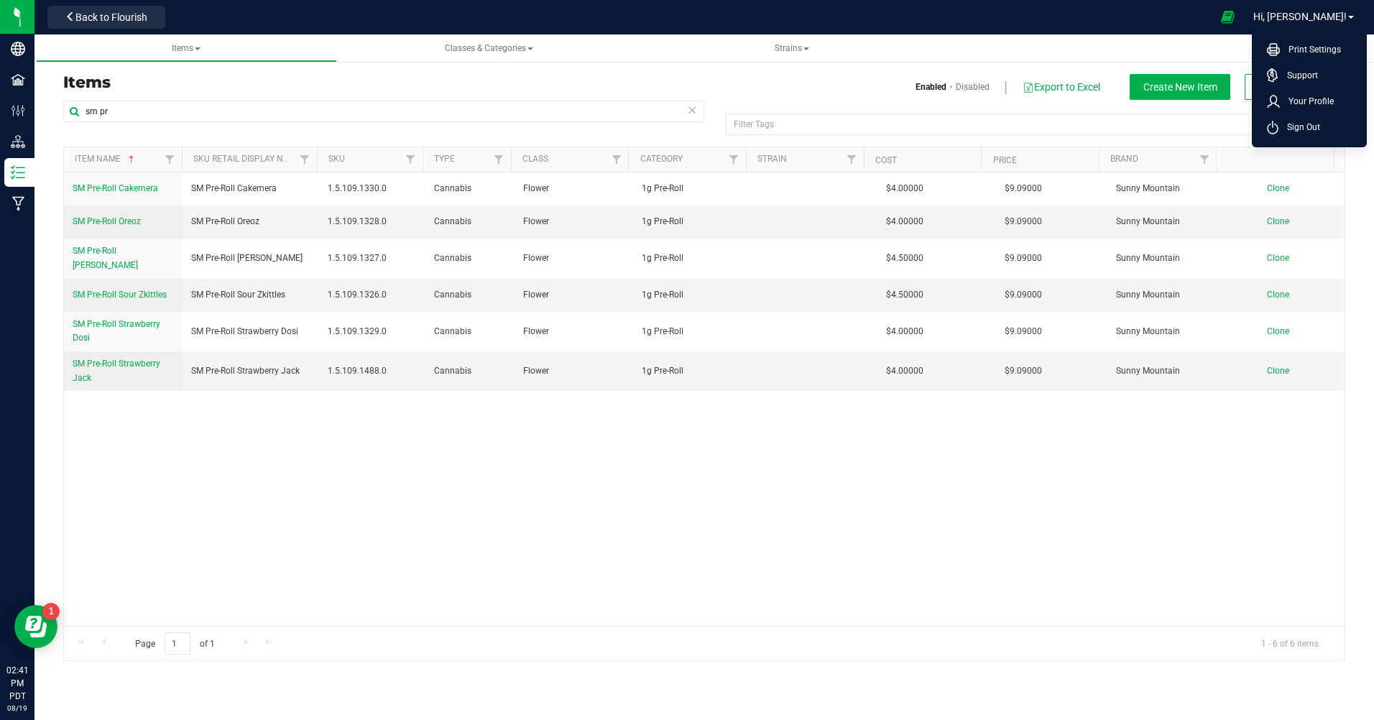
click at [1279, 133] on span "Sign Out" at bounding box center [1300, 127] width 42 height 14
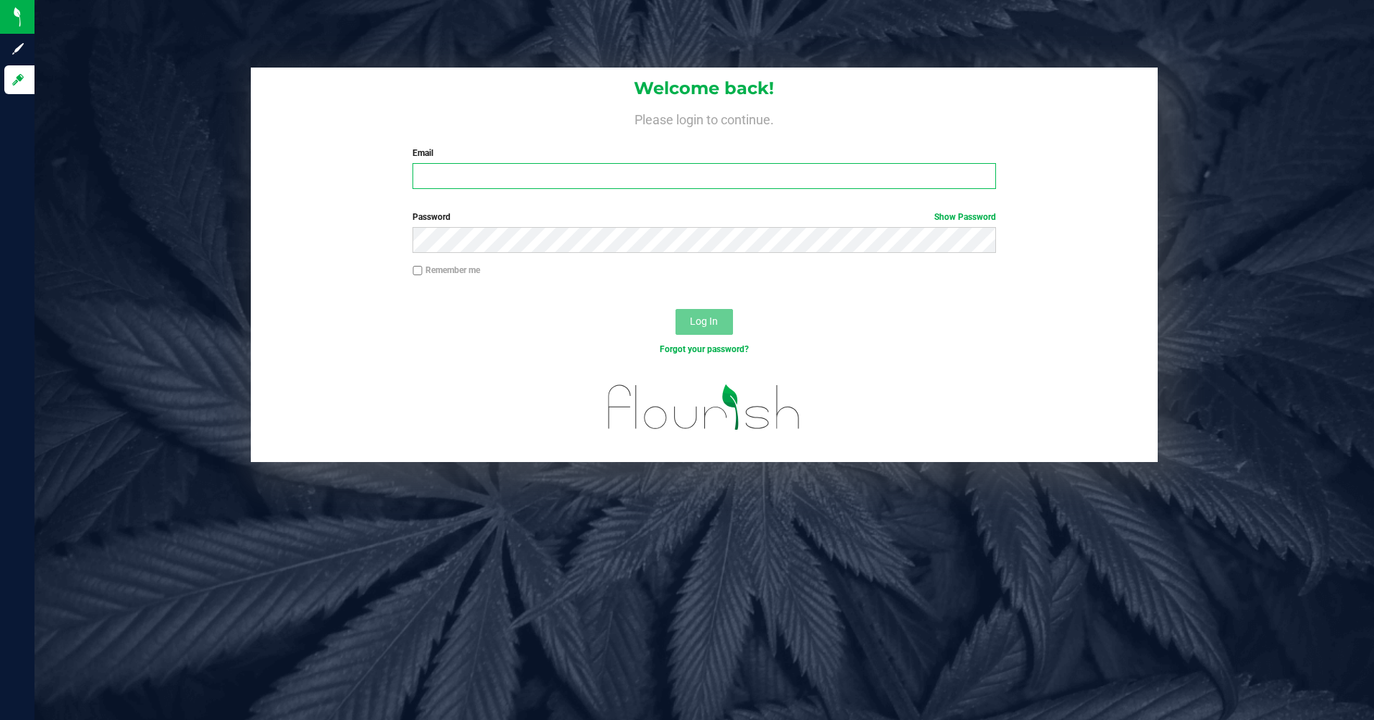
type input "[EMAIL_ADDRESS][DOMAIN_NAME]"
click at [724, 324] on button "Log In" at bounding box center [705, 322] width 58 height 26
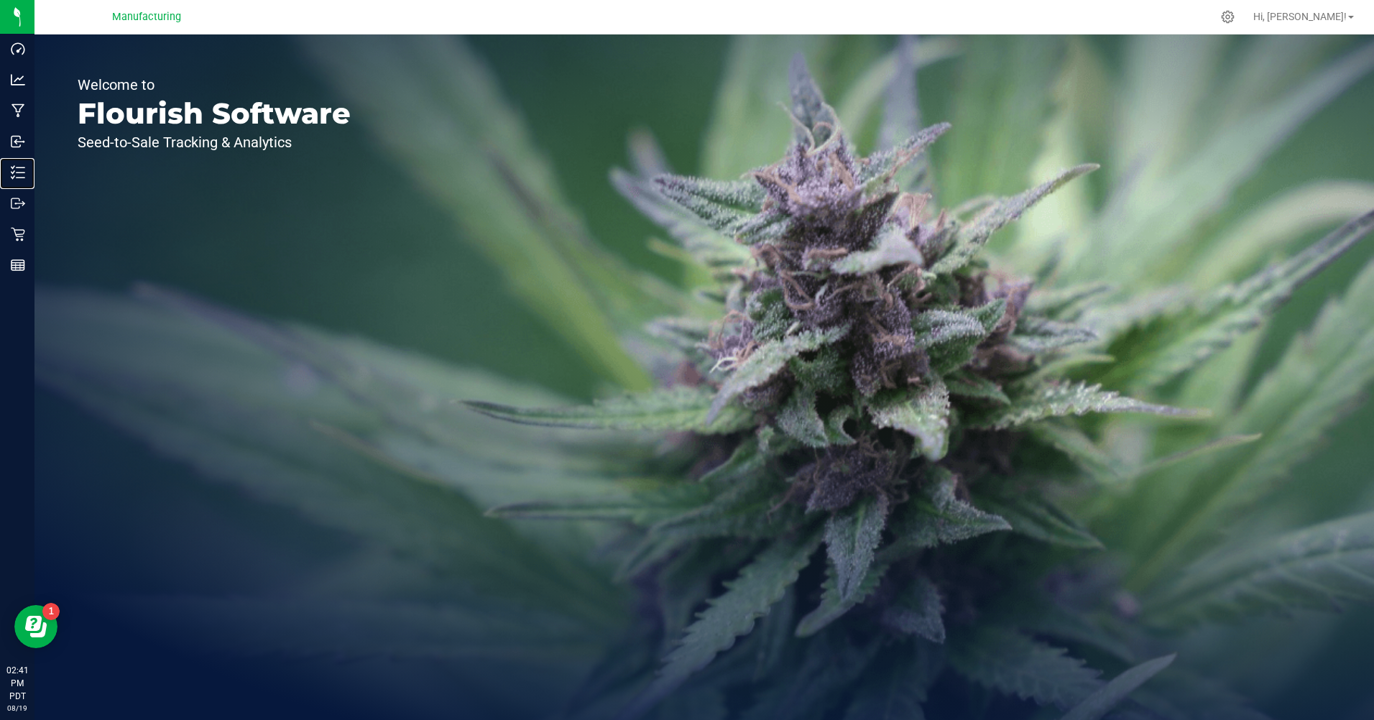
click at [0, 0] on p "Inventory" at bounding box center [0, 0] width 0 height 0
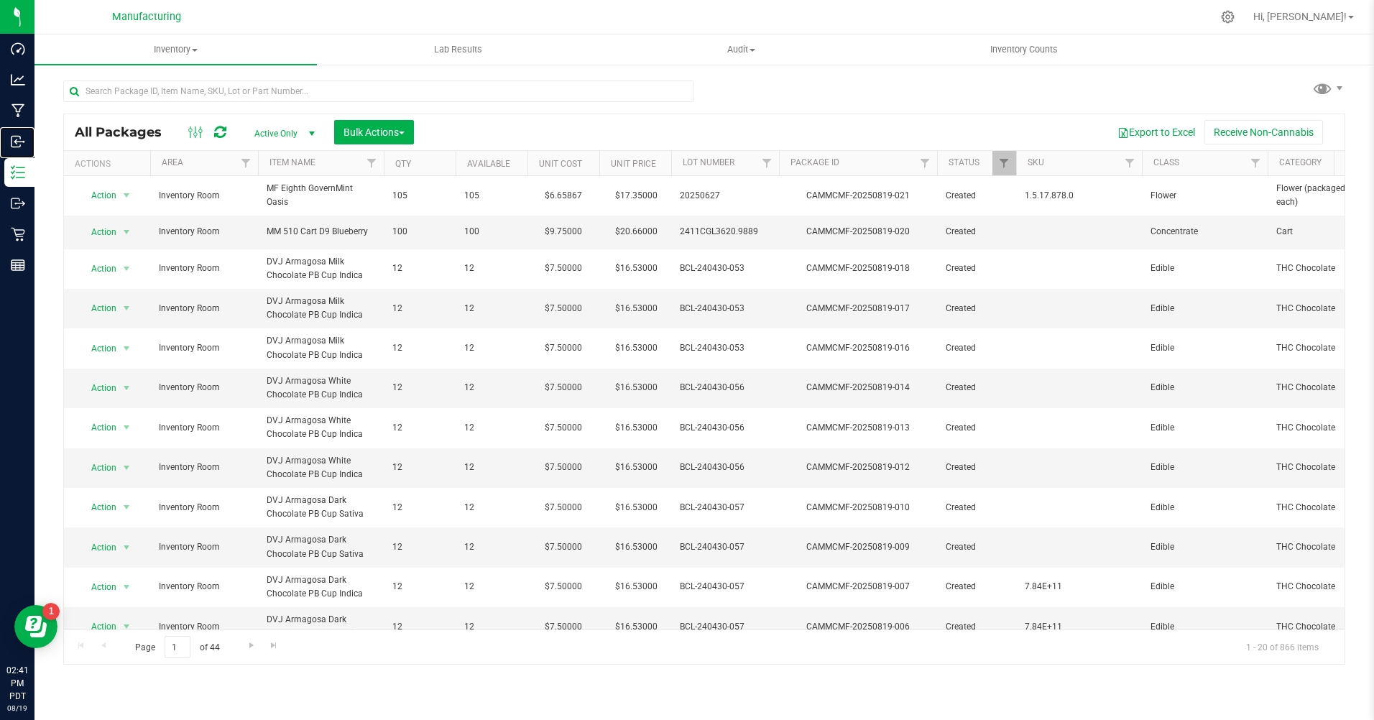
click at [0, 0] on p "Inbound" at bounding box center [0, 0] width 0 height 0
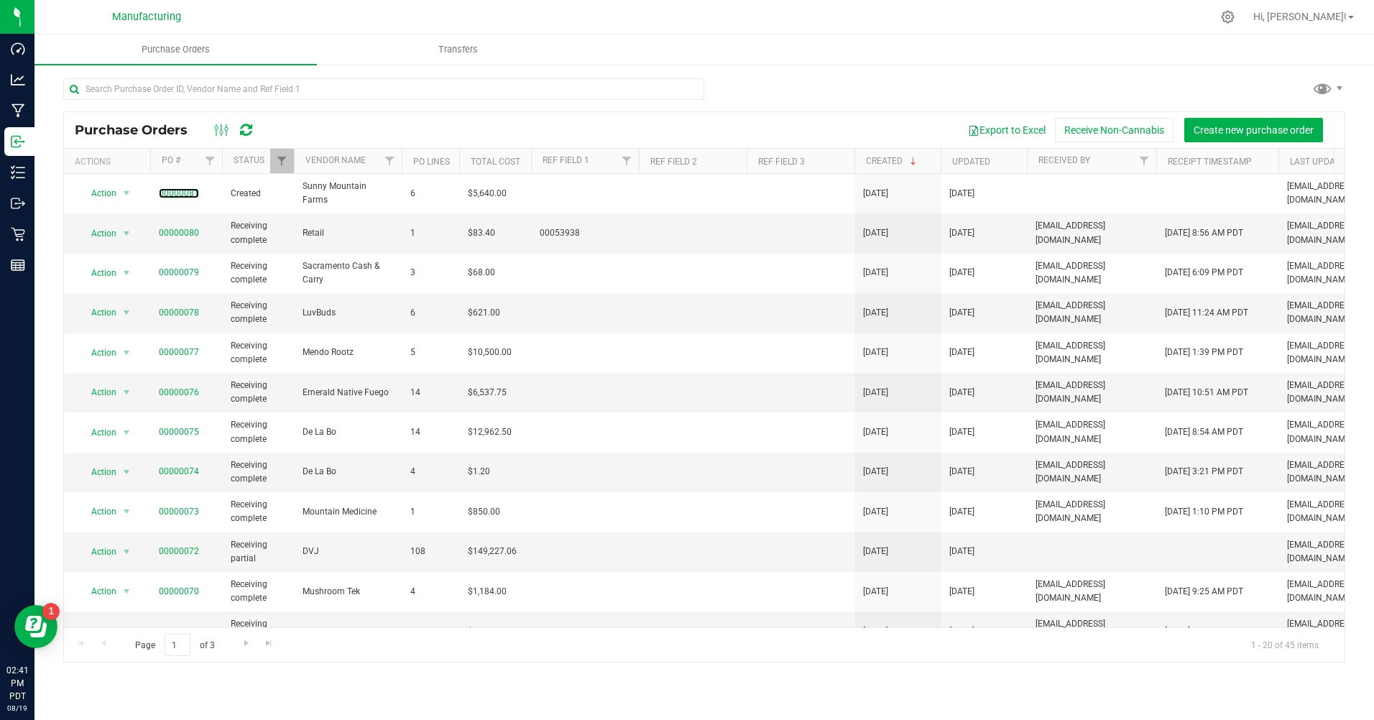
click at [178, 189] on link "00000081" at bounding box center [179, 193] width 40 height 10
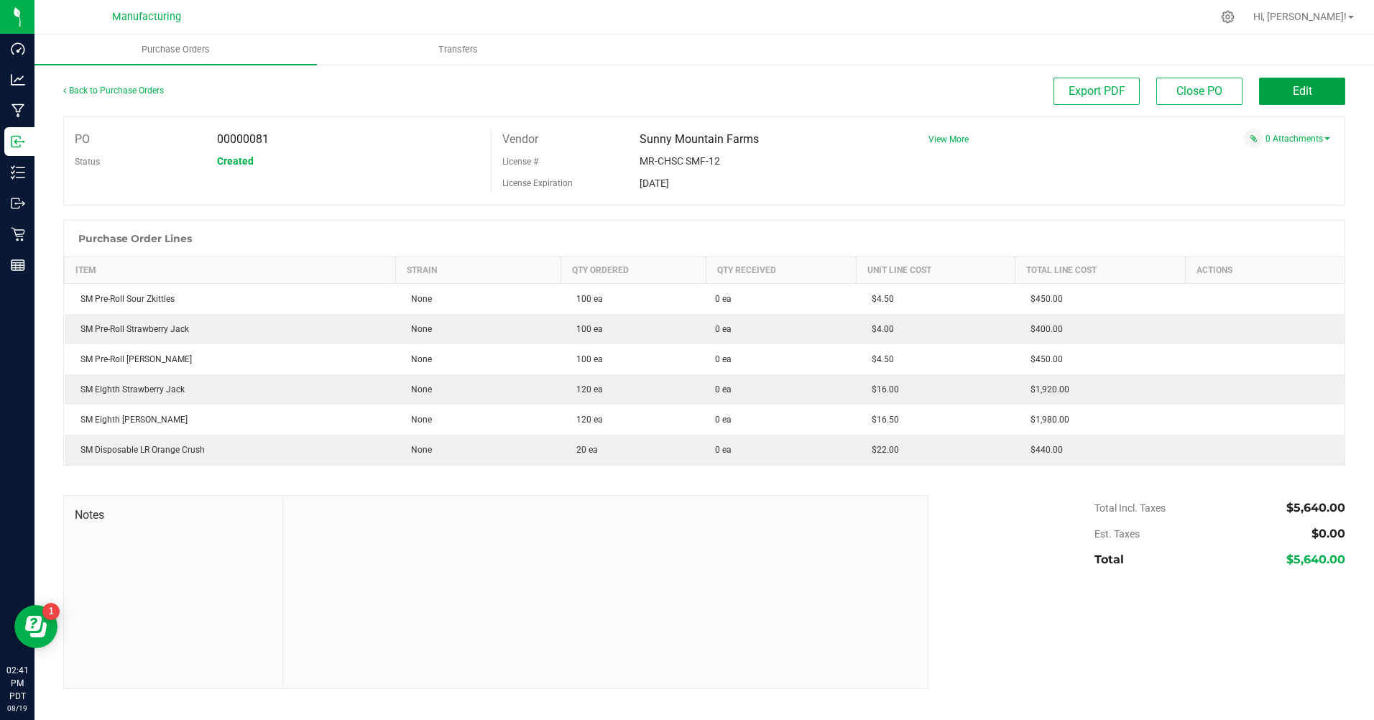
click at [1326, 95] on button "Edit" at bounding box center [1302, 91] width 86 height 27
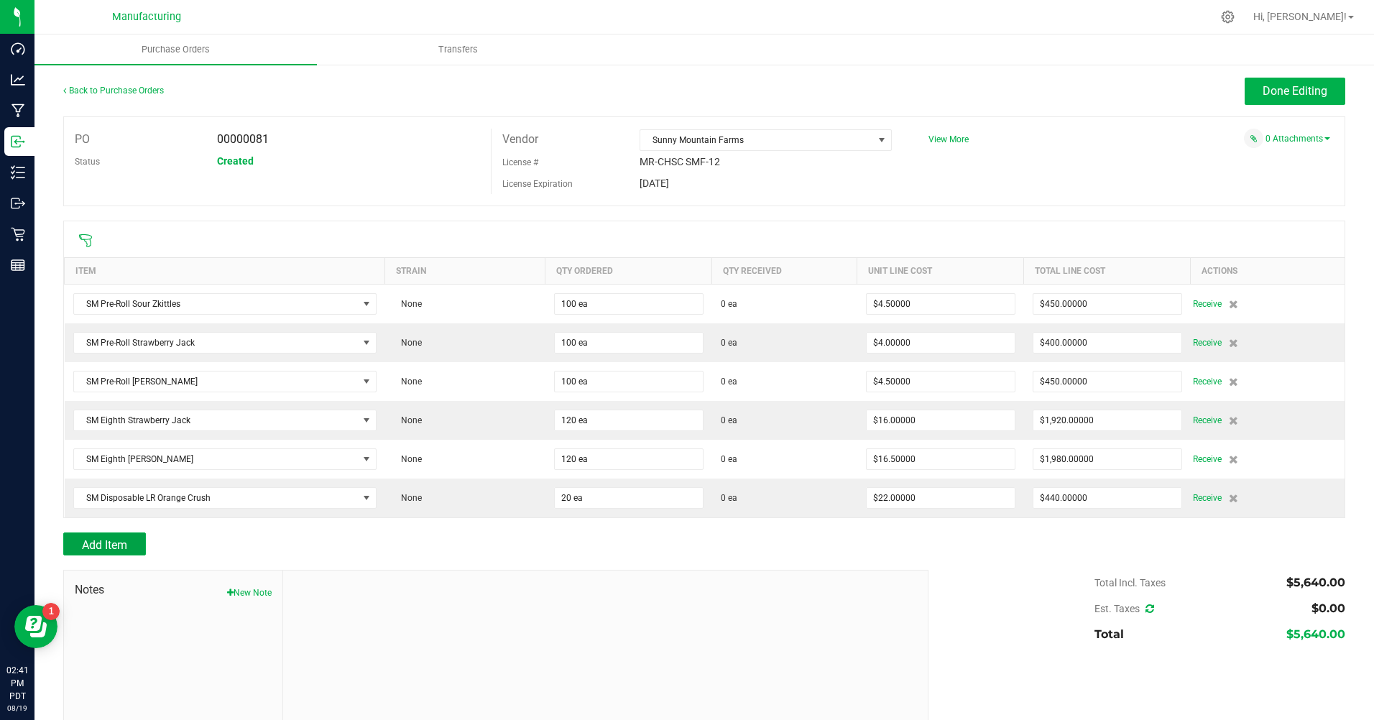
click at [112, 543] on span "Add Item" at bounding box center [104, 545] width 45 height 14
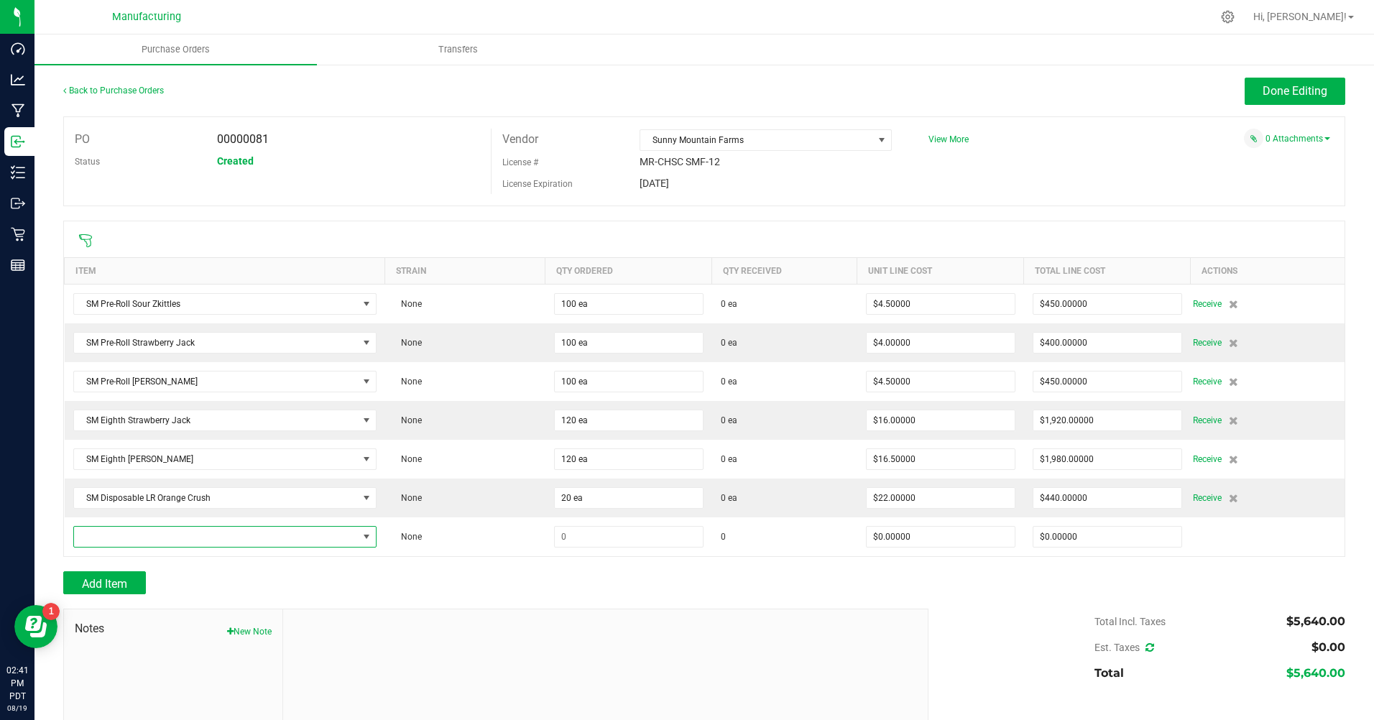
click at [114, 543] on span "NO DATA FOUND" at bounding box center [216, 537] width 284 height 20
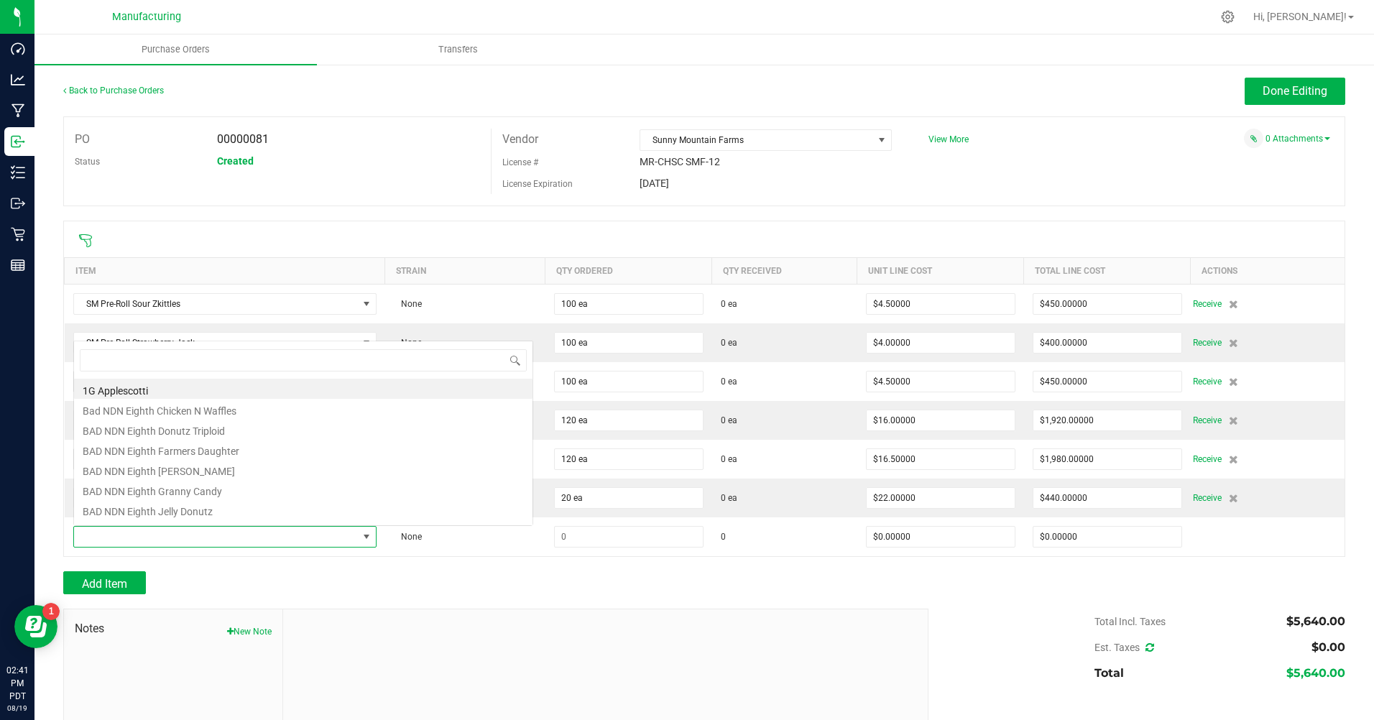
scroll to position [22, 298]
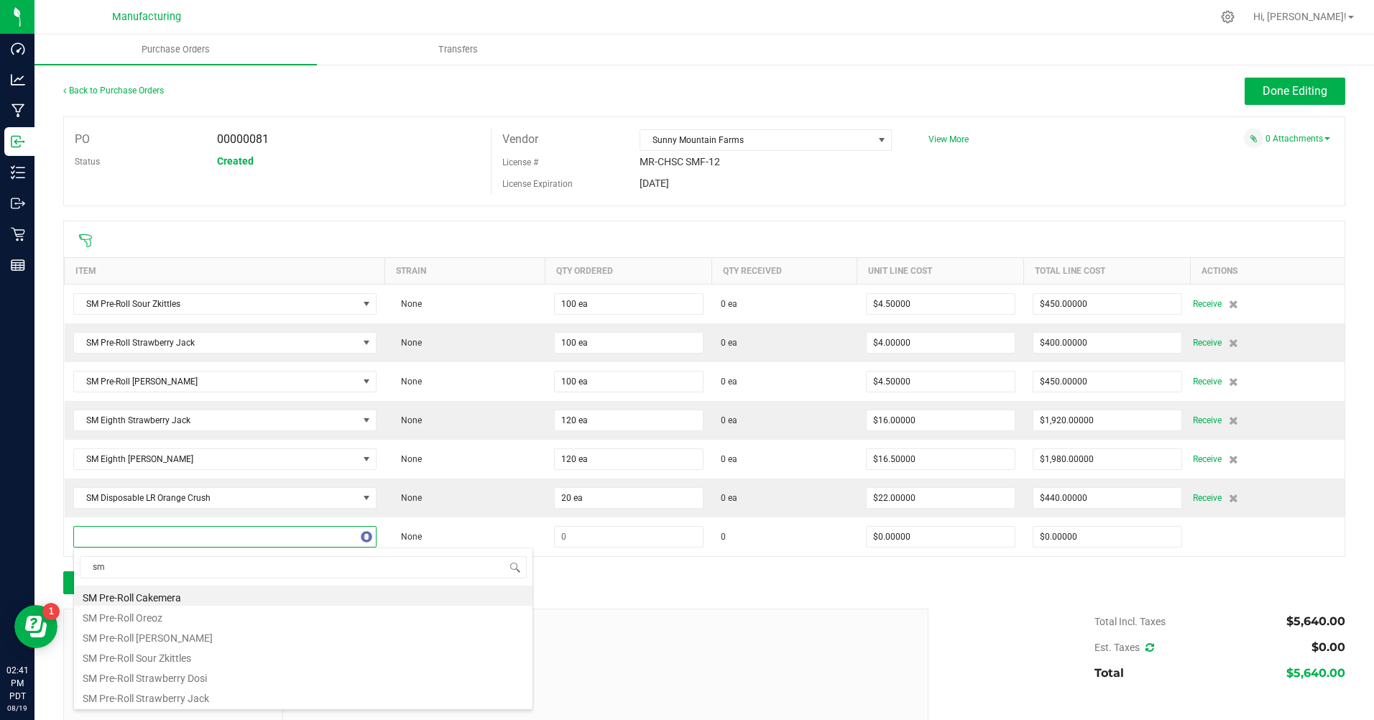
type input "s"
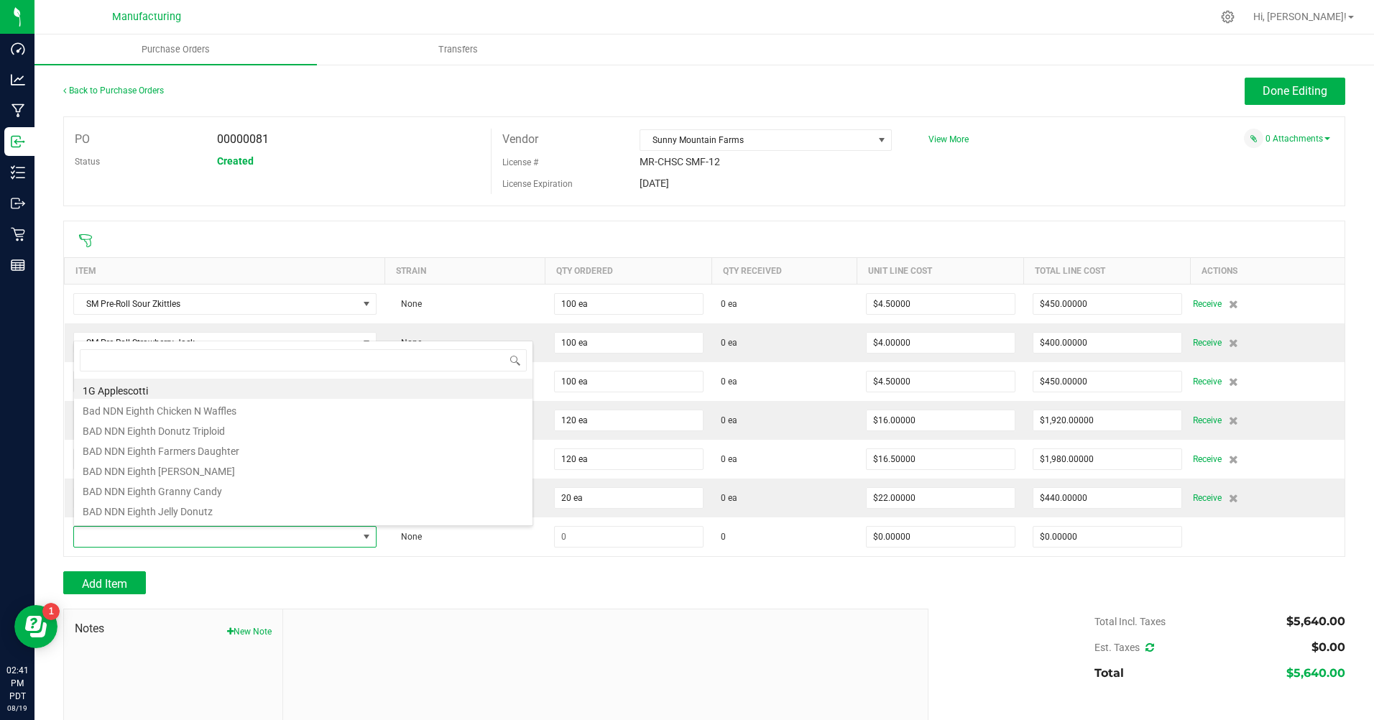
scroll to position [0, 0]
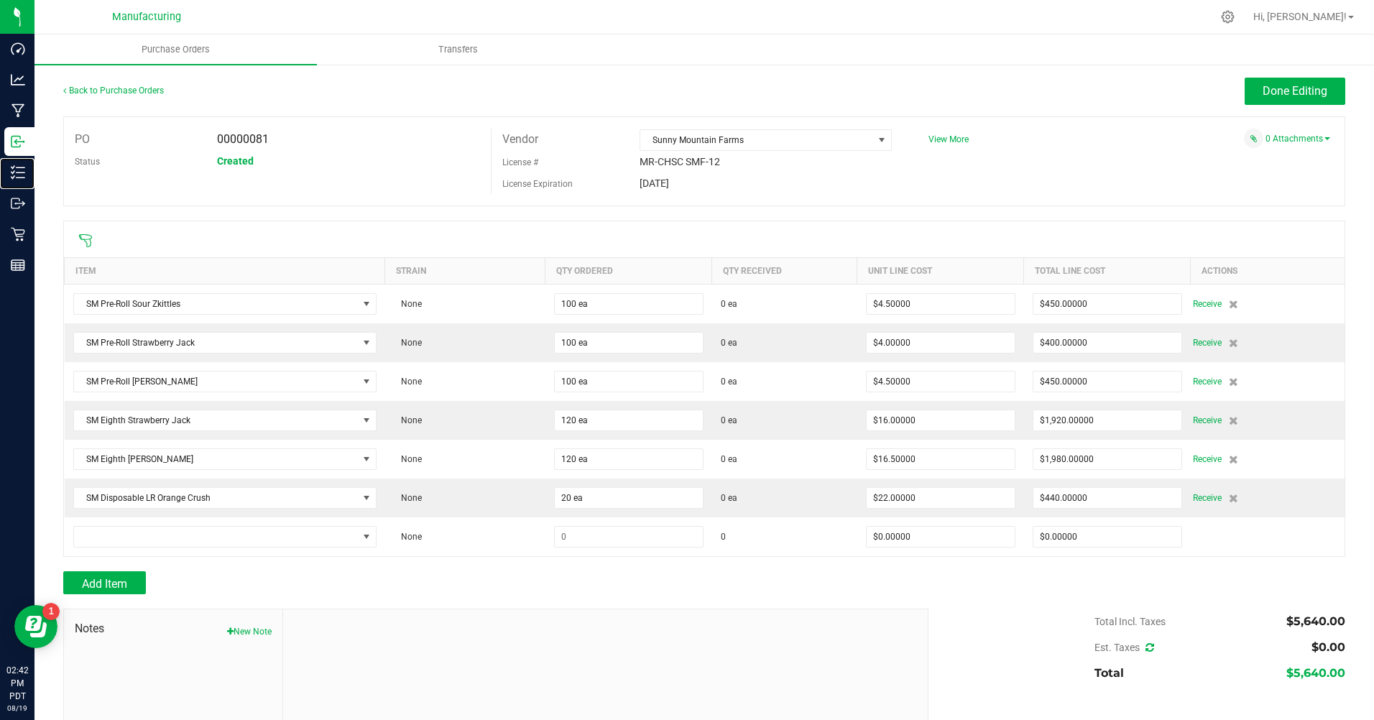
click at [0, 0] on p "Inventory" at bounding box center [0, 0] width 0 height 0
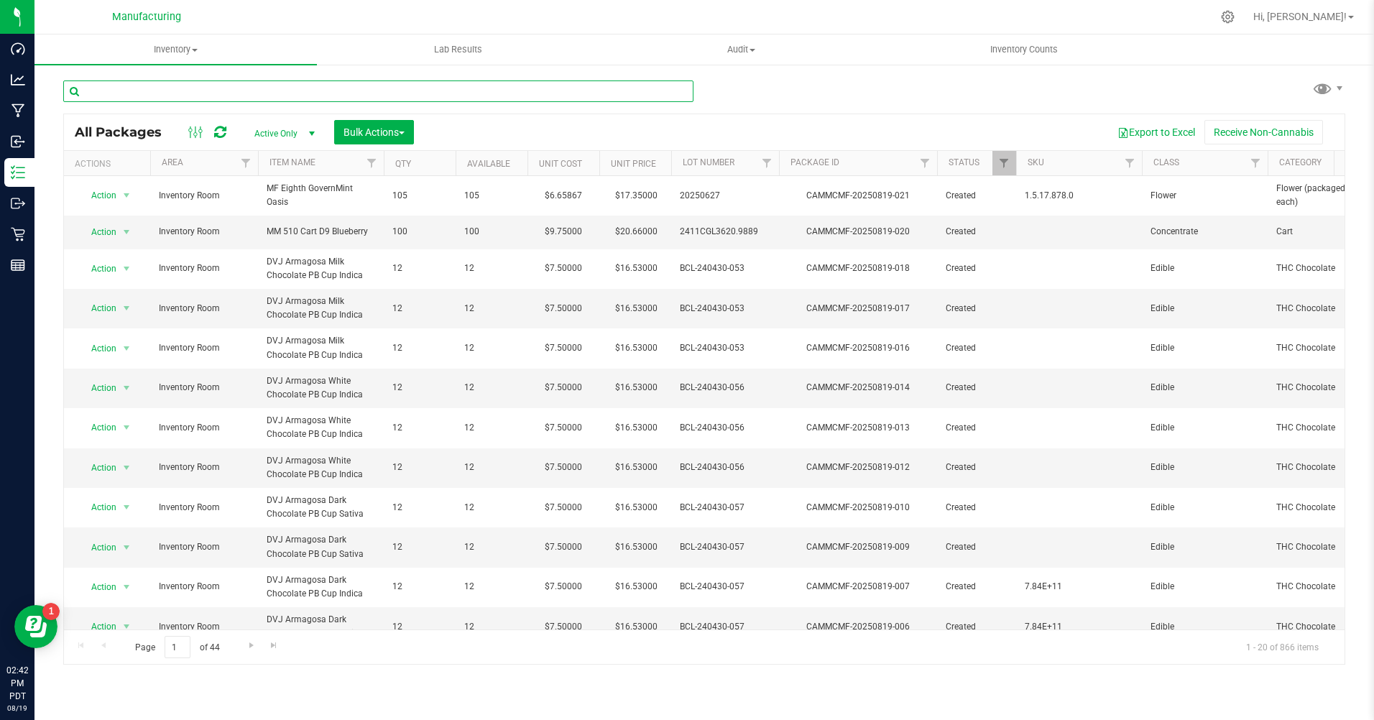
click at [170, 93] on input "text" at bounding box center [378, 92] width 630 height 22
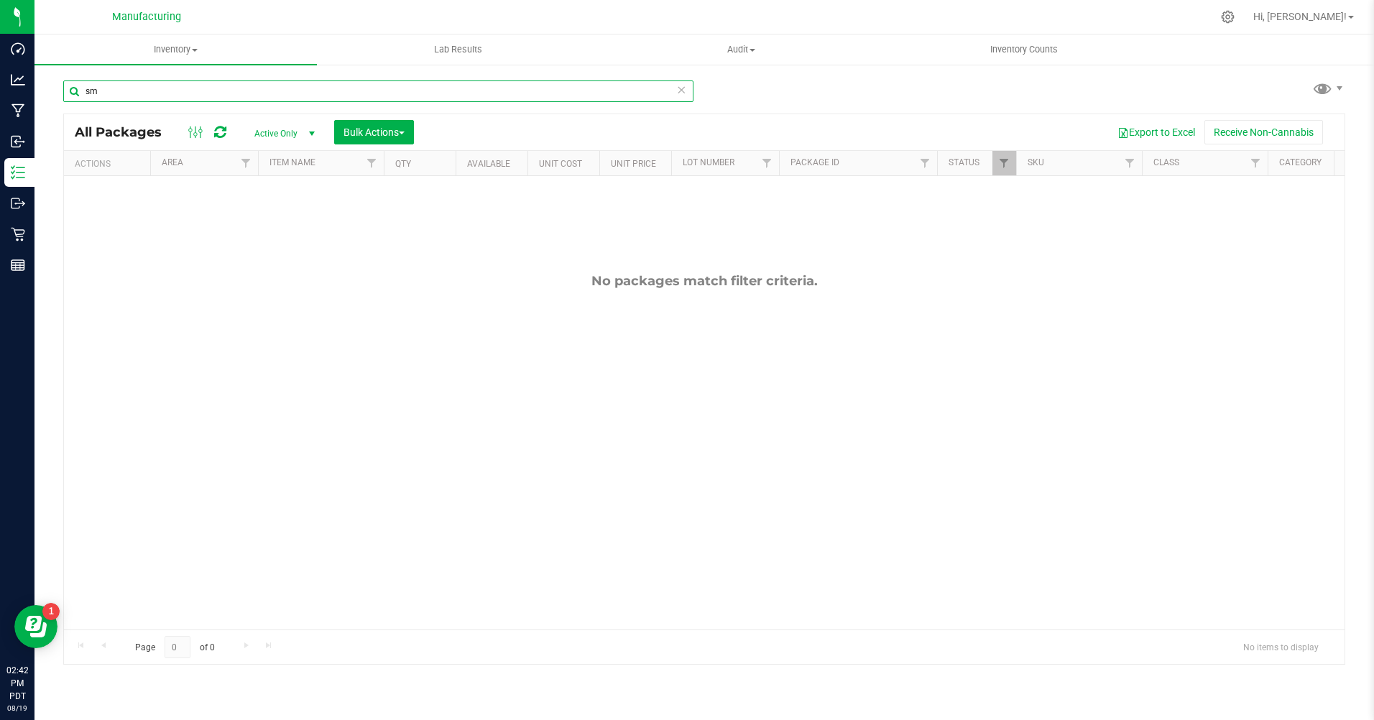
type input "s"
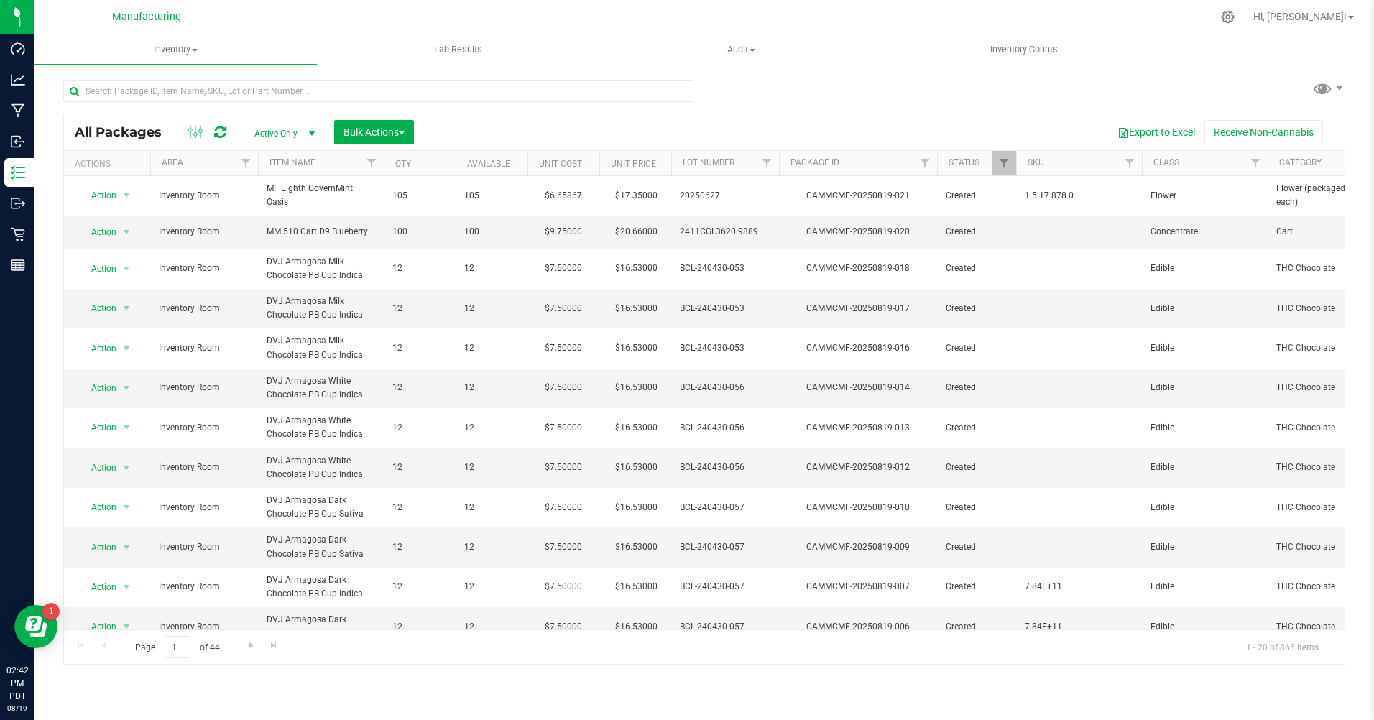
click at [1235, 20] on icon at bounding box center [1228, 17] width 14 height 14
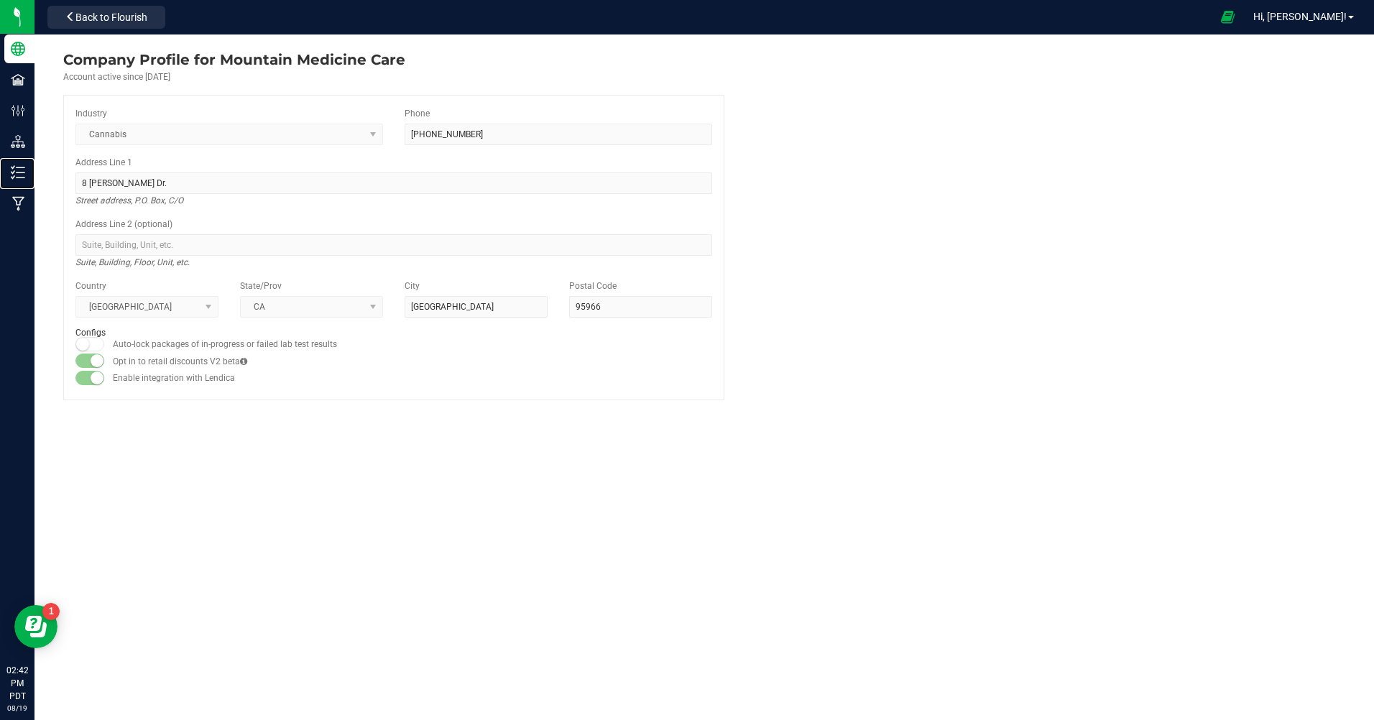
click at [0, 0] on p "Inventory" at bounding box center [0, 0] width 0 height 0
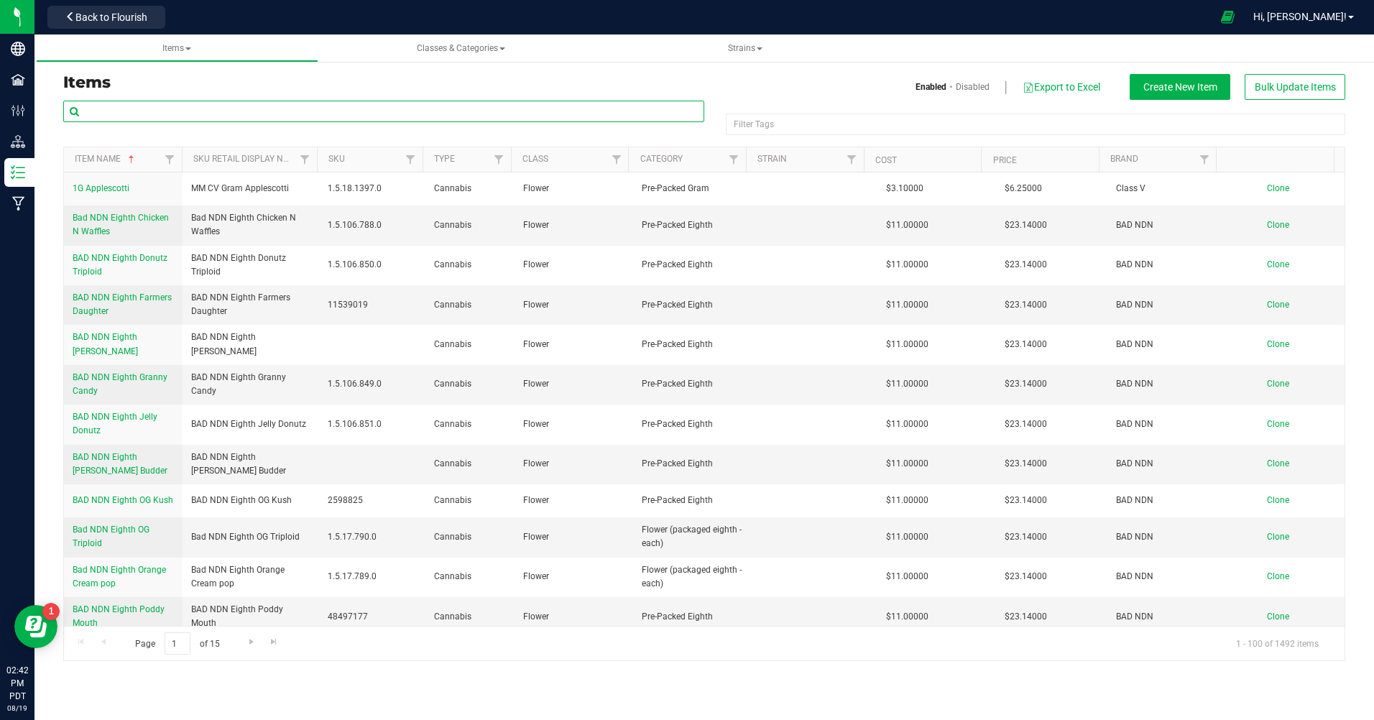
click at [146, 119] on input "text" at bounding box center [383, 112] width 641 height 22
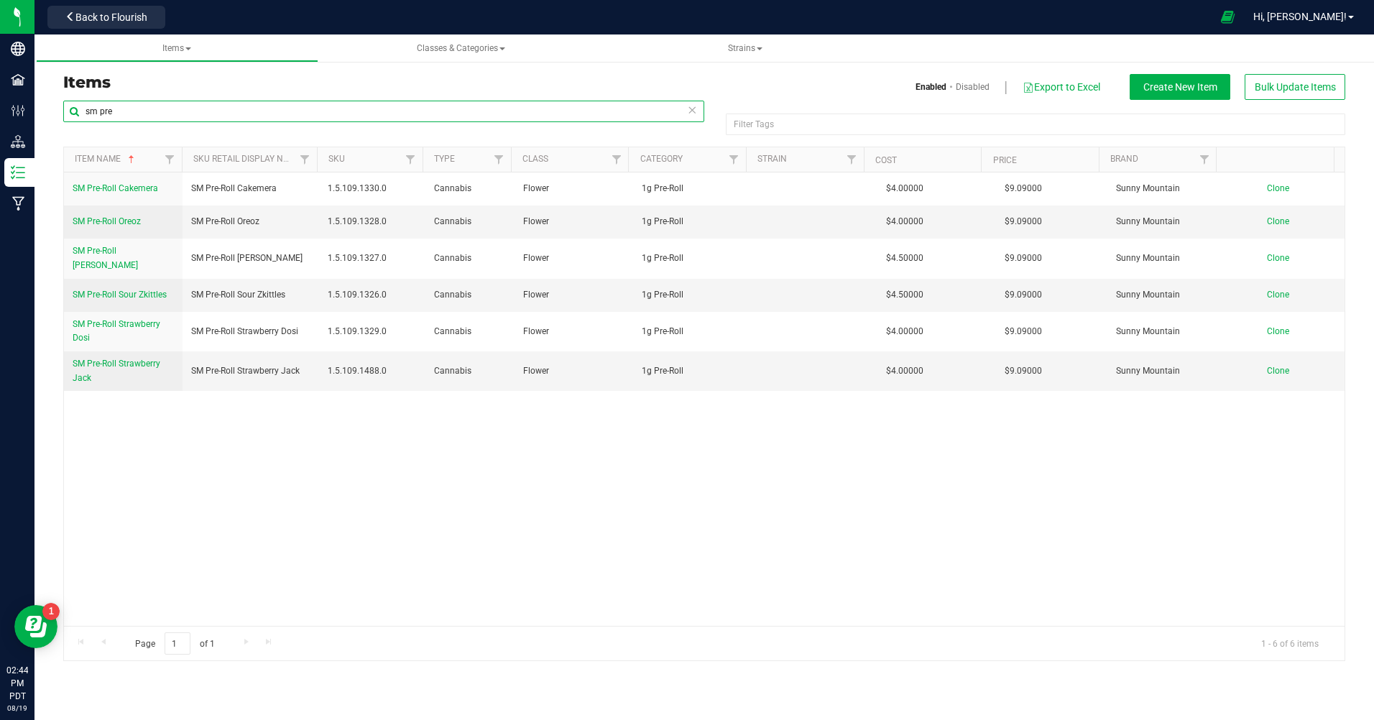
type input "sm pre"
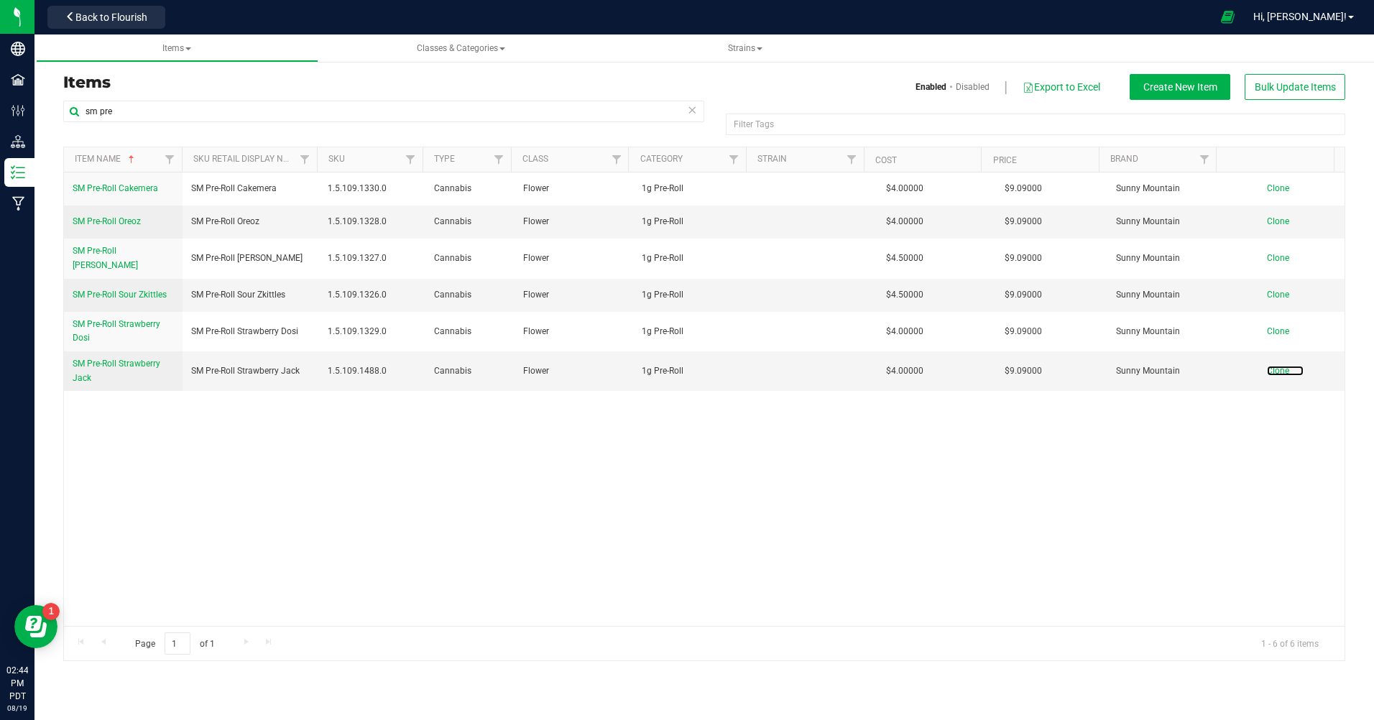
click at [1267, 366] on span "Clone" at bounding box center [1278, 371] width 22 height 10
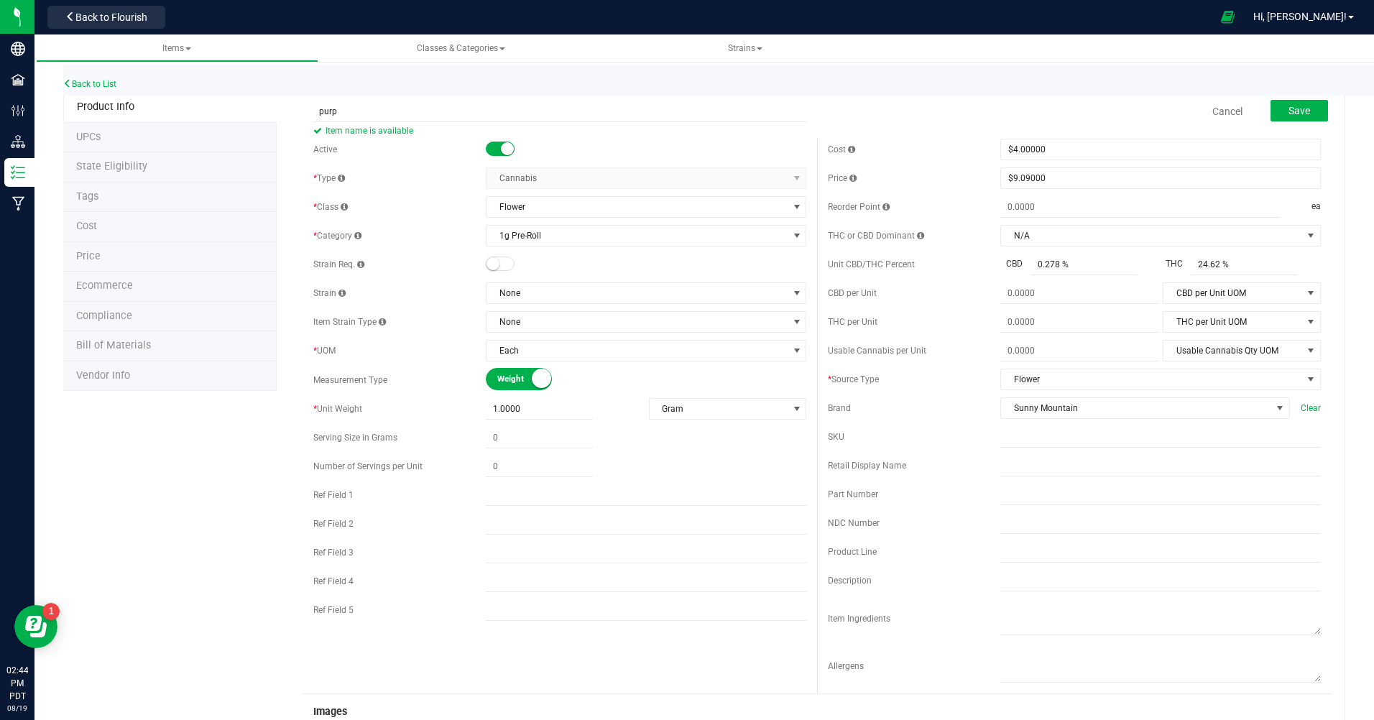
type input "purple gushers"
click at [505, 267] on span at bounding box center [500, 264] width 29 height 14
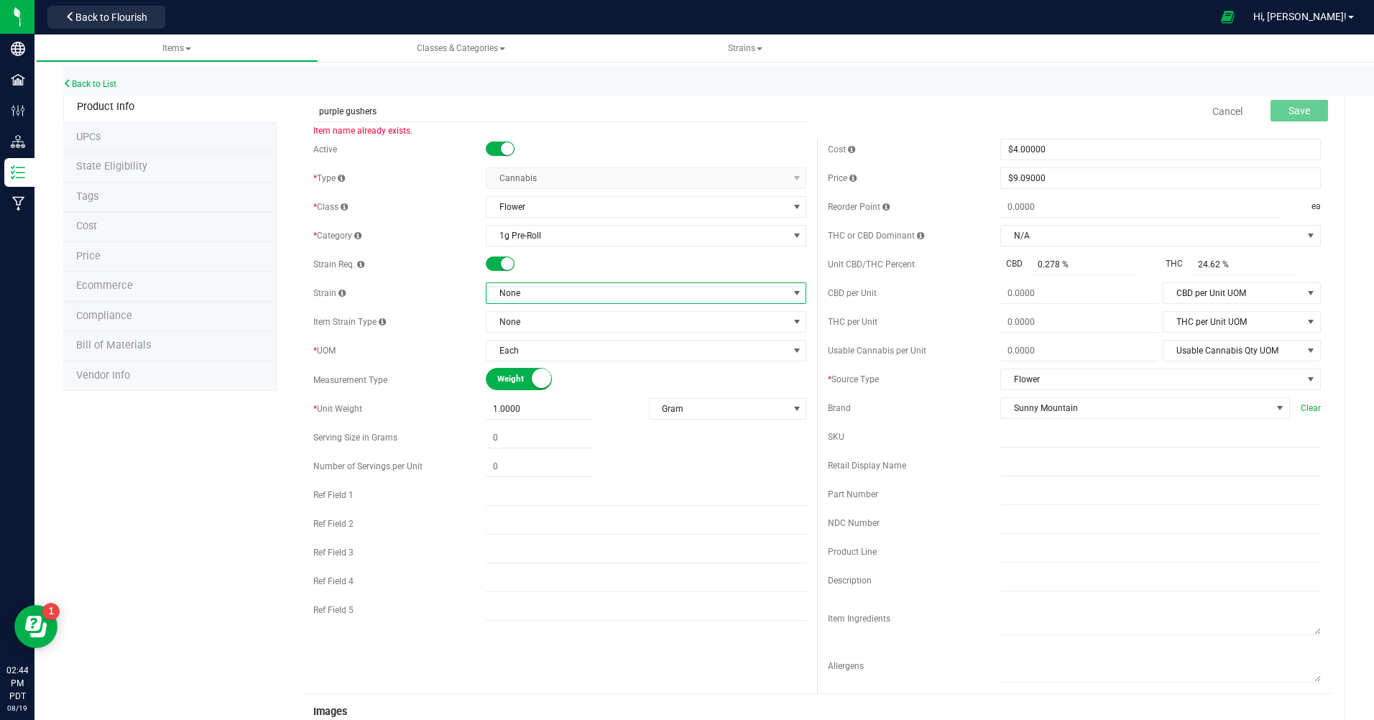
click at [551, 298] on span "None" at bounding box center [637, 293] width 301 height 20
type input "p"
click at [492, 259] on span at bounding box center [500, 264] width 29 height 14
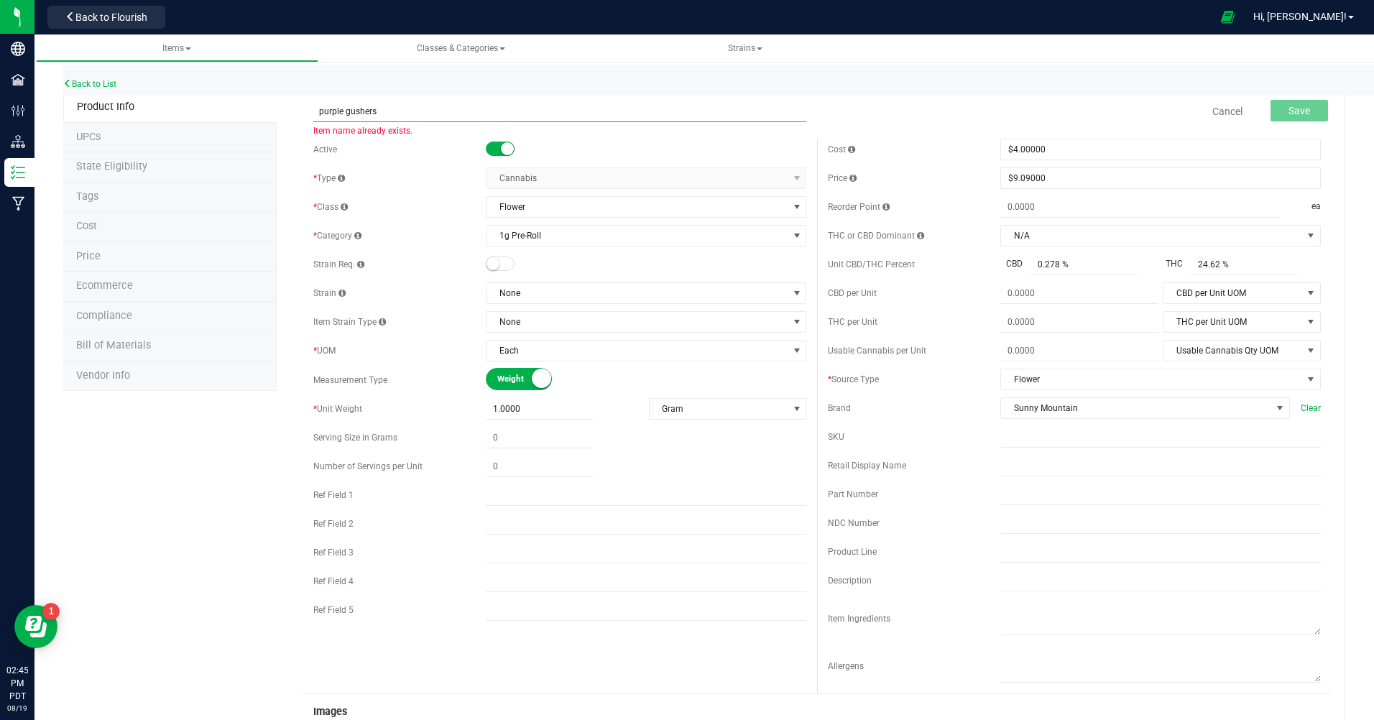
click at [318, 110] on input "purple gushers" at bounding box center [559, 112] width 493 height 22
click at [399, 111] on input "purple gushers" at bounding box center [559, 112] width 493 height 22
type input "p"
type input "SM pre-roll Purple Gushers"
click at [1310, 117] on button "Save" at bounding box center [1300, 111] width 58 height 22
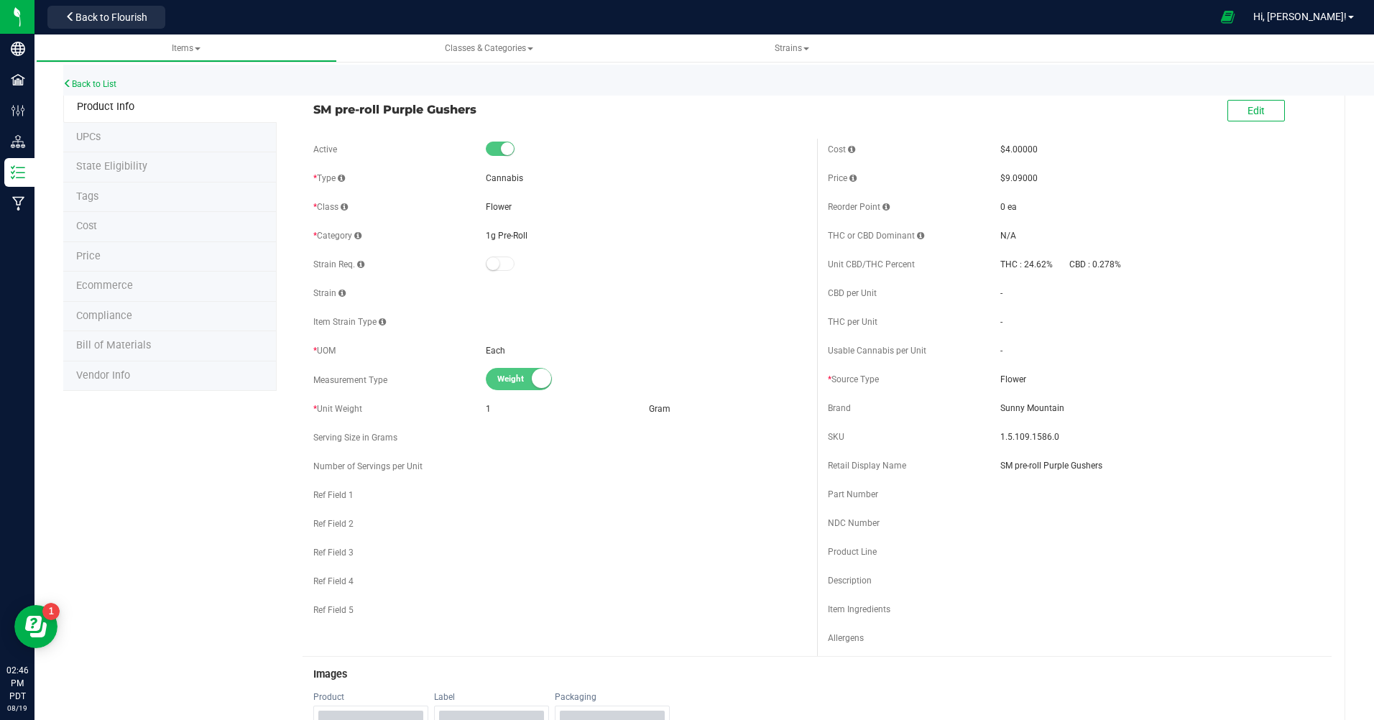
click at [100, 90] on div "Back to List" at bounding box center [750, 80] width 1374 height 31
click at [101, 83] on link "Back to List" at bounding box center [89, 84] width 53 height 10
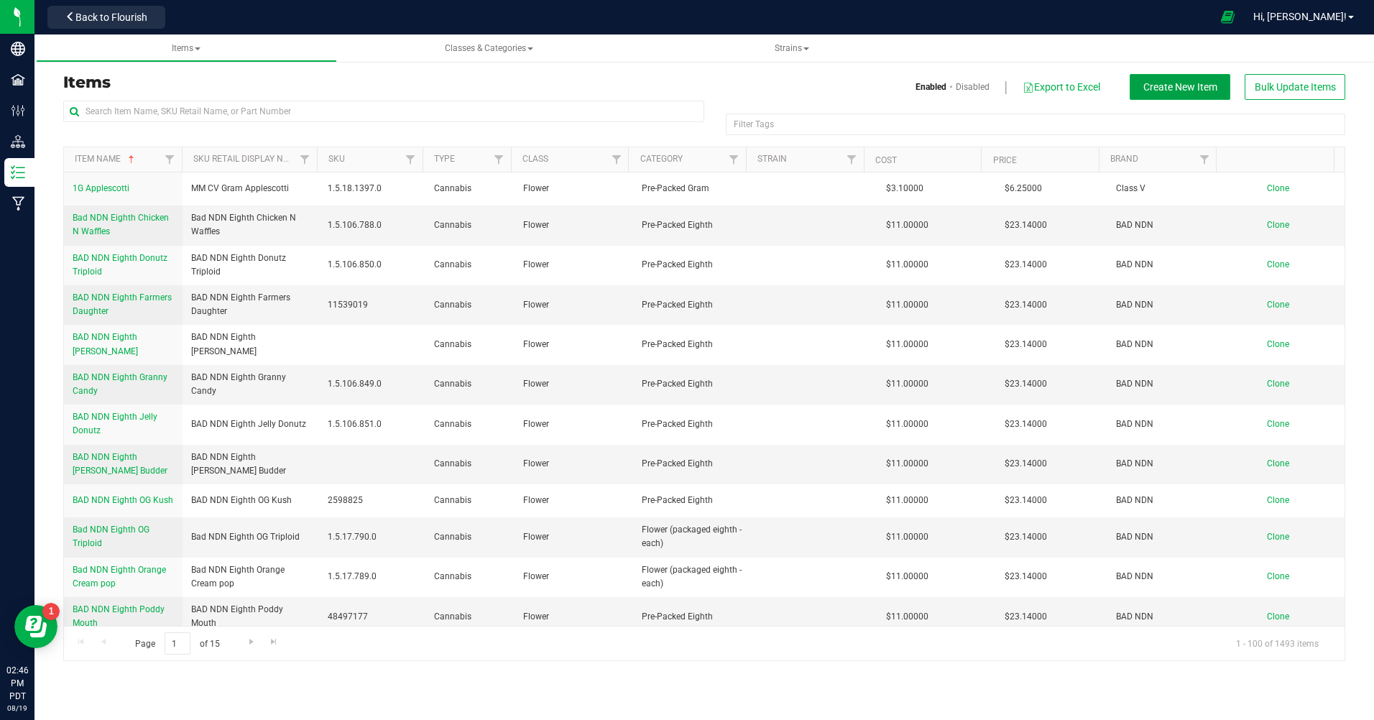
click at [1161, 90] on span "Create New Item" at bounding box center [1181, 87] width 74 height 12
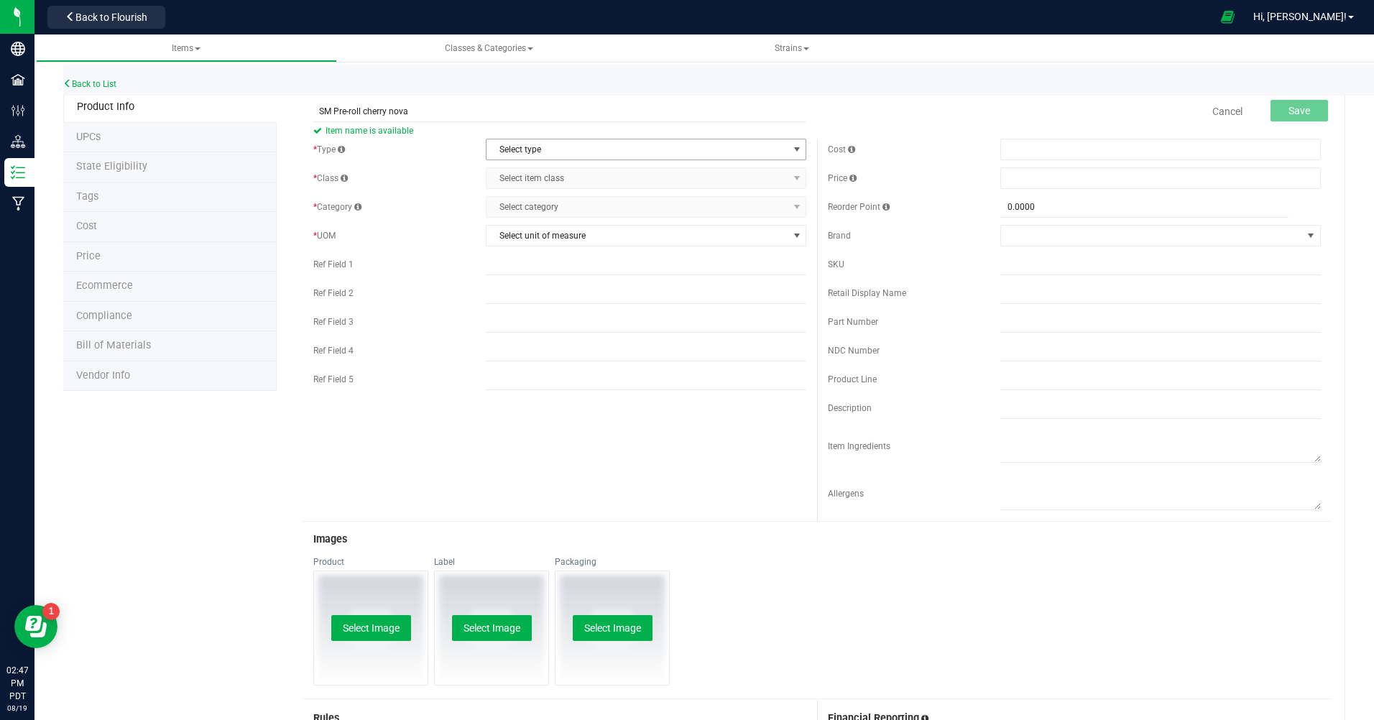
type input "SM Pre-roll cherry nova"
click at [792, 148] on span "select" at bounding box center [797, 150] width 12 height 12
click at [595, 180] on li "Cannabis" at bounding box center [642, 174] width 316 height 22
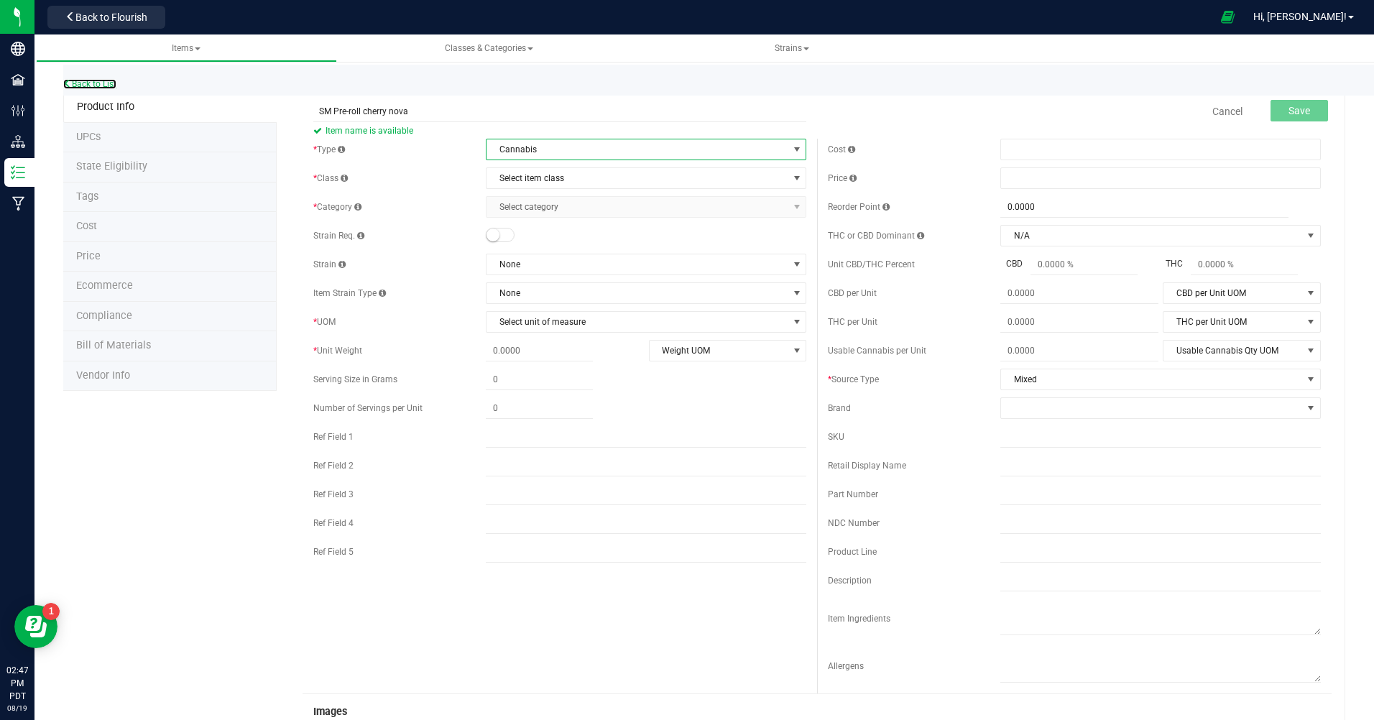
click at [102, 82] on link "Back to List" at bounding box center [89, 84] width 53 height 10
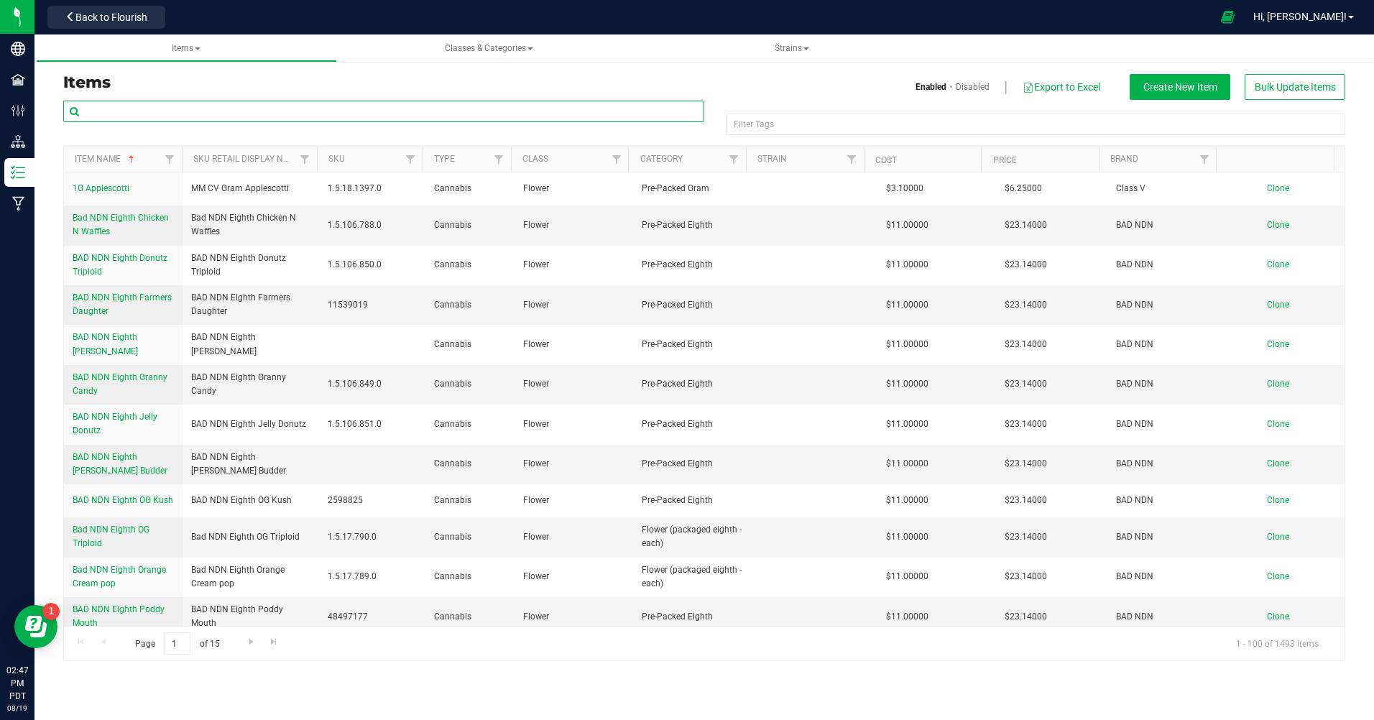
click at [132, 114] on input "text" at bounding box center [383, 112] width 641 height 22
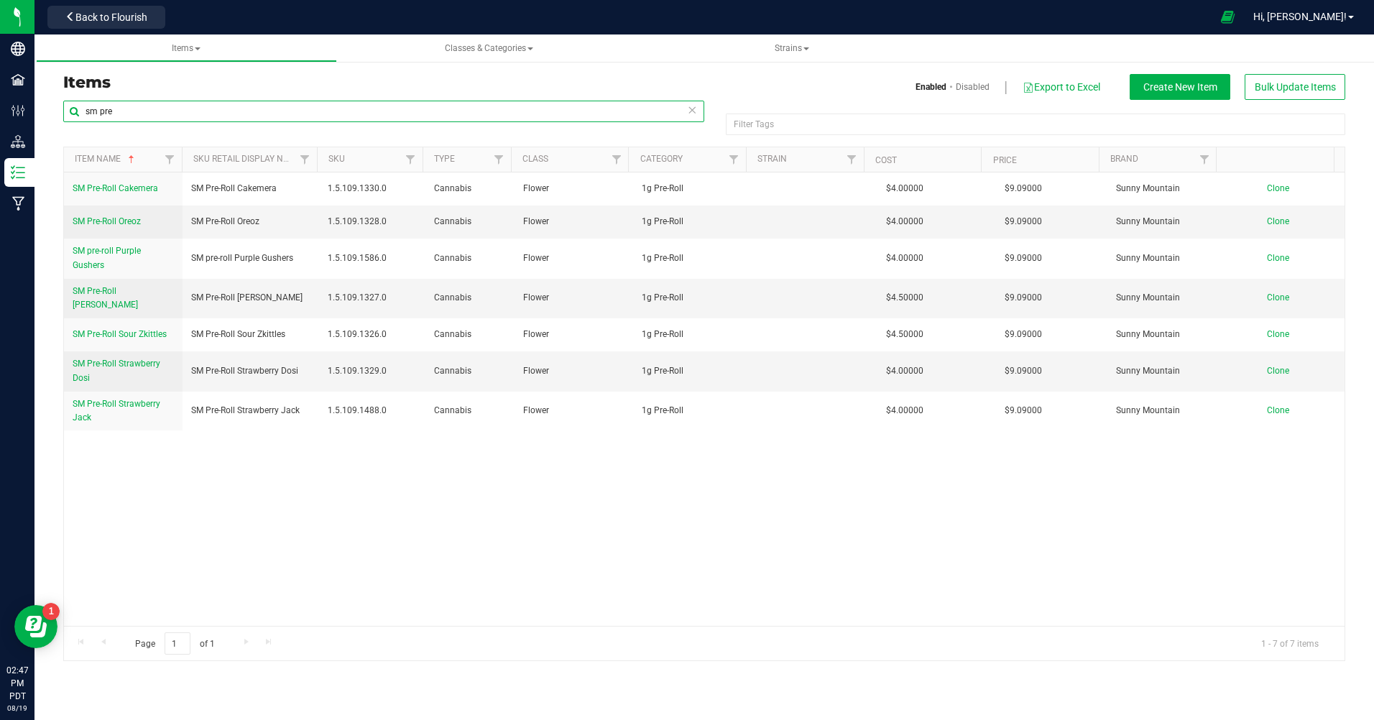
type input "sm pre"
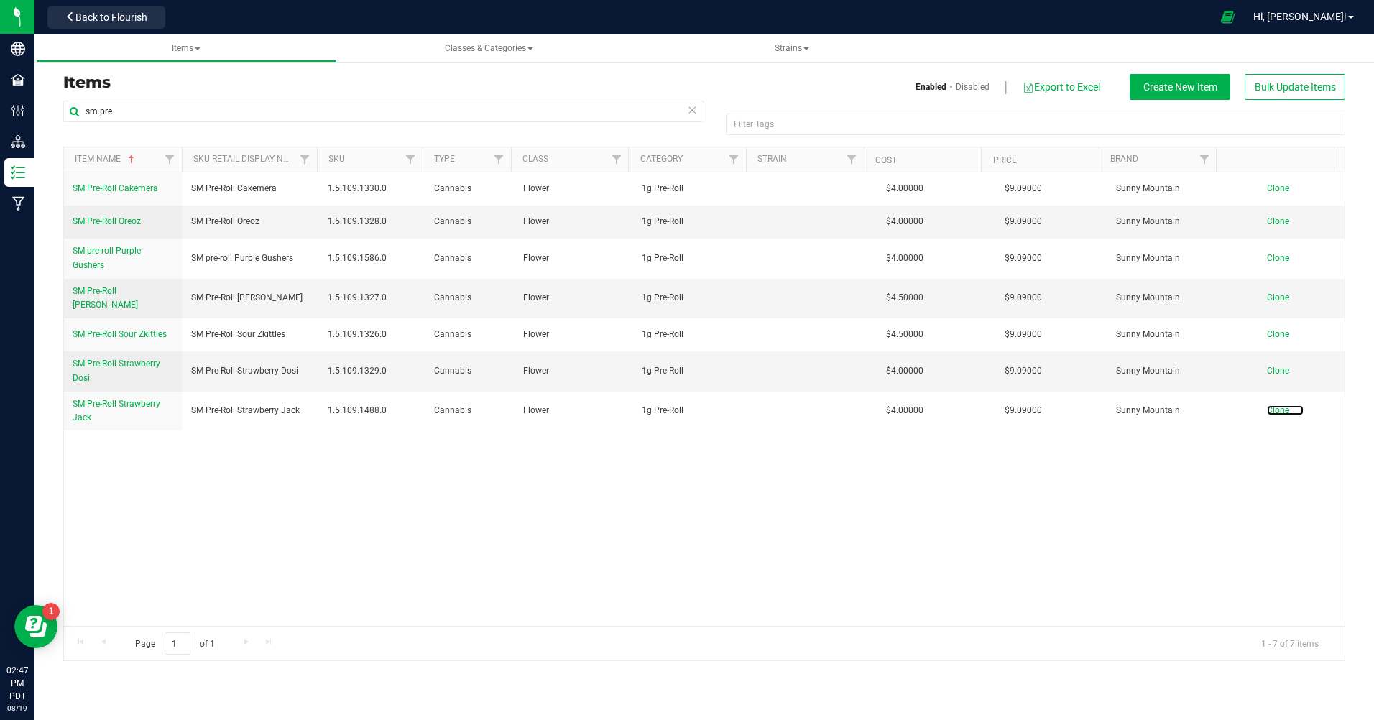
click at [1271, 408] on span "Clone" at bounding box center [1278, 410] width 22 height 10
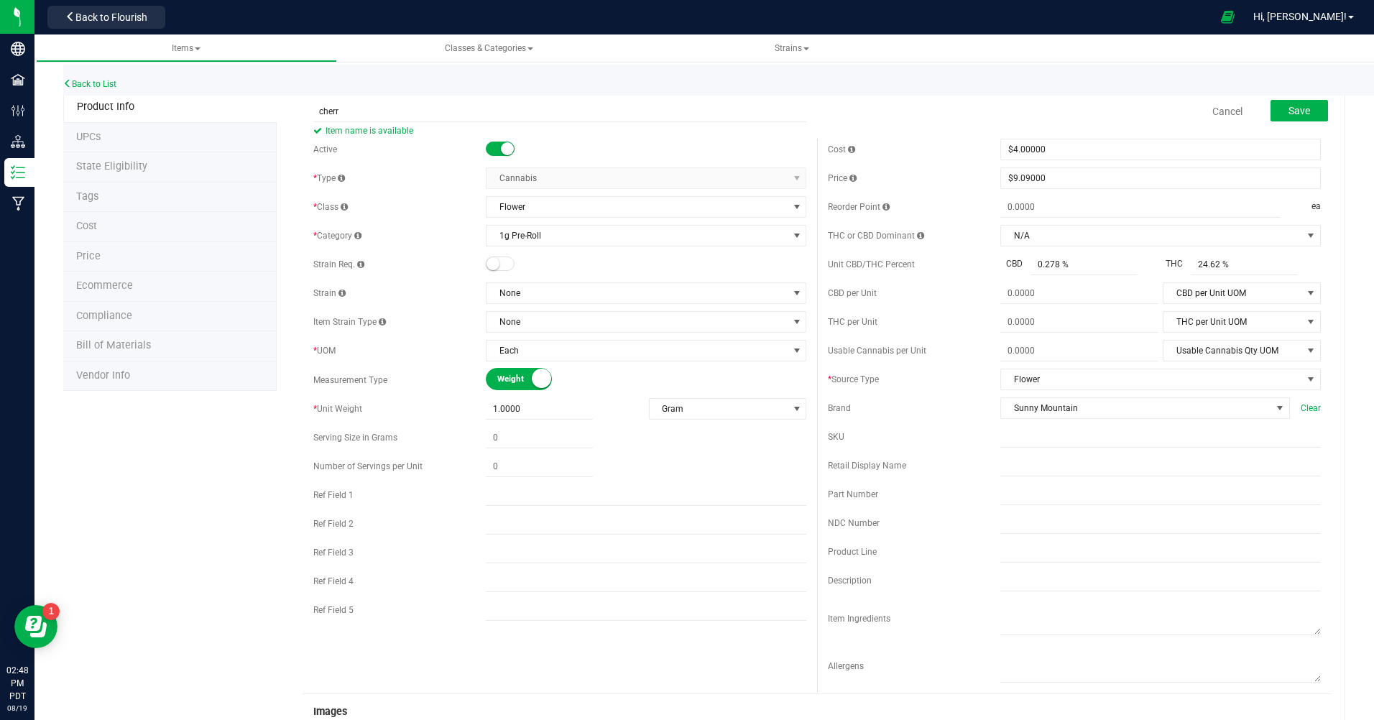
type input "cherry nova"
click at [1213, 110] on link "Cancel" at bounding box center [1228, 111] width 30 height 14
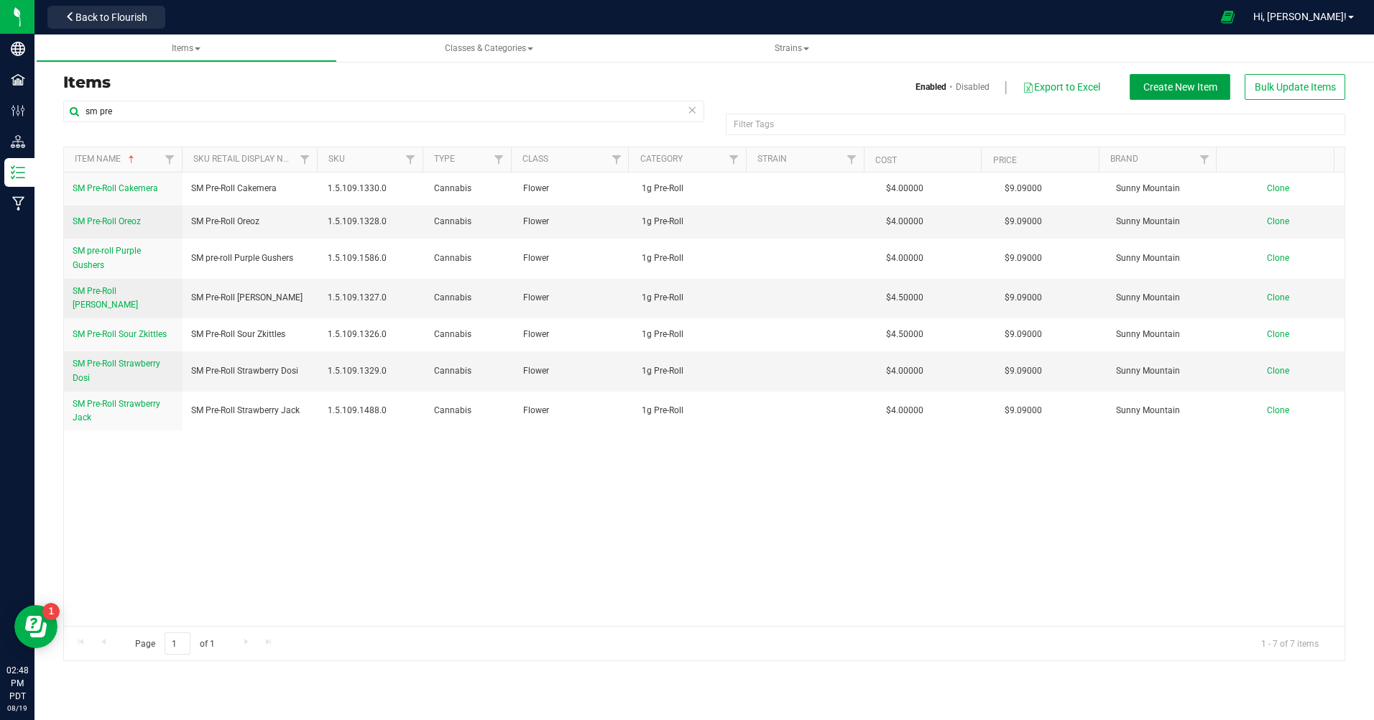
click at [1190, 81] on span "Create New Item" at bounding box center [1181, 87] width 74 height 12
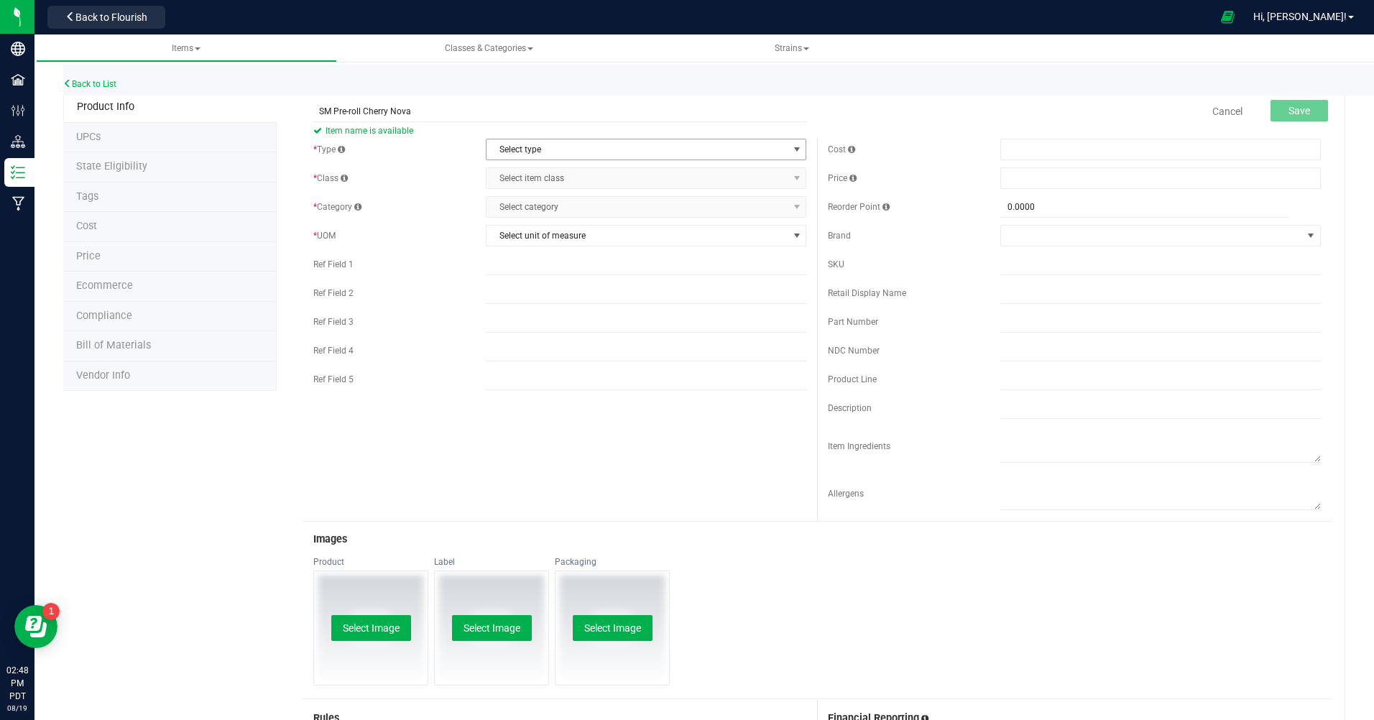
type input "SM Pre-roll Cherry Nova"
click at [794, 148] on span "select" at bounding box center [797, 150] width 12 height 12
click at [534, 175] on li "Cannabis" at bounding box center [642, 174] width 316 height 22
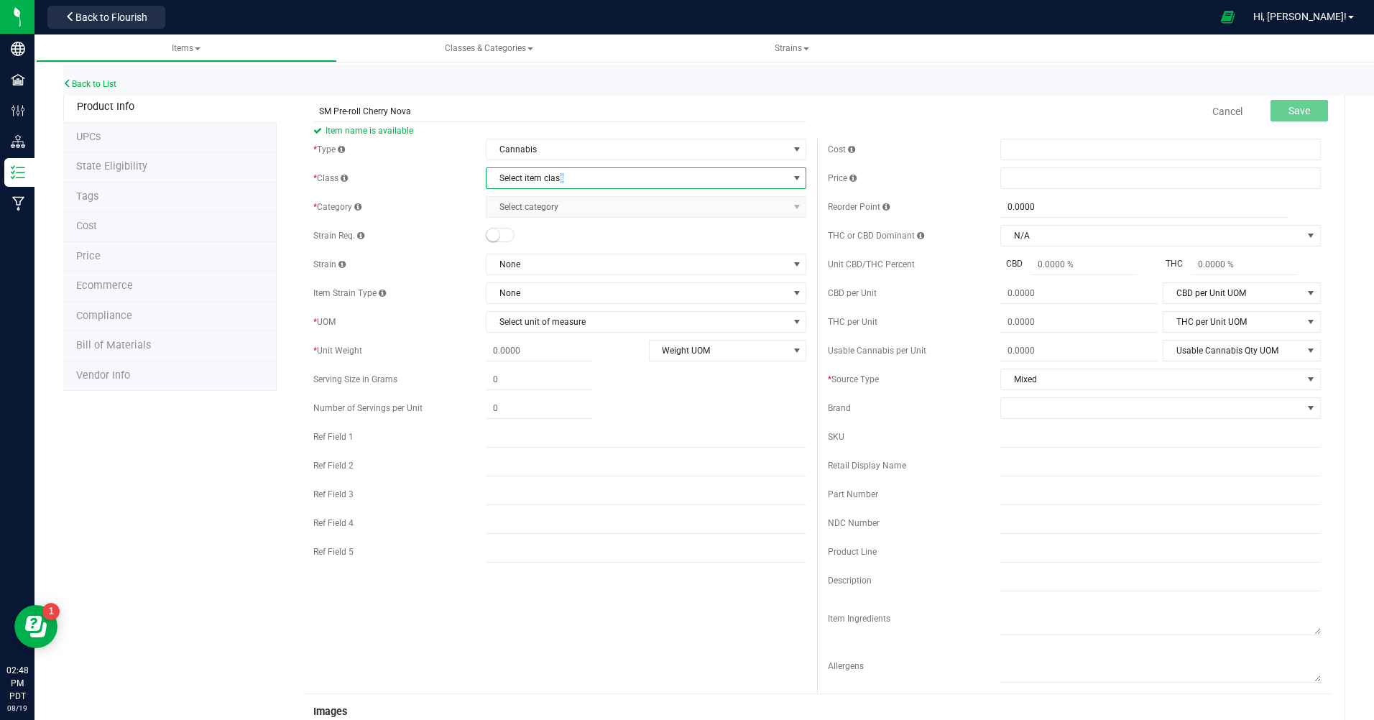
click at [559, 178] on span "Select item class" at bounding box center [637, 178] width 301 height 20
click at [527, 306] on li "Flower" at bounding box center [642, 310] width 316 height 22
click at [640, 205] on span "Select category" at bounding box center [637, 207] width 301 height 20
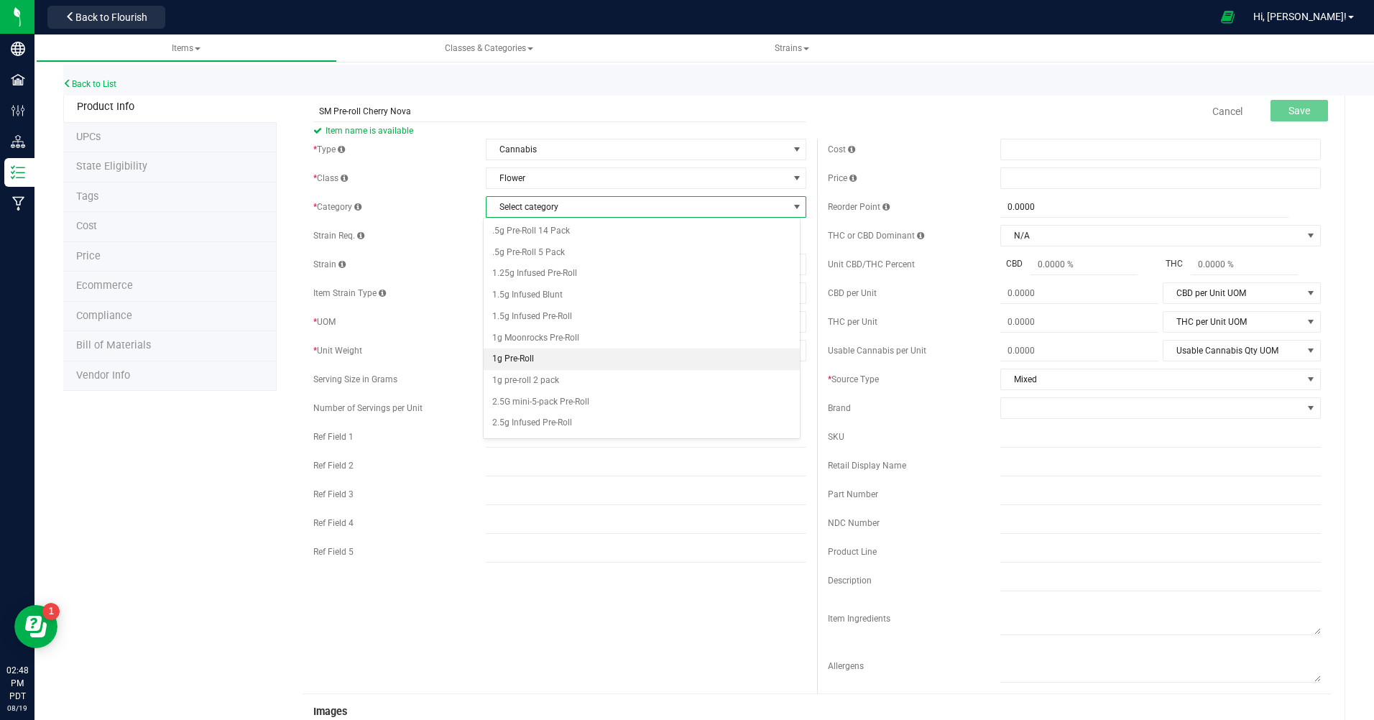
click at [522, 357] on li "1g Pre-Roll" at bounding box center [642, 360] width 316 height 22
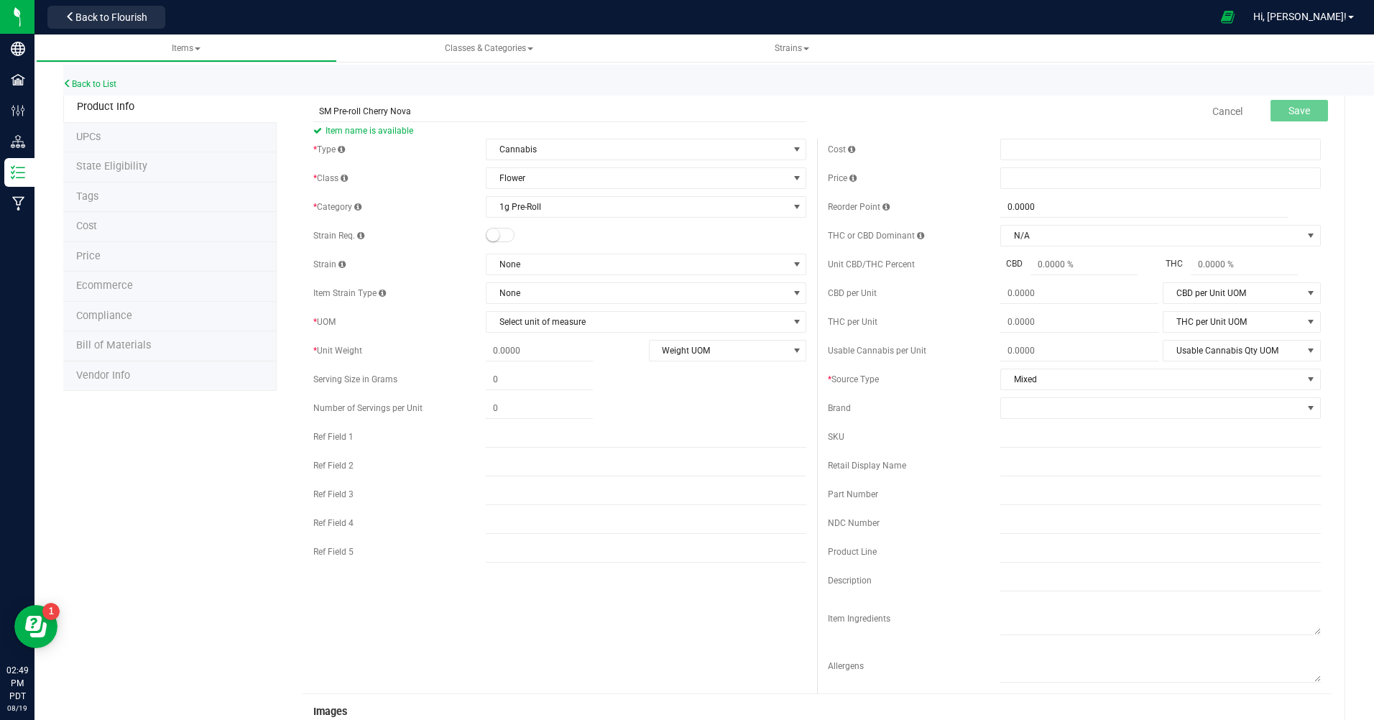
click at [497, 241] on span at bounding box center [500, 235] width 29 height 14
click at [530, 234] on div at bounding box center [646, 236] width 321 height 14
click at [489, 232] on span at bounding box center [500, 235] width 29 height 14
click at [791, 316] on span "select" at bounding box center [797, 322] width 12 height 12
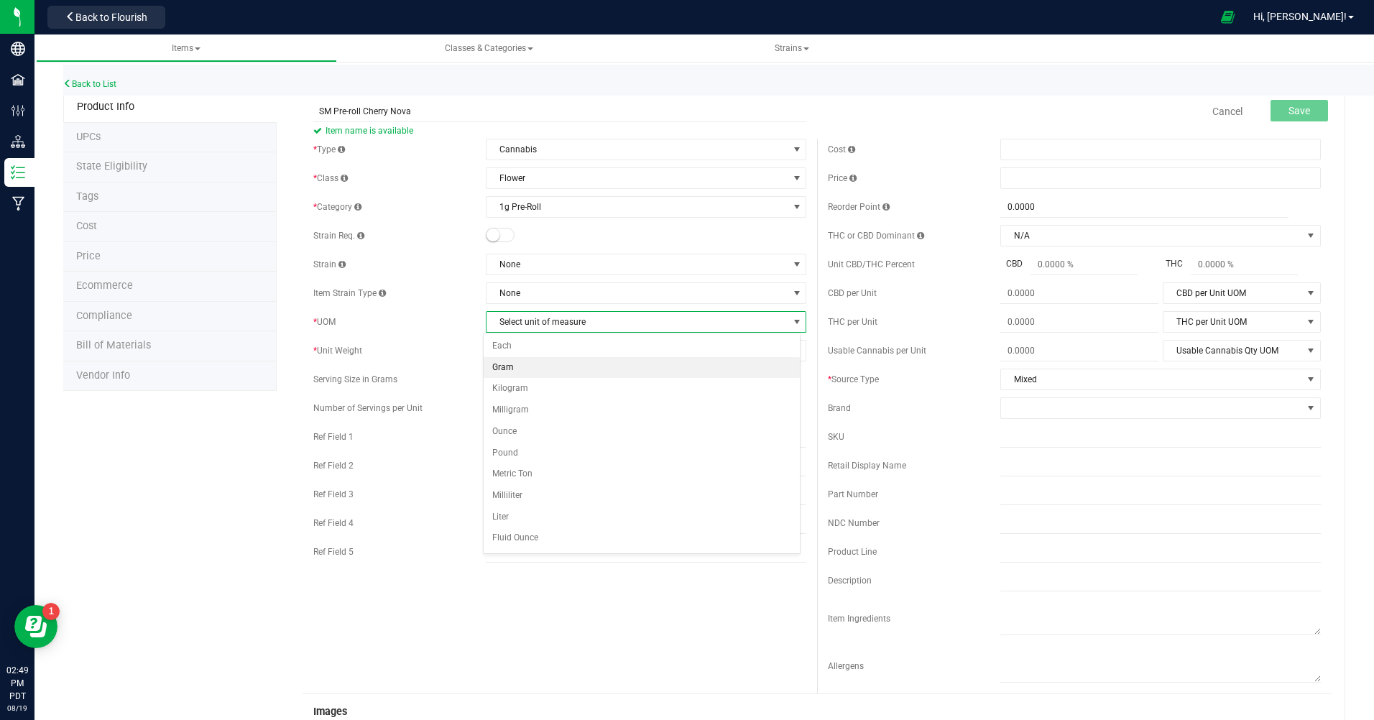
click at [498, 364] on li "Gram" at bounding box center [642, 368] width 316 height 22
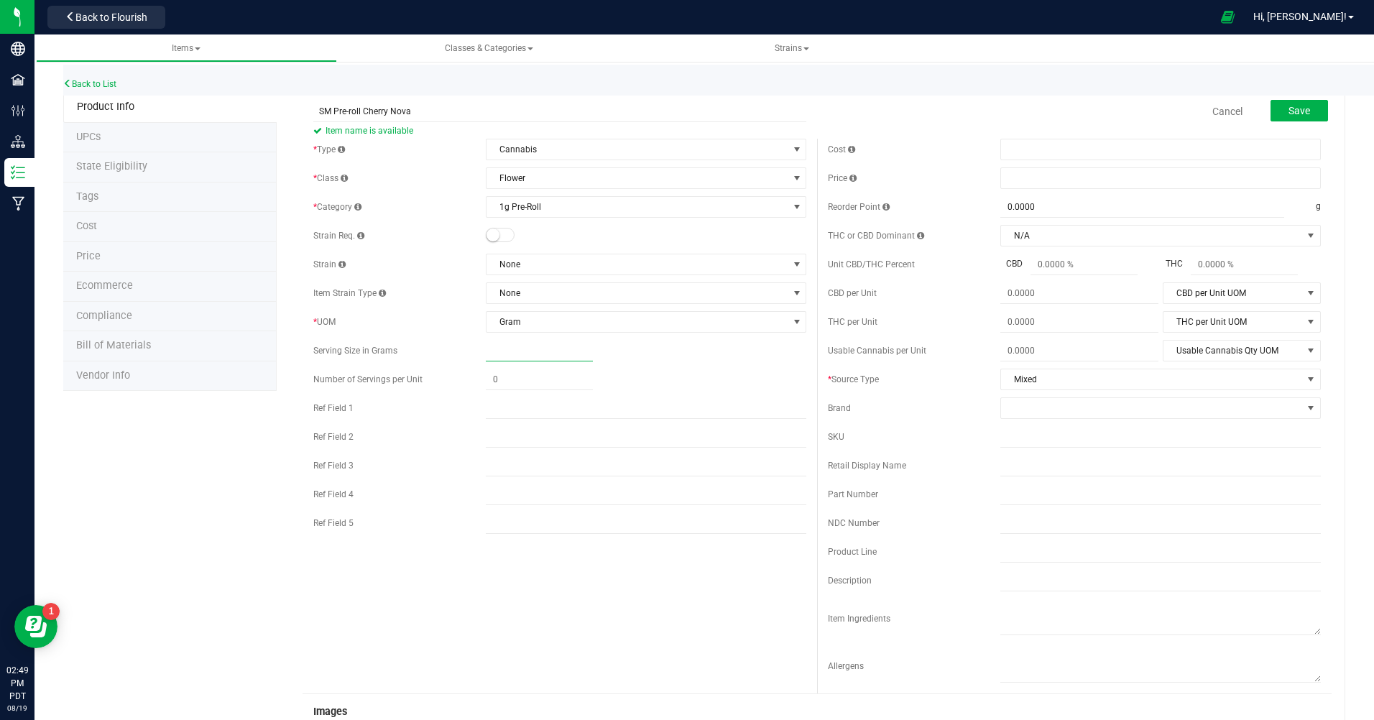
click at [502, 350] on span at bounding box center [539, 351] width 107 height 21
type input "1"
type input "1.0000"
click at [498, 380] on span at bounding box center [539, 379] width 107 height 21
type input "1"
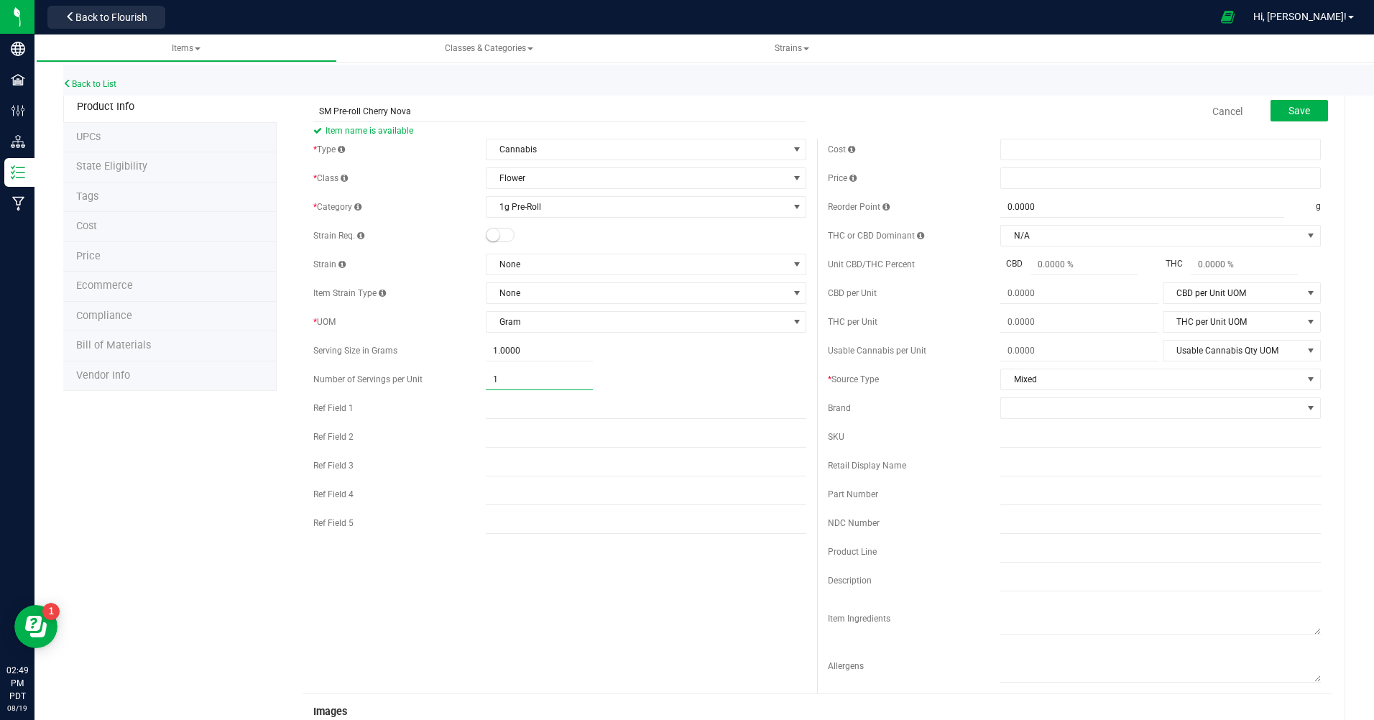
type input "1.00"
click at [736, 395] on div "* Type Cannabis Select type Cannabis Non-Inventory Raw Materials Supplies * Cla…" at bounding box center [560, 340] width 515 height 403
click at [1225, 117] on link "Cancel" at bounding box center [1228, 111] width 30 height 14
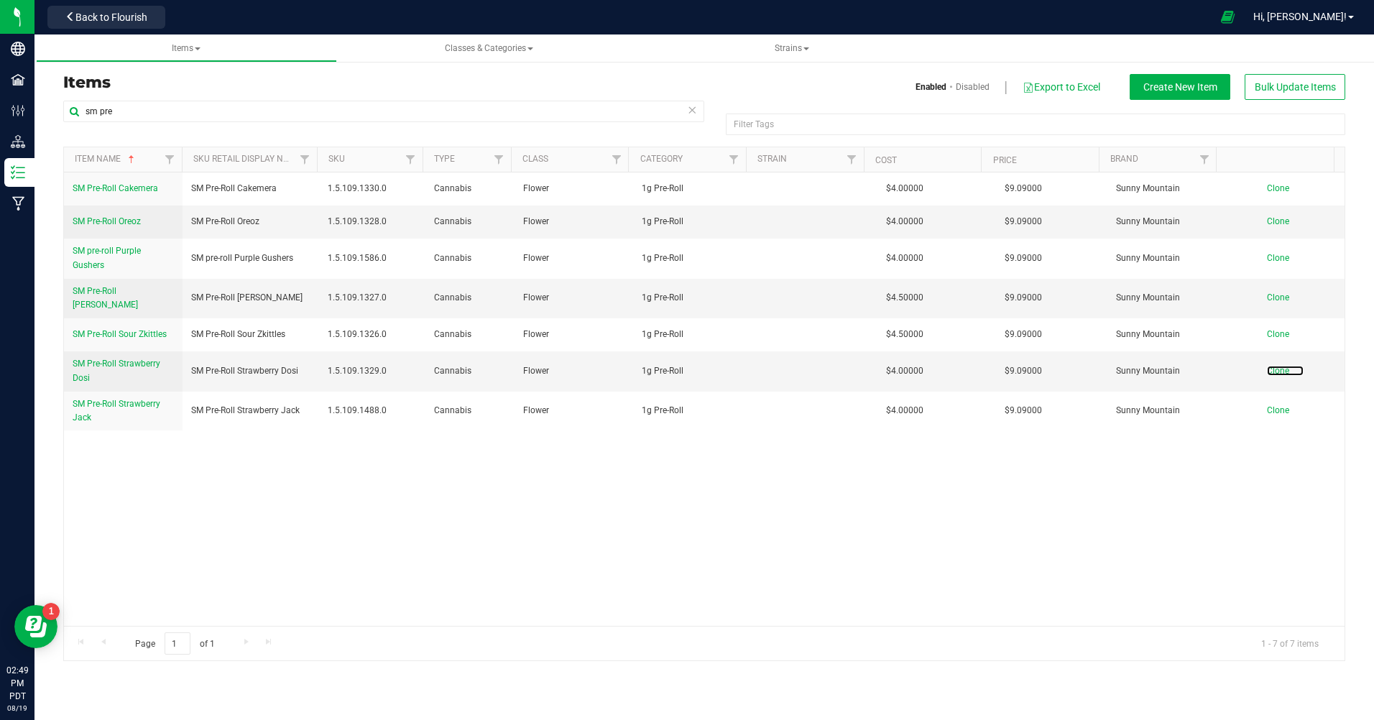
click at [1267, 366] on span "Clone" at bounding box center [1278, 371] width 22 height 10
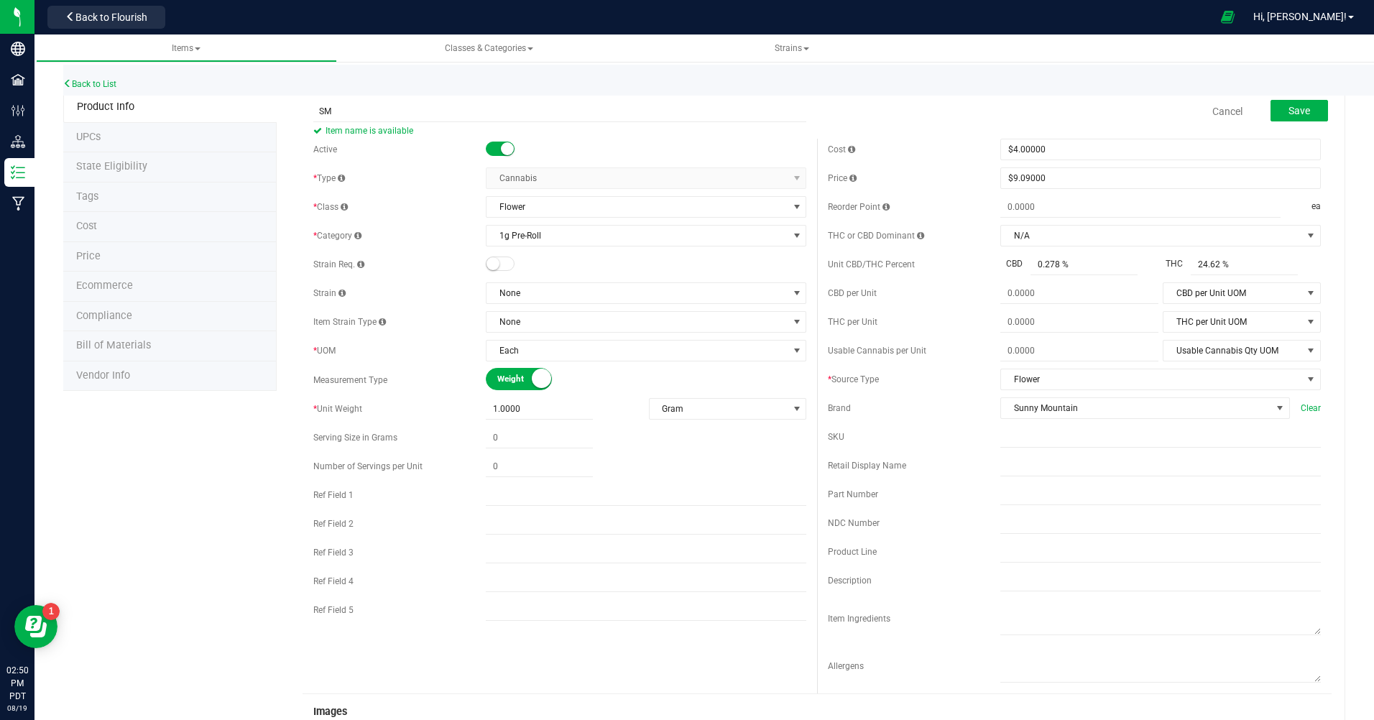
type input "SM Pre-roll Cherry Nova"
type input "0.0000"
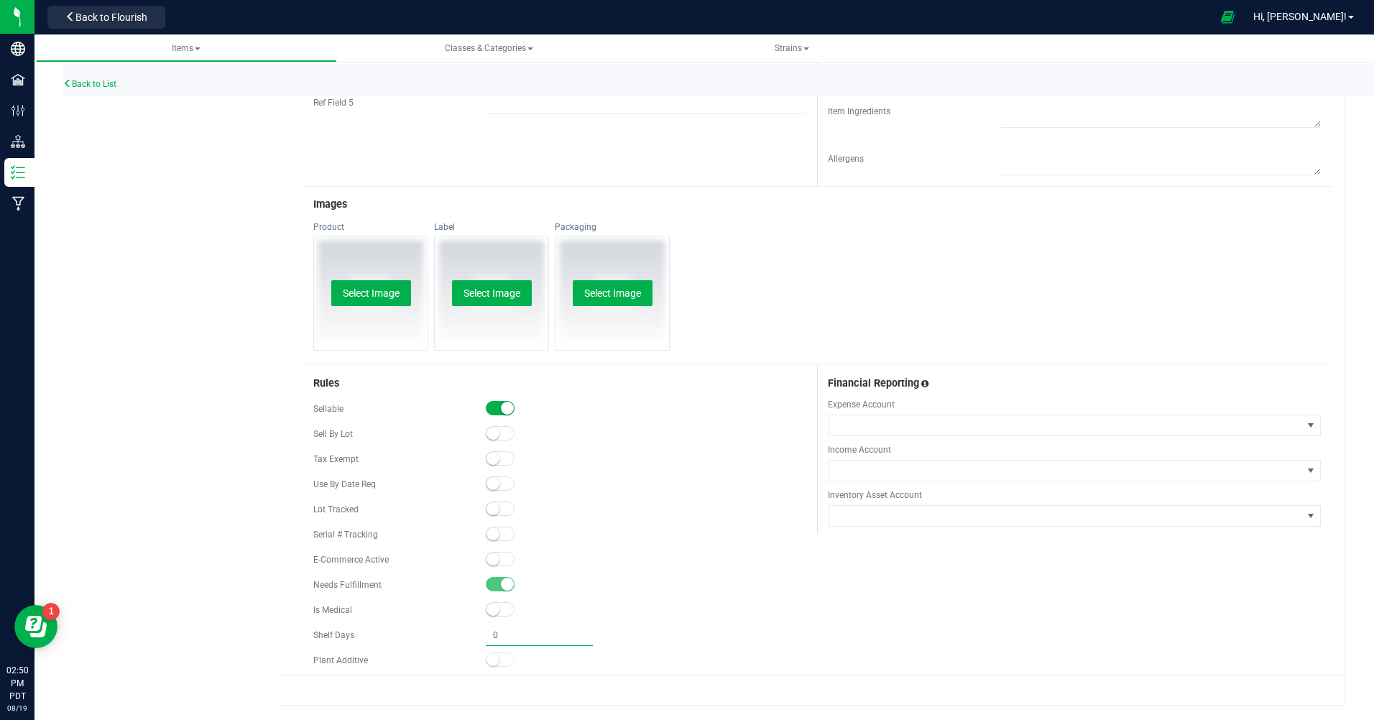
type input "0.0000"
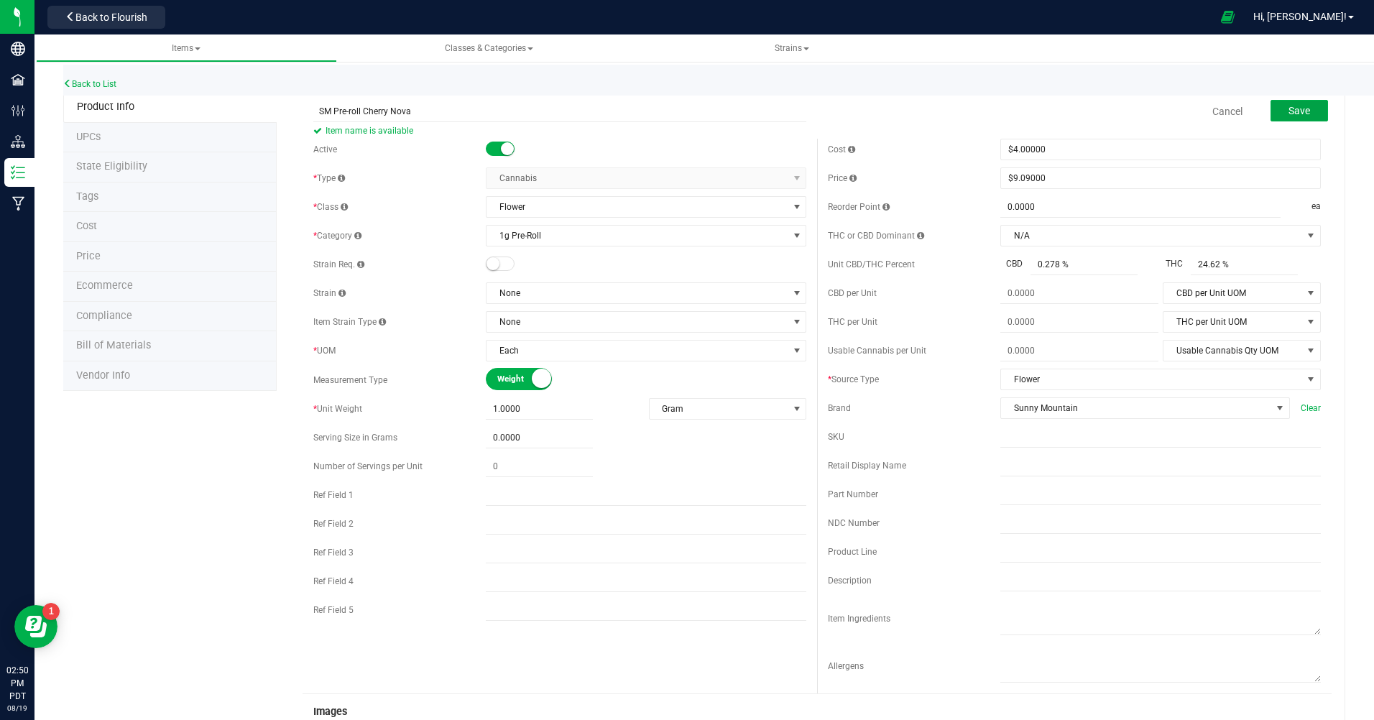
drag, startPoint x: 1273, startPoint y: 107, endPoint x: 1272, endPoint y: 116, distance: 9.4
click at [1272, 116] on button "Save" at bounding box center [1300, 111] width 58 height 22
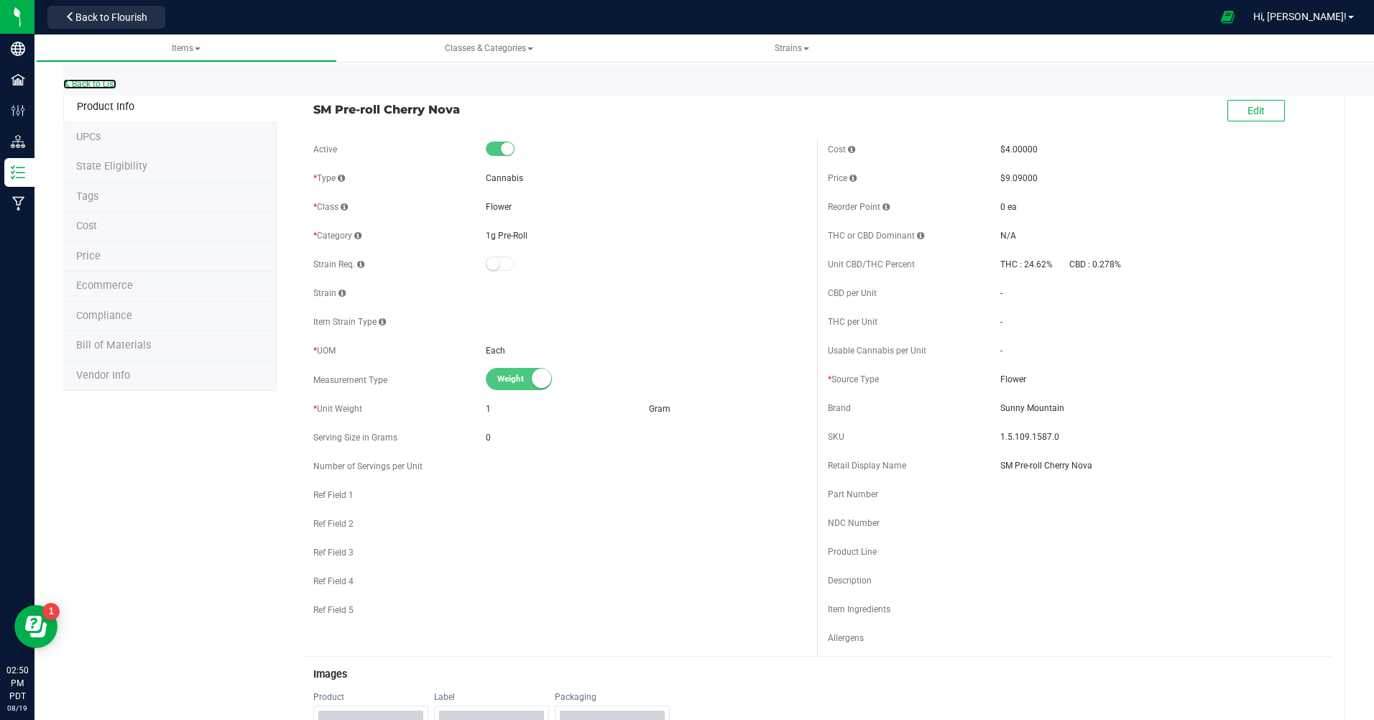
click at [86, 84] on link "Back to List" at bounding box center [89, 84] width 53 height 10
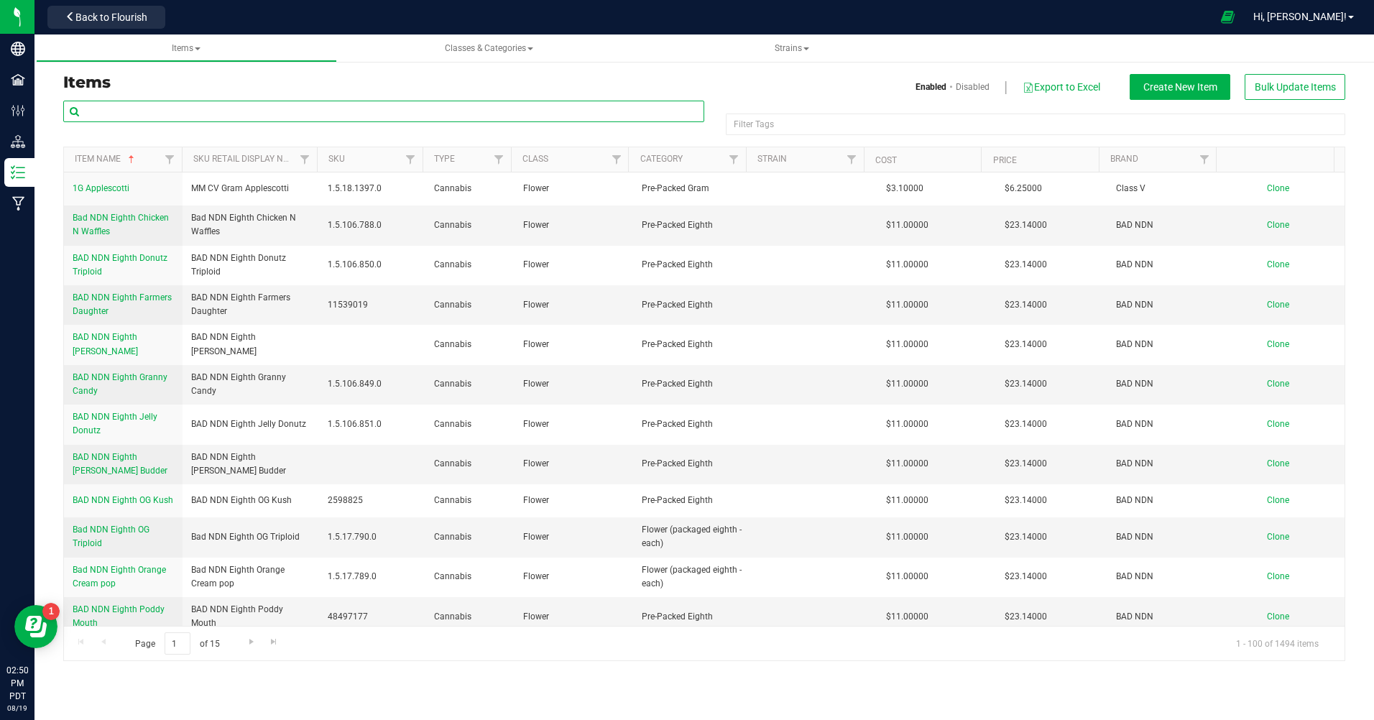
click at [107, 111] on input "text" at bounding box center [383, 112] width 641 height 22
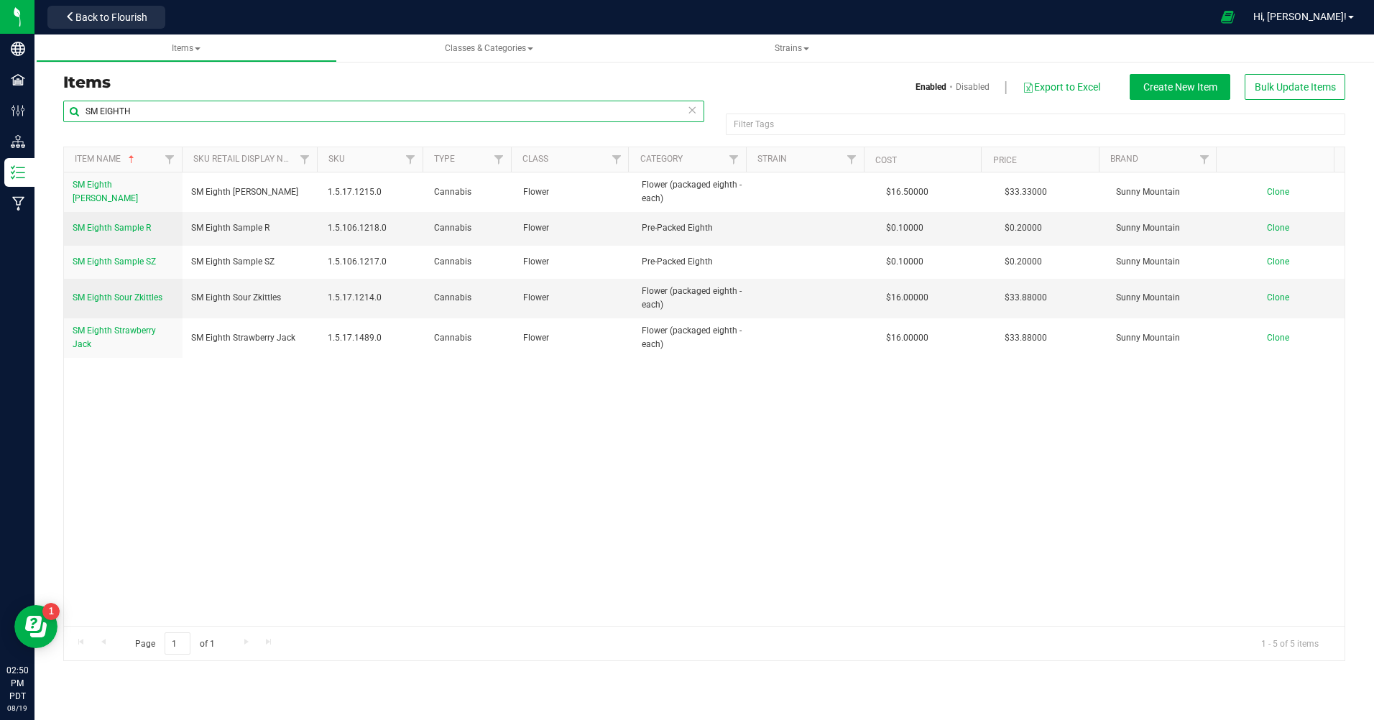
type input "SM EIGHTH"
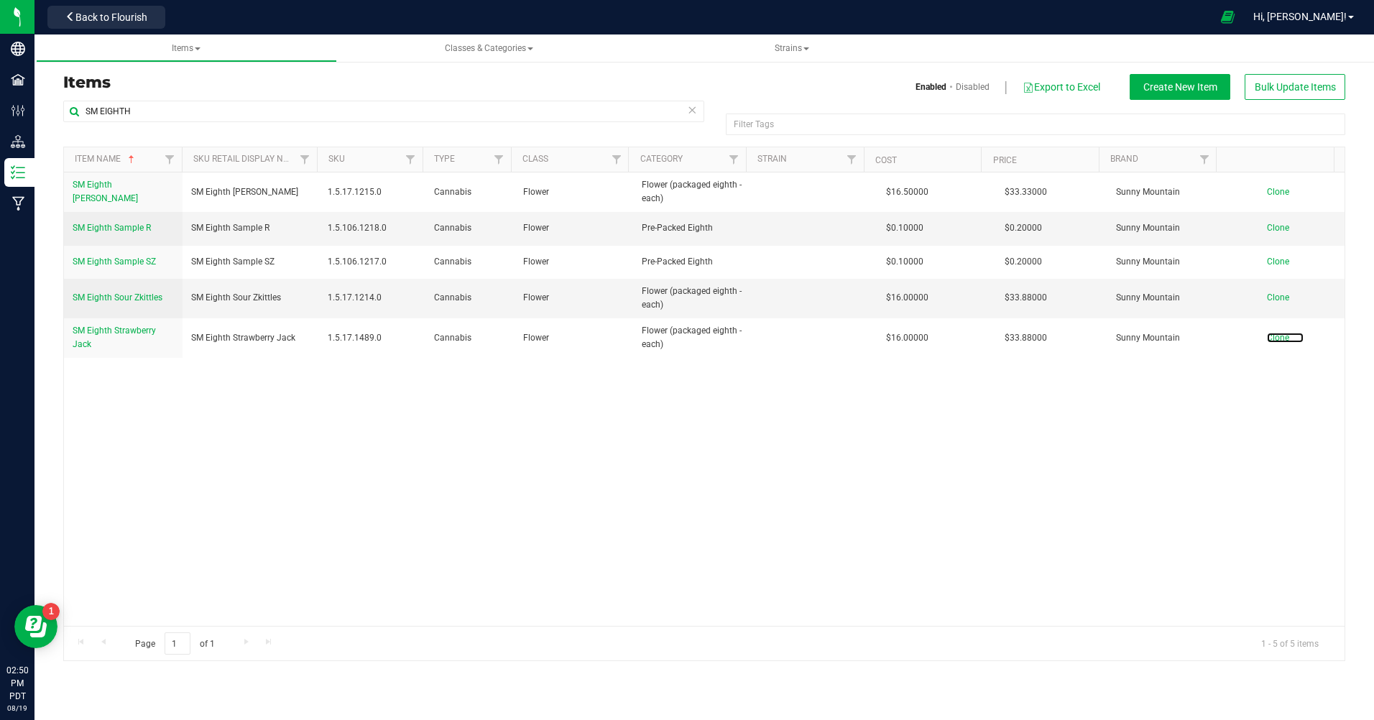
click at [1273, 339] on span "Clone" at bounding box center [1278, 338] width 22 height 10
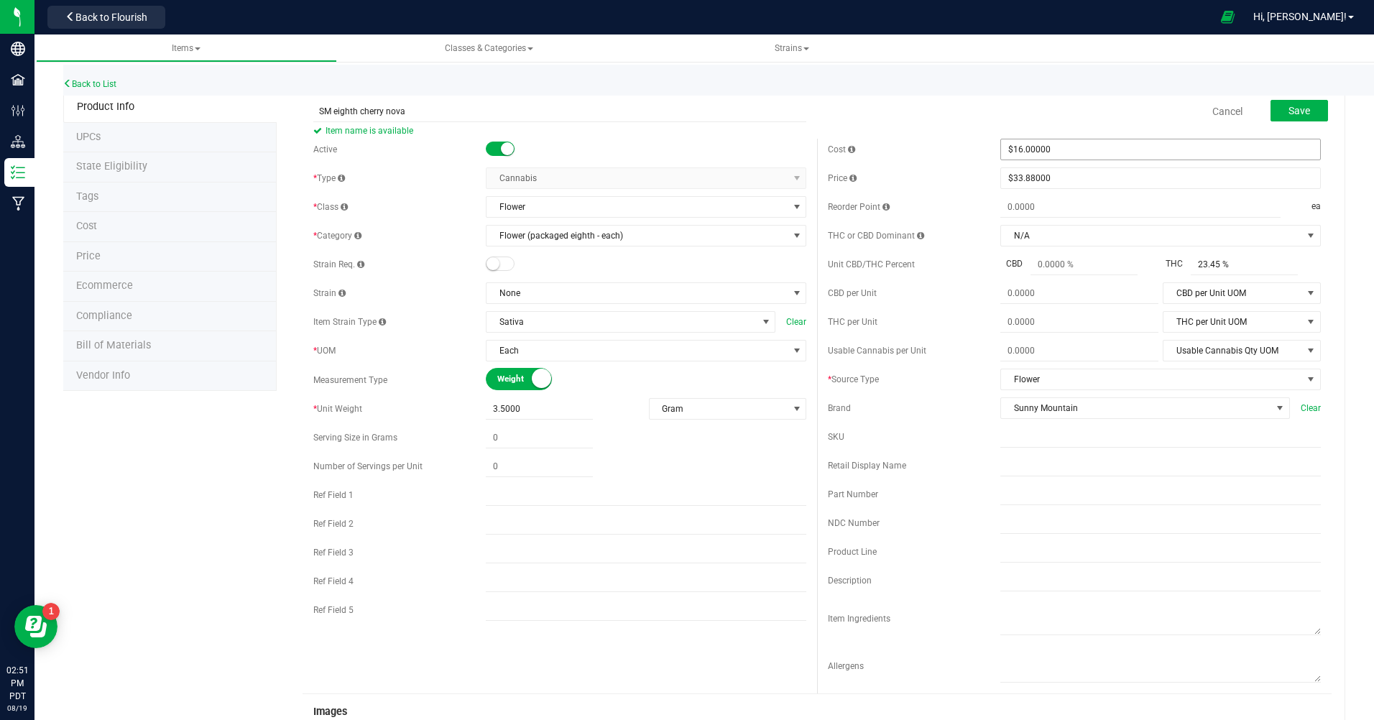
type input "SM eighth cherry nova"
click at [1013, 151] on span "$16.00000 16" at bounding box center [1161, 150] width 321 height 22
click at [1013, 151] on input "16" at bounding box center [1160, 149] width 319 height 20
type input "1"
type input "16.00"
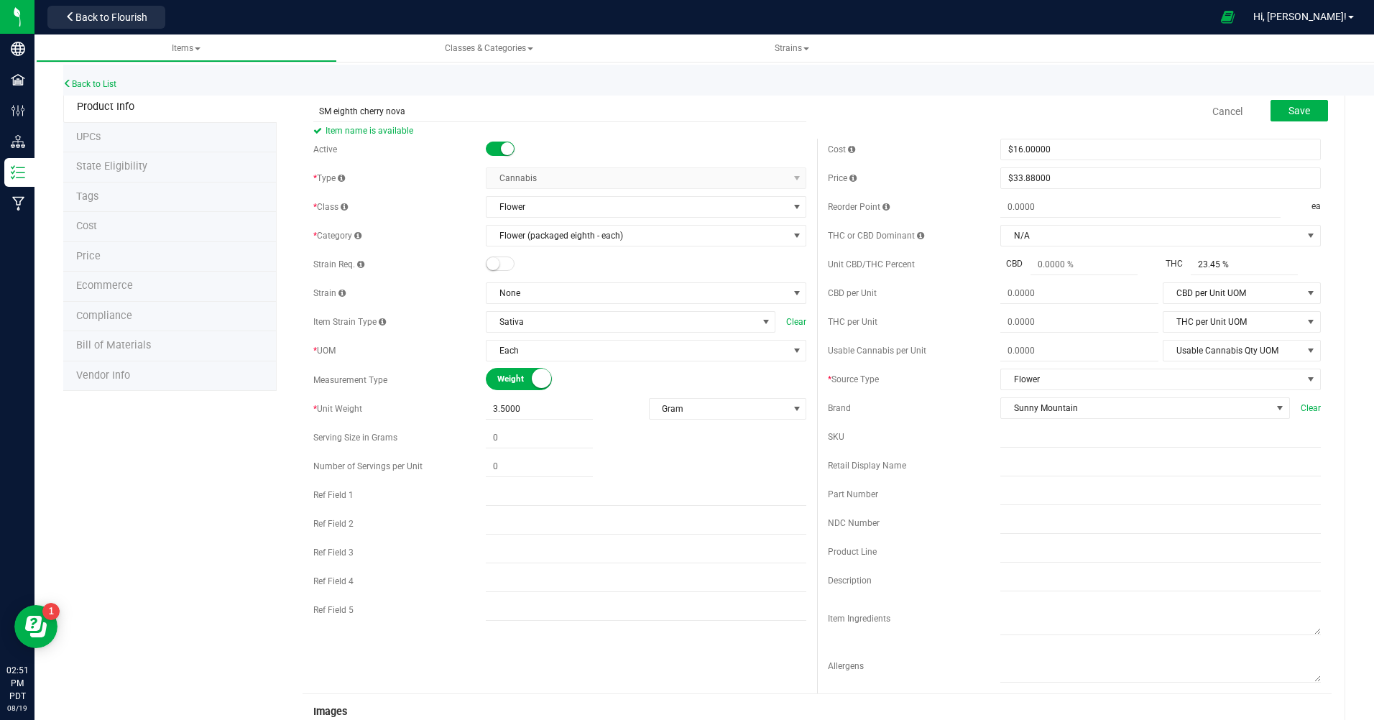
click at [942, 136] on form "SM eighth cherry nova Item name is available Cancel Save Active * Type Cannabis…" at bounding box center [817, 638] width 1029 height 1090
click at [1213, 112] on link "Cancel" at bounding box center [1228, 111] width 30 height 14
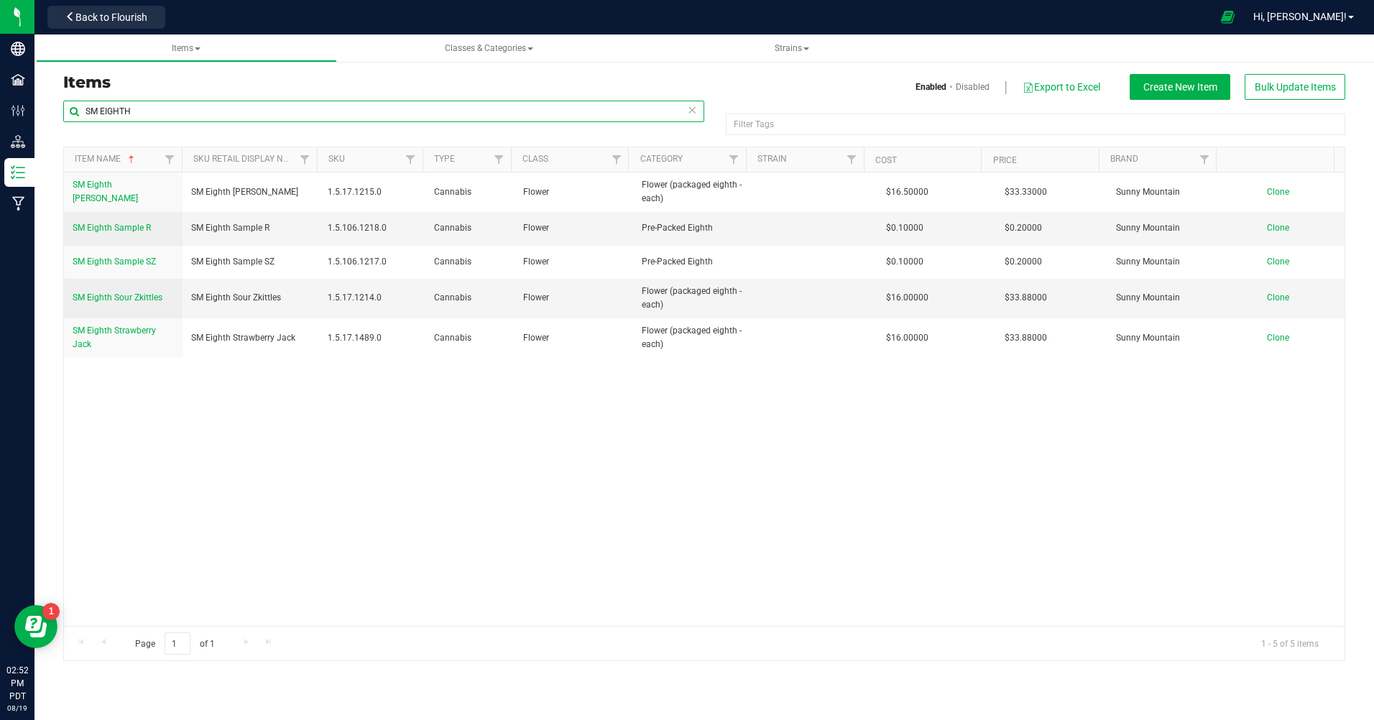
click at [170, 118] on input "SM EIGHTH" at bounding box center [383, 112] width 641 height 22
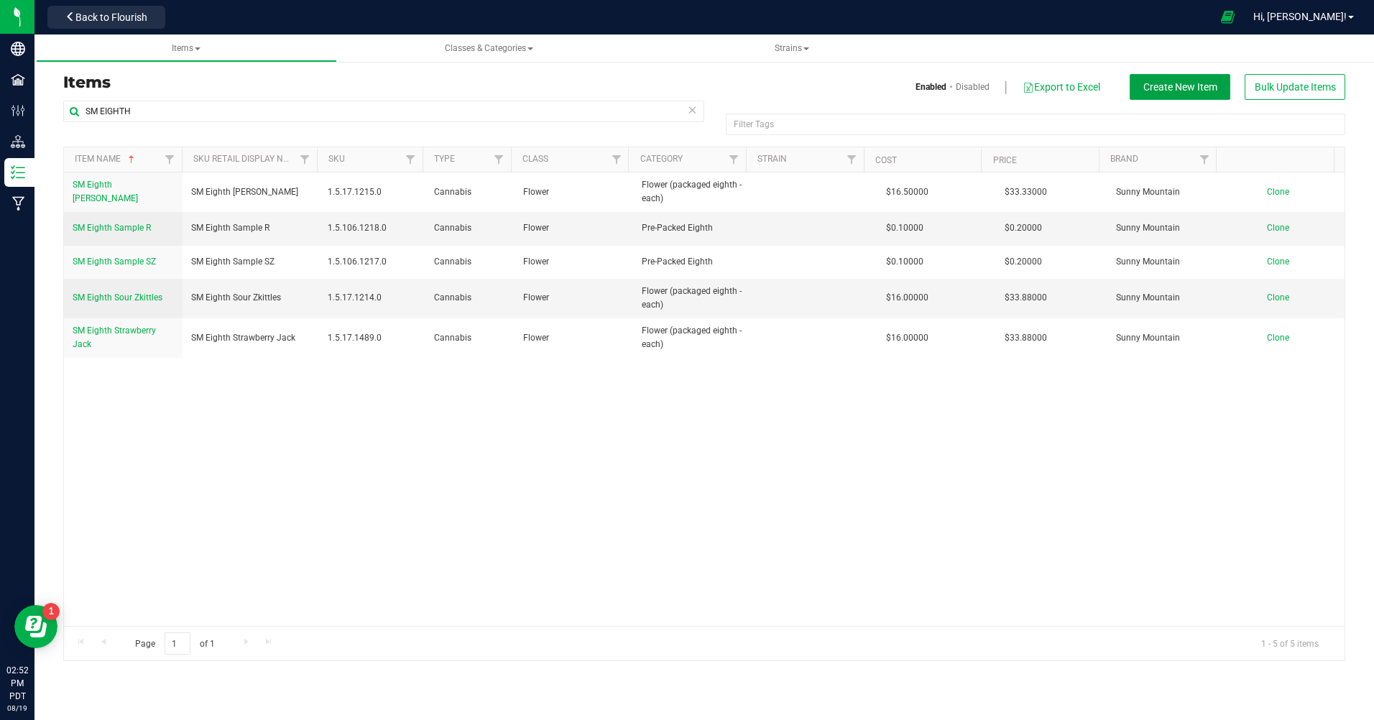
click at [1178, 89] on span "Create New Item" at bounding box center [1181, 87] width 74 height 12
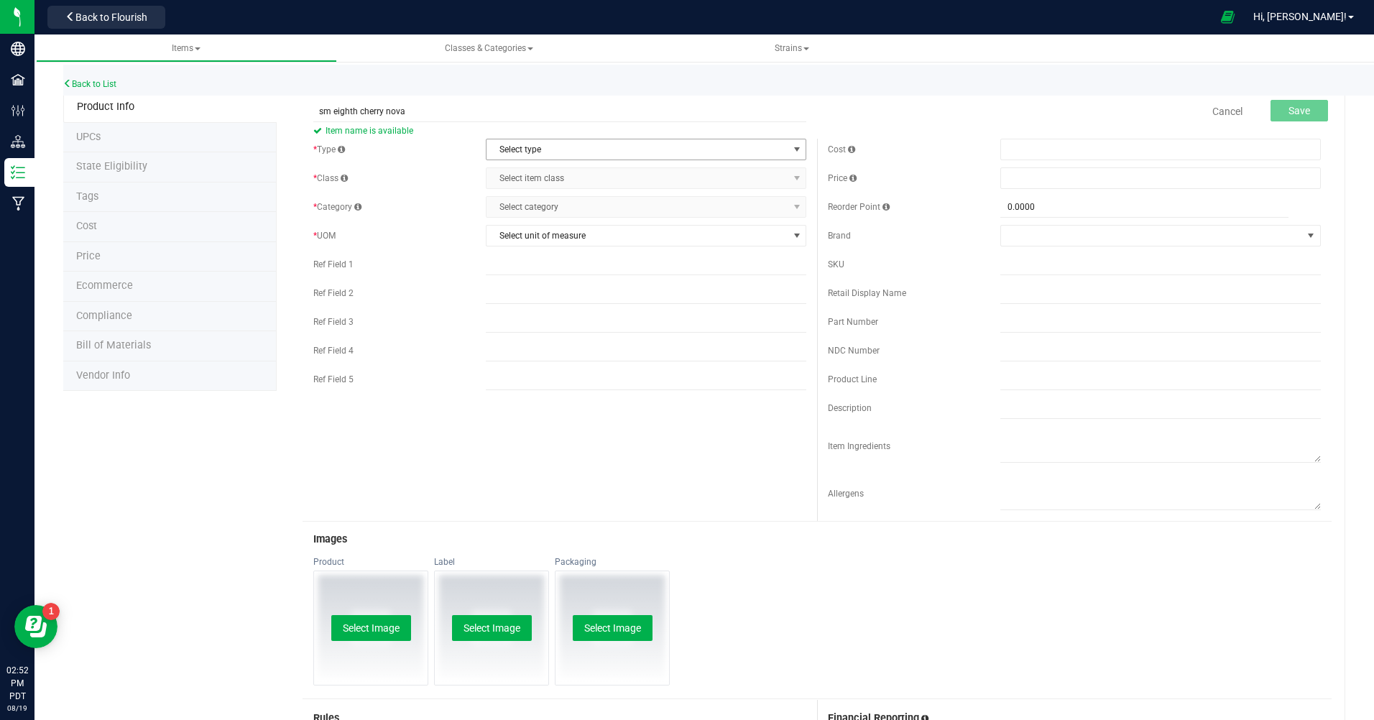
type input "sm eighth cherry nova"
click at [796, 147] on span "select" at bounding box center [797, 150] width 12 height 12
click at [548, 173] on li "Cannabis" at bounding box center [642, 174] width 316 height 22
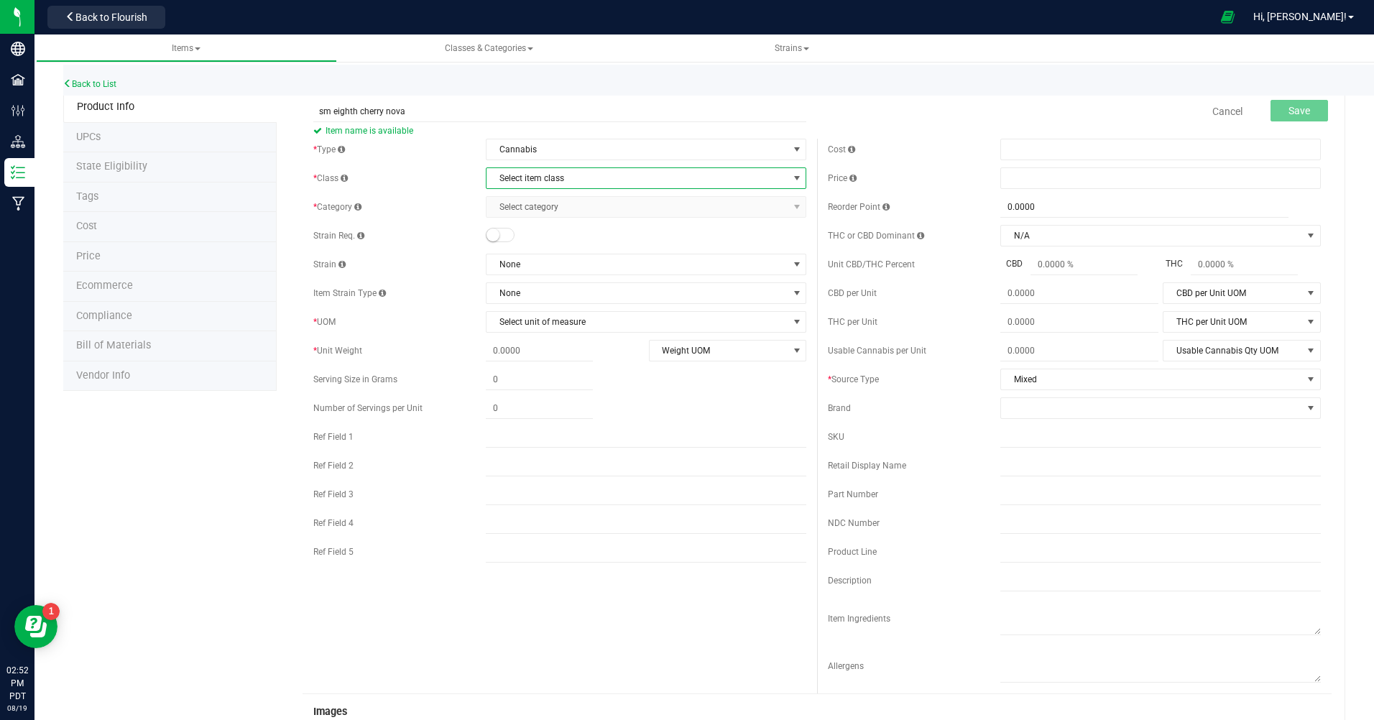
click at [796, 184] on span "select" at bounding box center [797, 178] width 18 height 20
click at [521, 309] on li "Flower" at bounding box center [642, 310] width 316 height 22
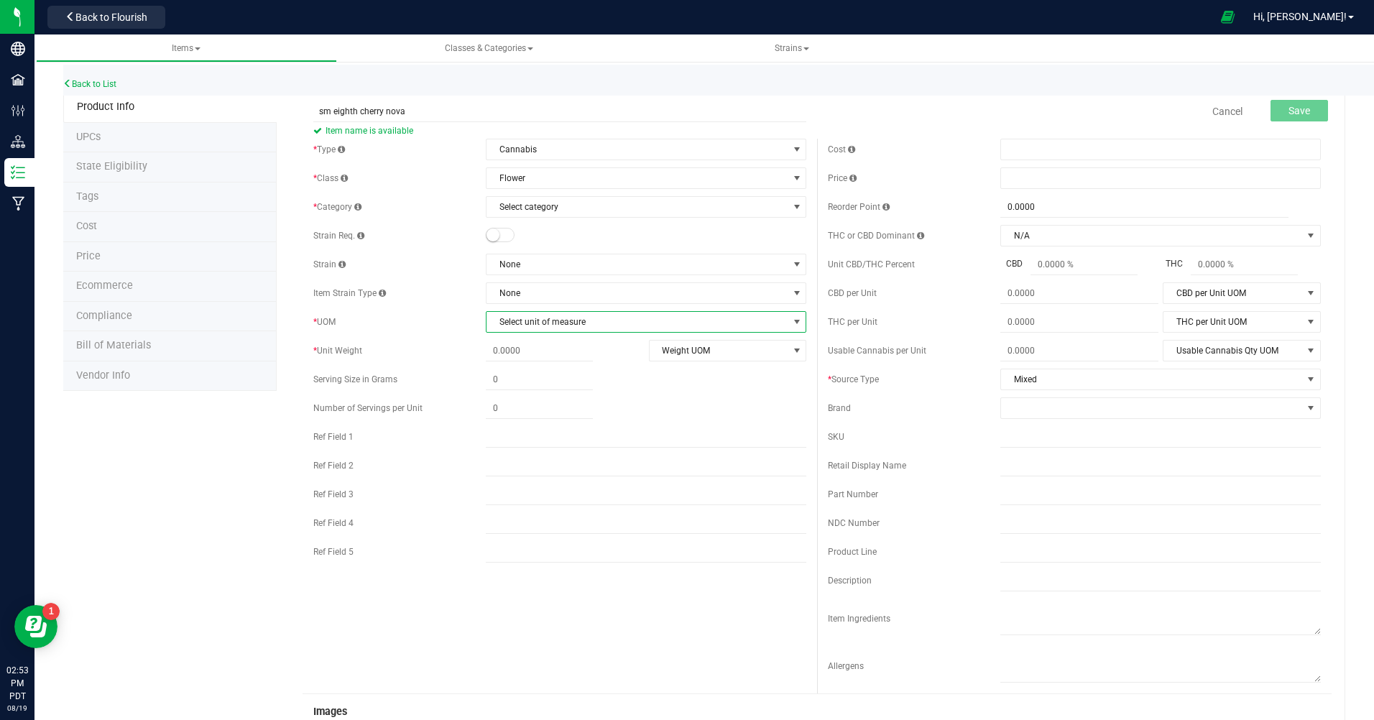
click at [794, 320] on span "select" at bounding box center [797, 322] width 12 height 12
click at [518, 364] on li "Gram" at bounding box center [642, 368] width 316 height 22
click at [503, 346] on span at bounding box center [539, 351] width 107 height 21
type input "1"
type input "1.0000"
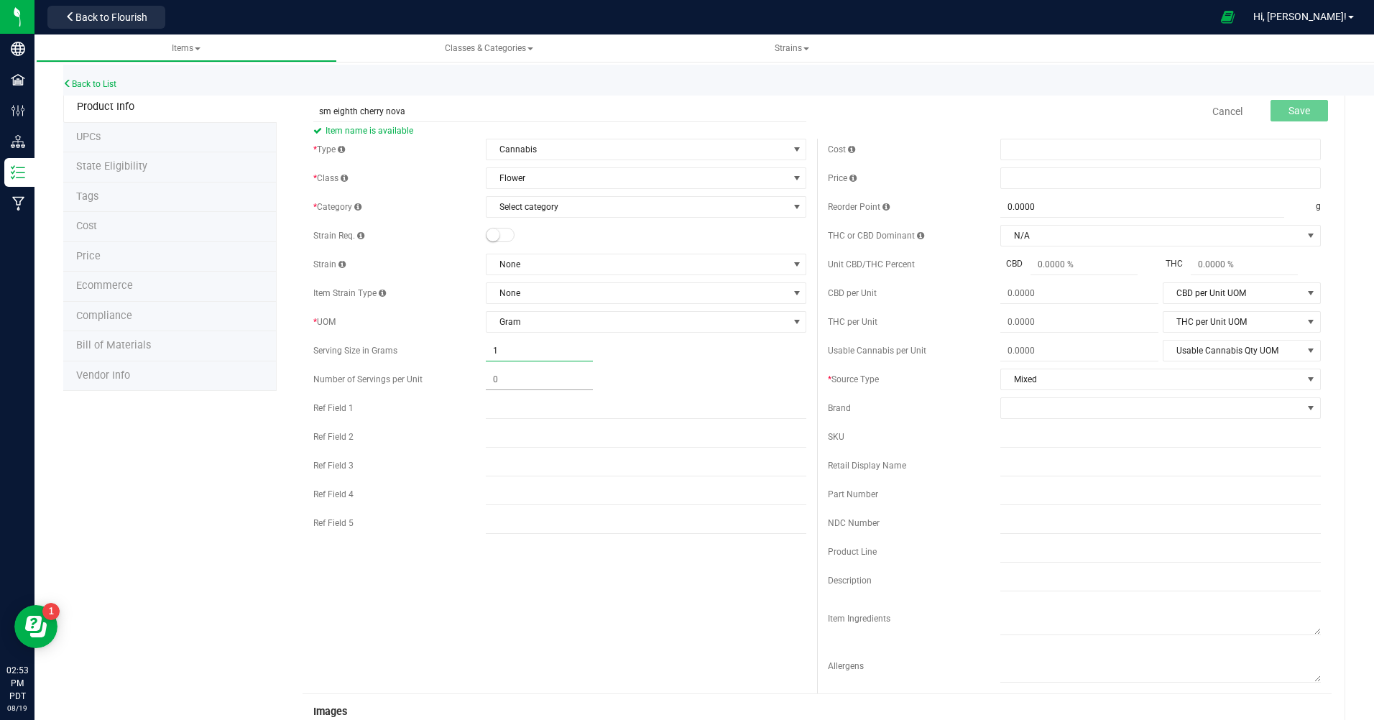
click at [515, 374] on span at bounding box center [539, 379] width 107 height 21
type input "1"
type input "1.00"
click at [670, 405] on input "text" at bounding box center [646, 408] width 321 height 22
click at [929, 141] on div "Cost" at bounding box center [1074, 150] width 493 height 22
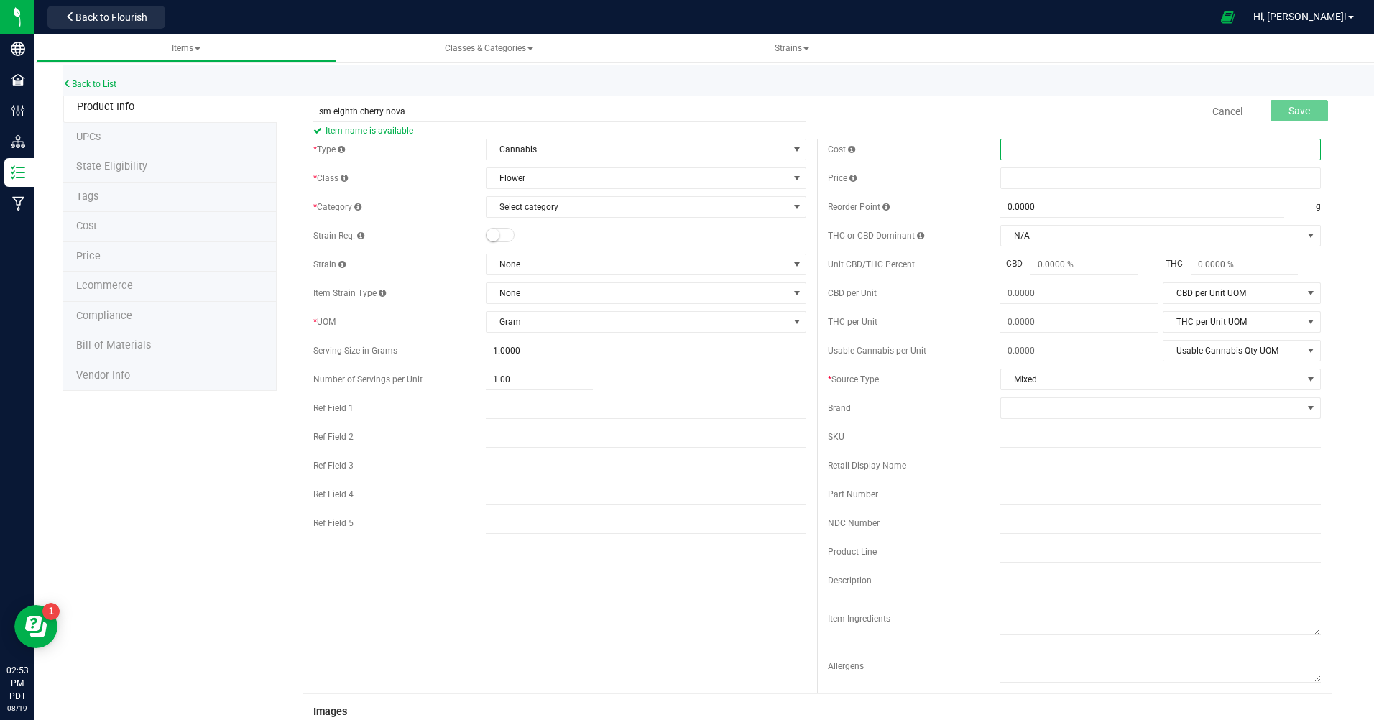
click at [1045, 149] on span at bounding box center [1161, 150] width 321 height 22
type input "15.00"
type input "$15.00000"
click at [645, 576] on div "* Type Cannabis Select type Cannabis Non-Inventory Raw Materials Supplies * Cla…" at bounding box center [817, 416] width 1029 height 555
click at [1072, 179] on span at bounding box center [1161, 178] width 321 height 22
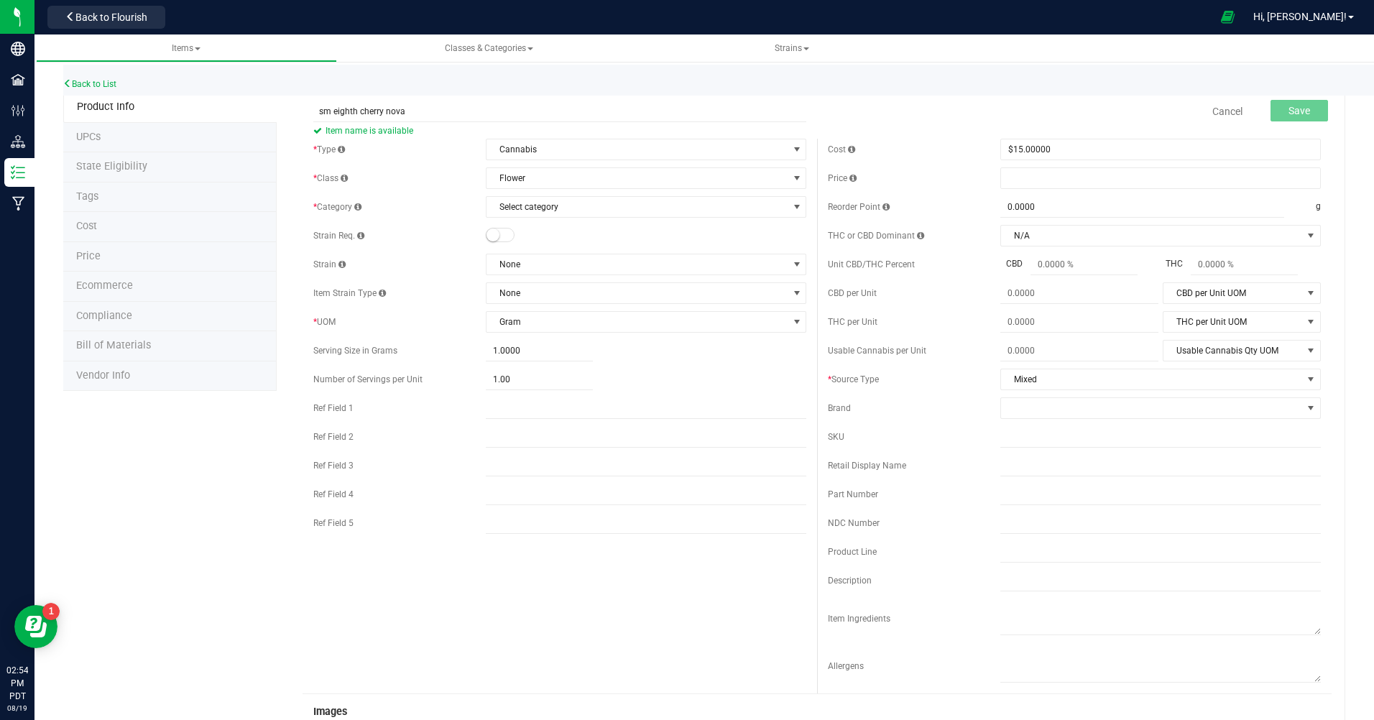
click at [1213, 109] on link "Cancel" at bounding box center [1228, 111] width 30 height 14
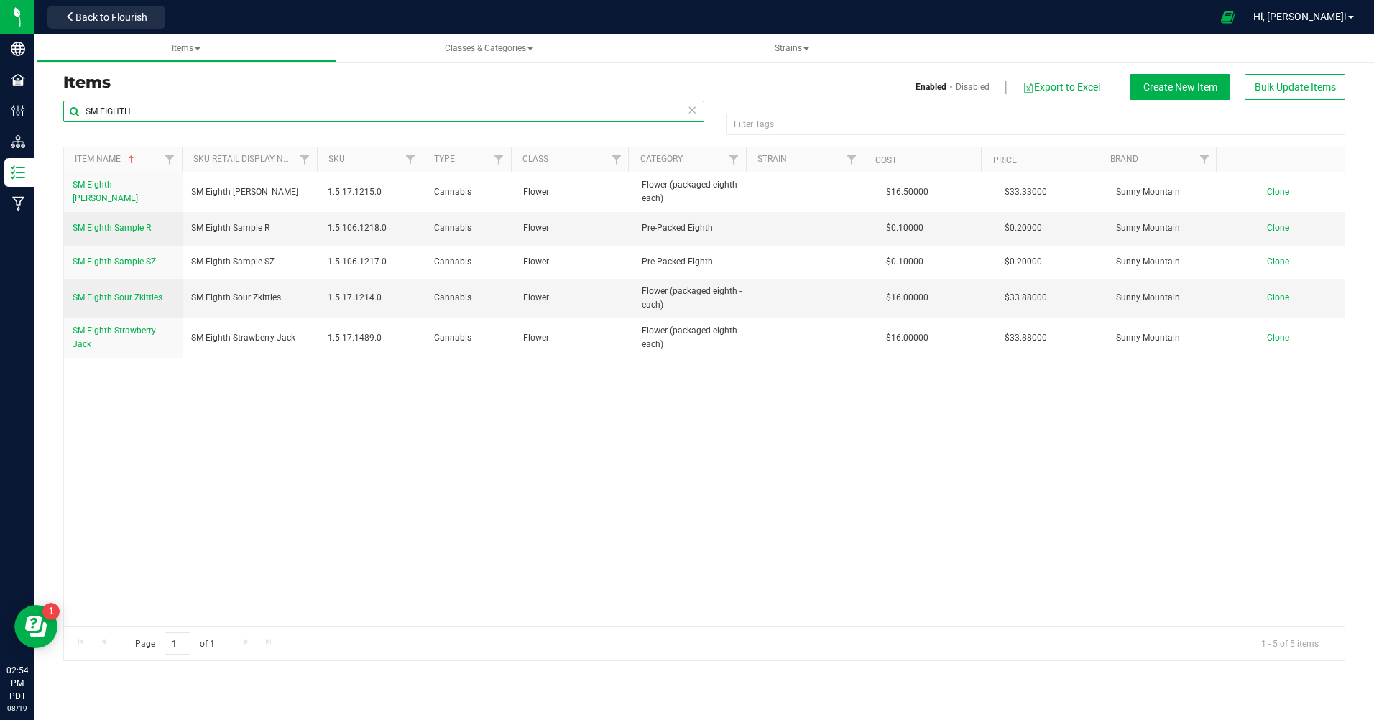
click at [156, 107] on input "SM EIGHTH" at bounding box center [383, 112] width 641 height 22
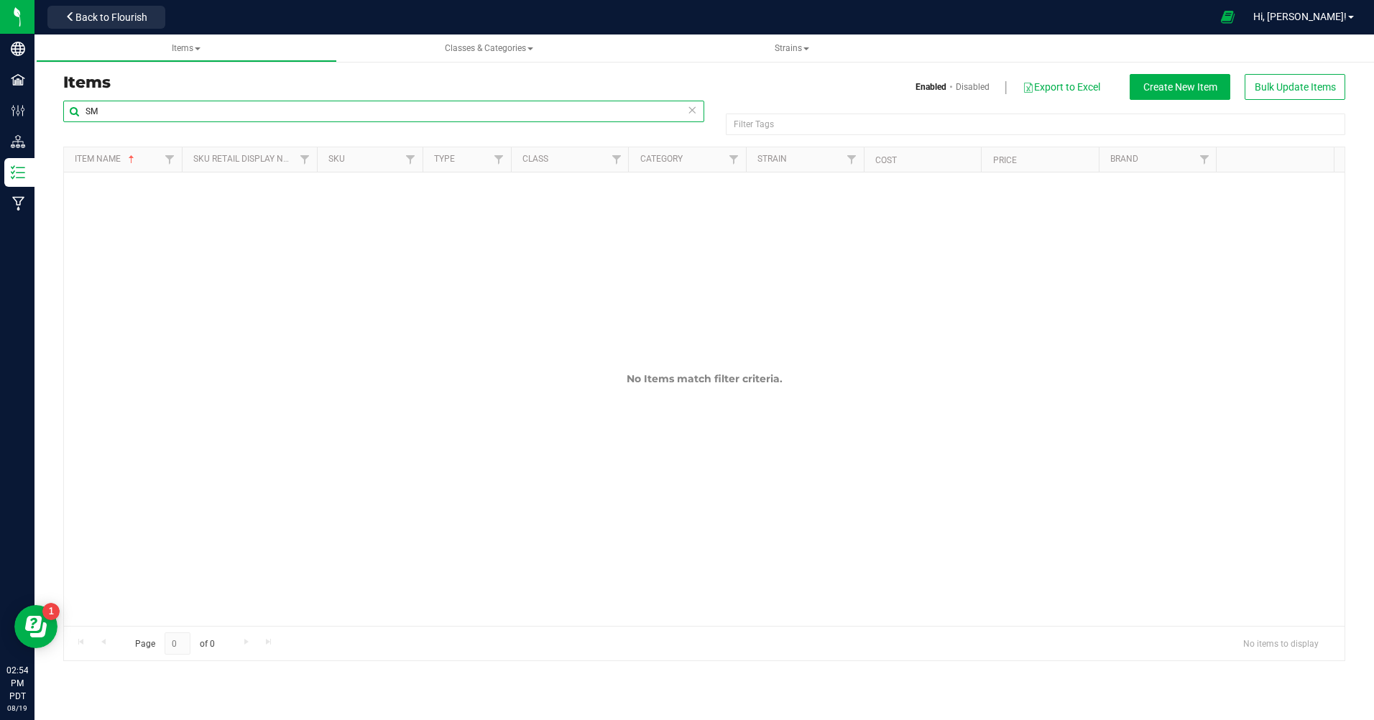
type input "S"
type input "orange crush"
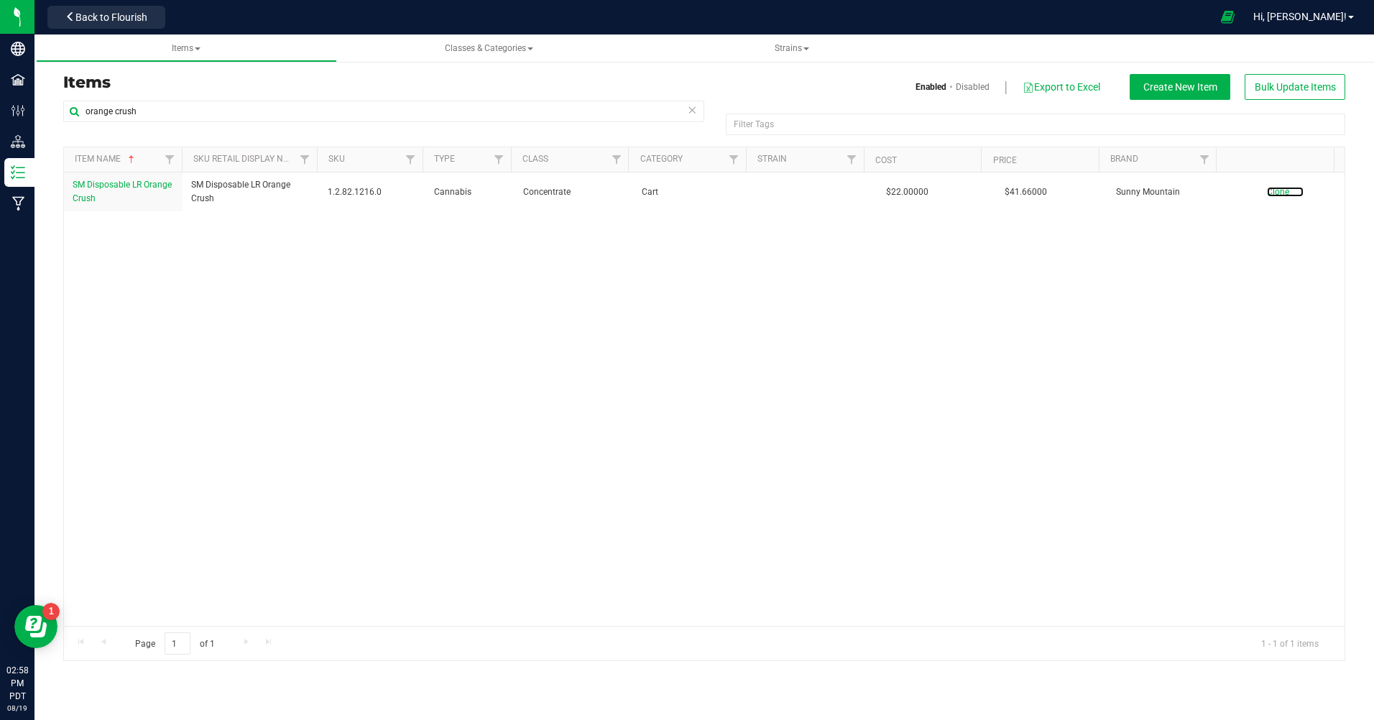
click at [1267, 196] on span "Clone" at bounding box center [1278, 192] width 22 height 10
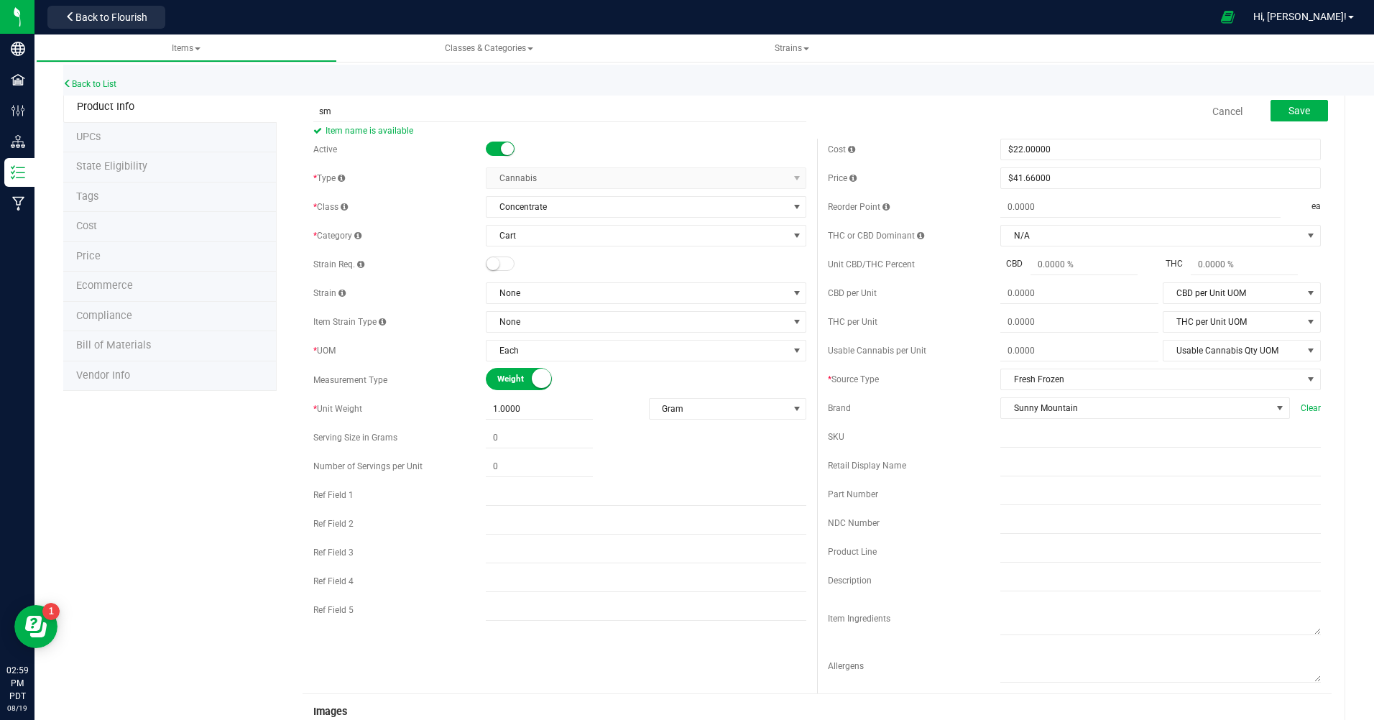
type input "sm eighth cherry nova"
type input "0.0000"
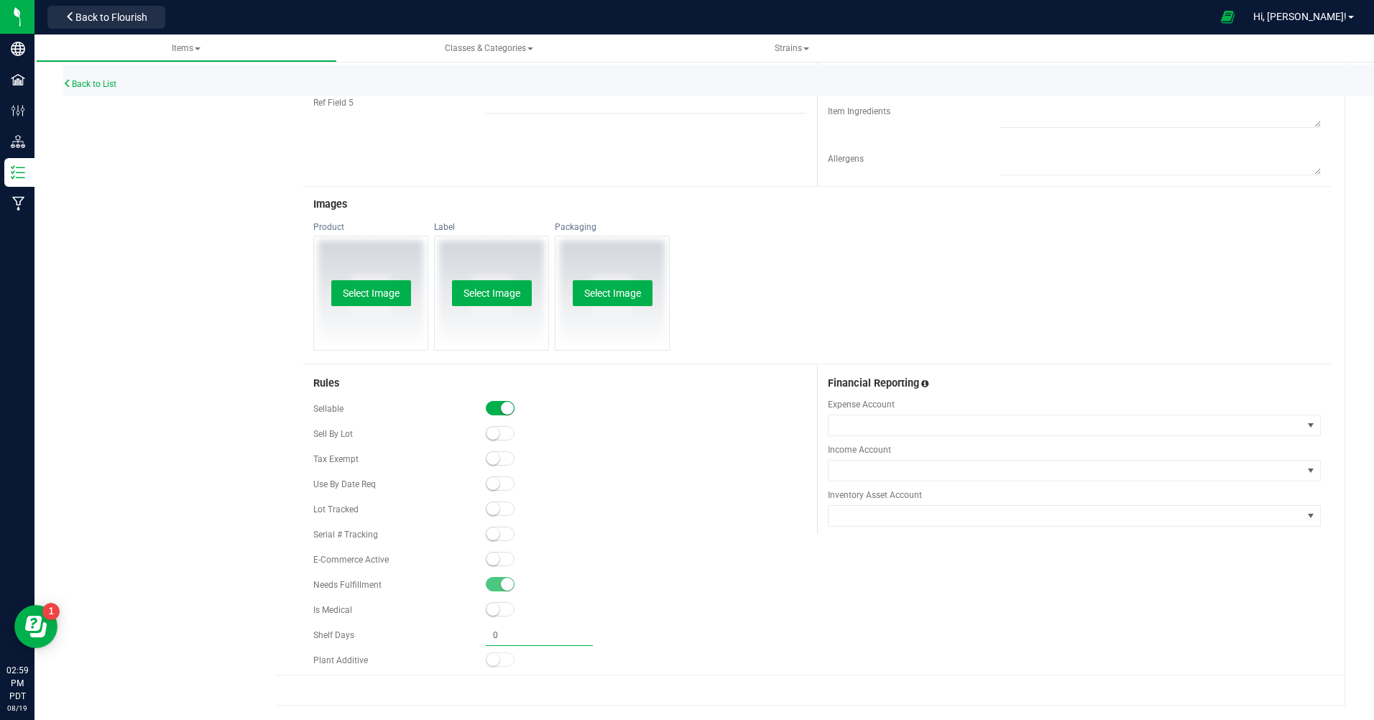
type input "0.0000"
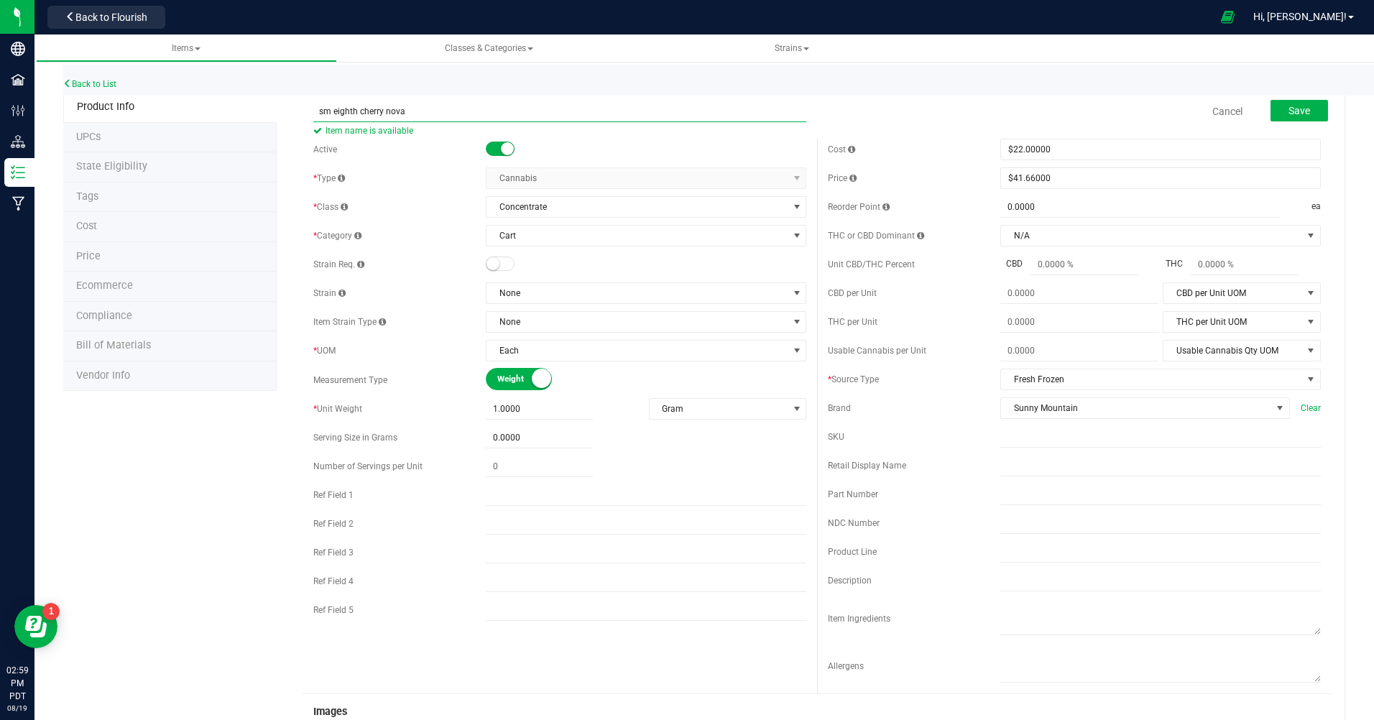
click at [410, 112] on input "sm eighth cherry nova" at bounding box center [559, 112] width 493 height 22
type input "s"
click at [1324, 22] on span "Hi, [PERSON_NAME]!" at bounding box center [1300, 17] width 93 height 12
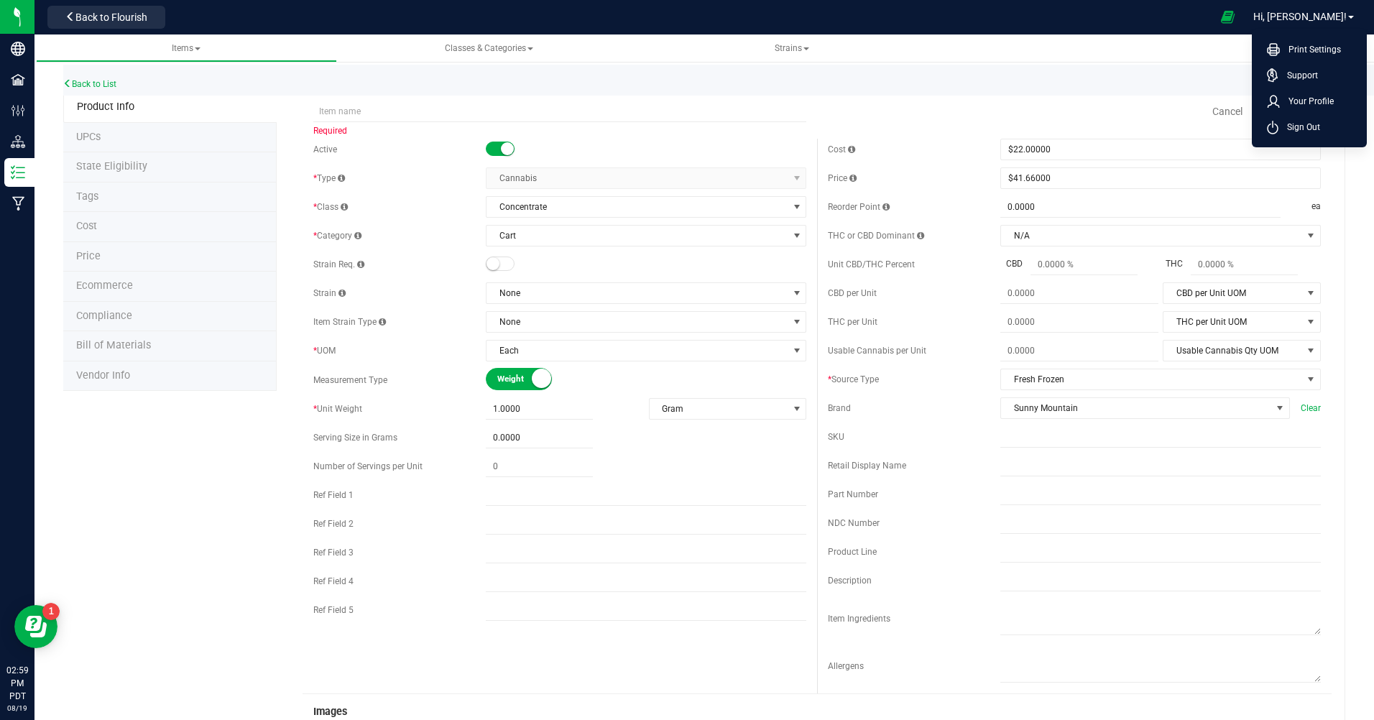
click at [1295, 118] on li "Sign Out" at bounding box center [1310, 127] width 108 height 26
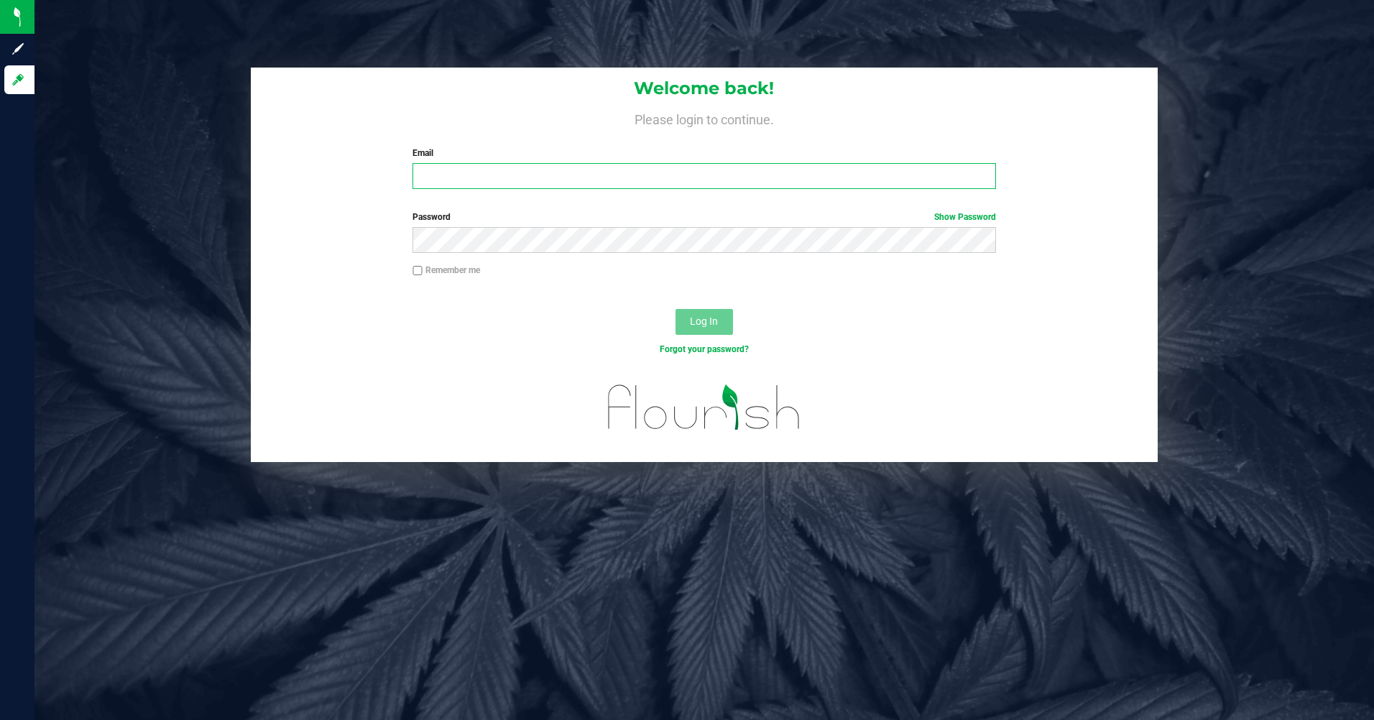
type input "[EMAIL_ADDRESS][DOMAIN_NAME]"
click at [694, 323] on span "Log In" at bounding box center [704, 322] width 28 height 12
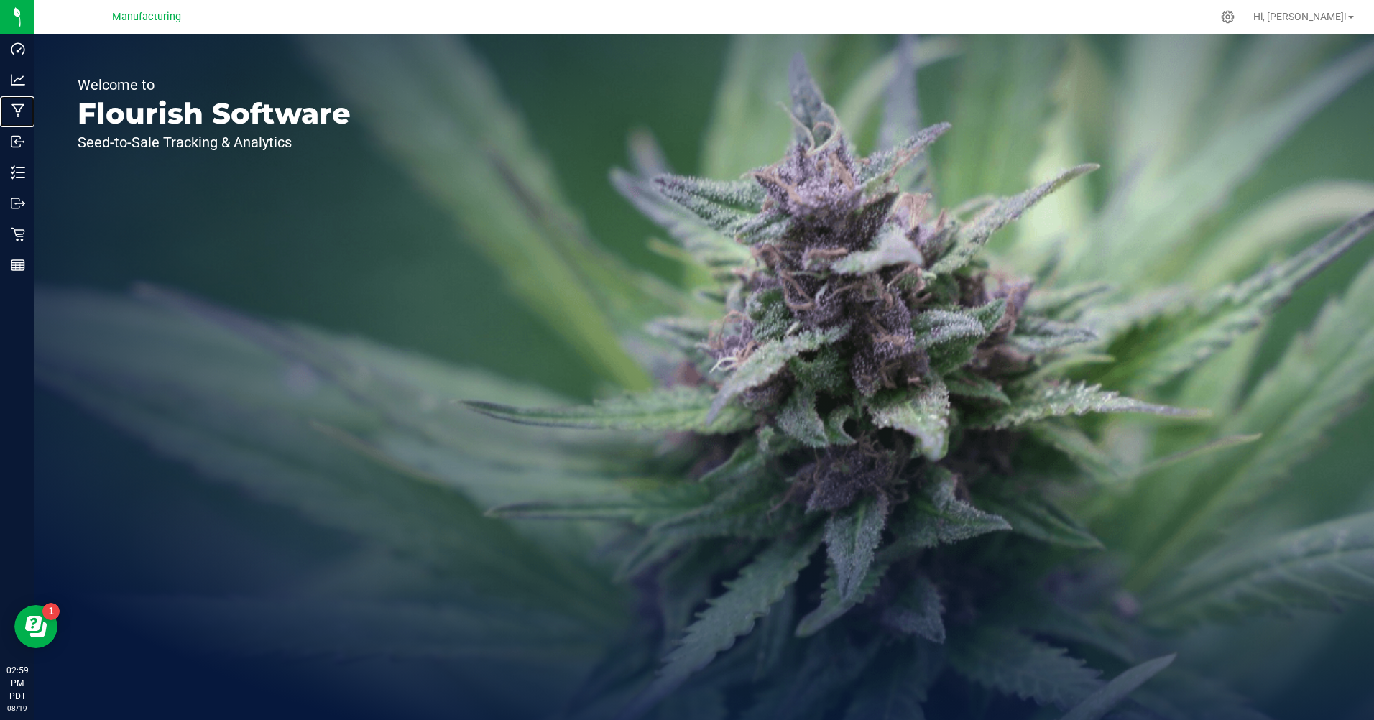
click at [0, 0] on p "Manufacturing" at bounding box center [0, 0] width 0 height 0
